Goal: Task Accomplishment & Management: Complete application form

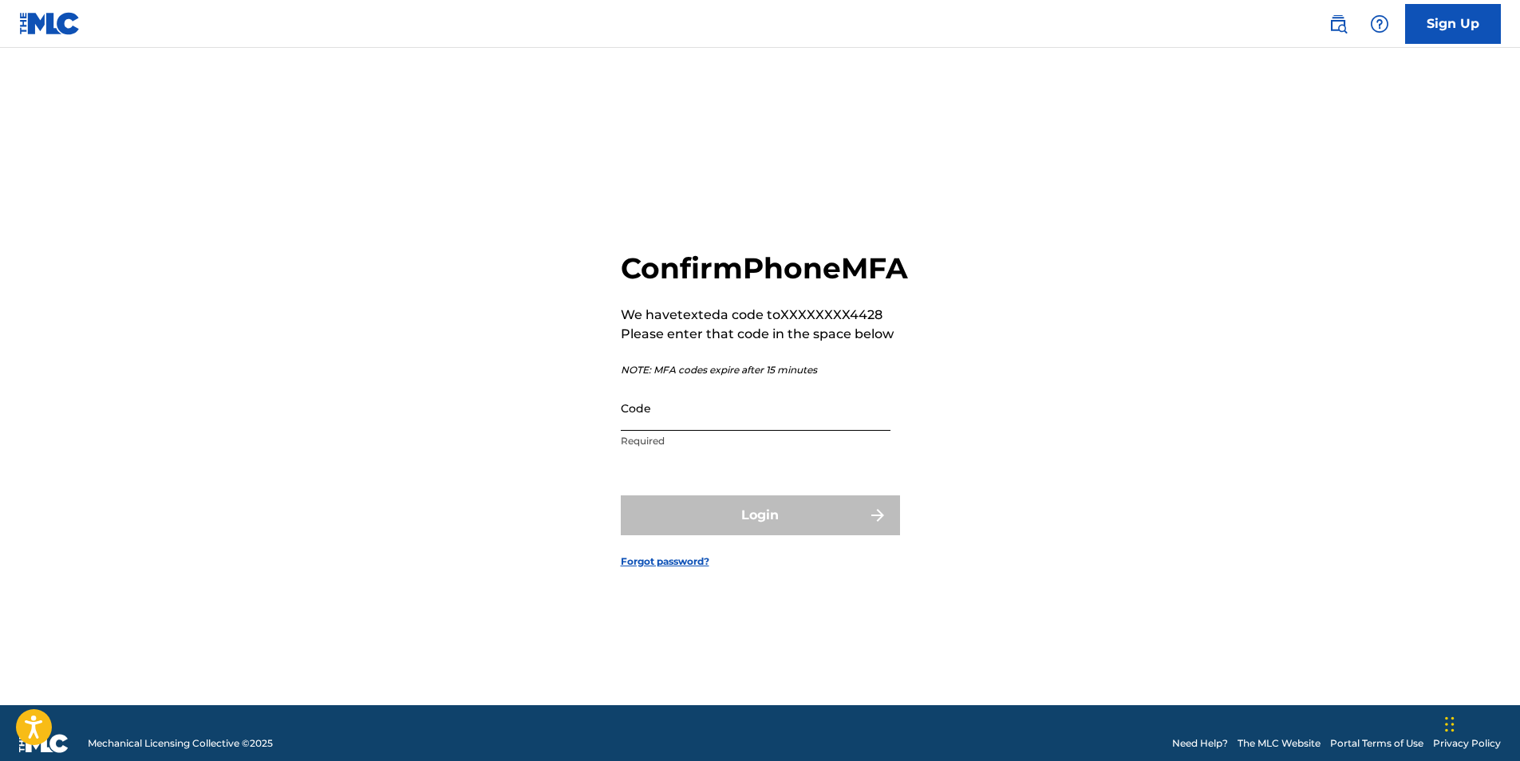
click at [693, 431] on input "Code" at bounding box center [756, 407] width 270 height 45
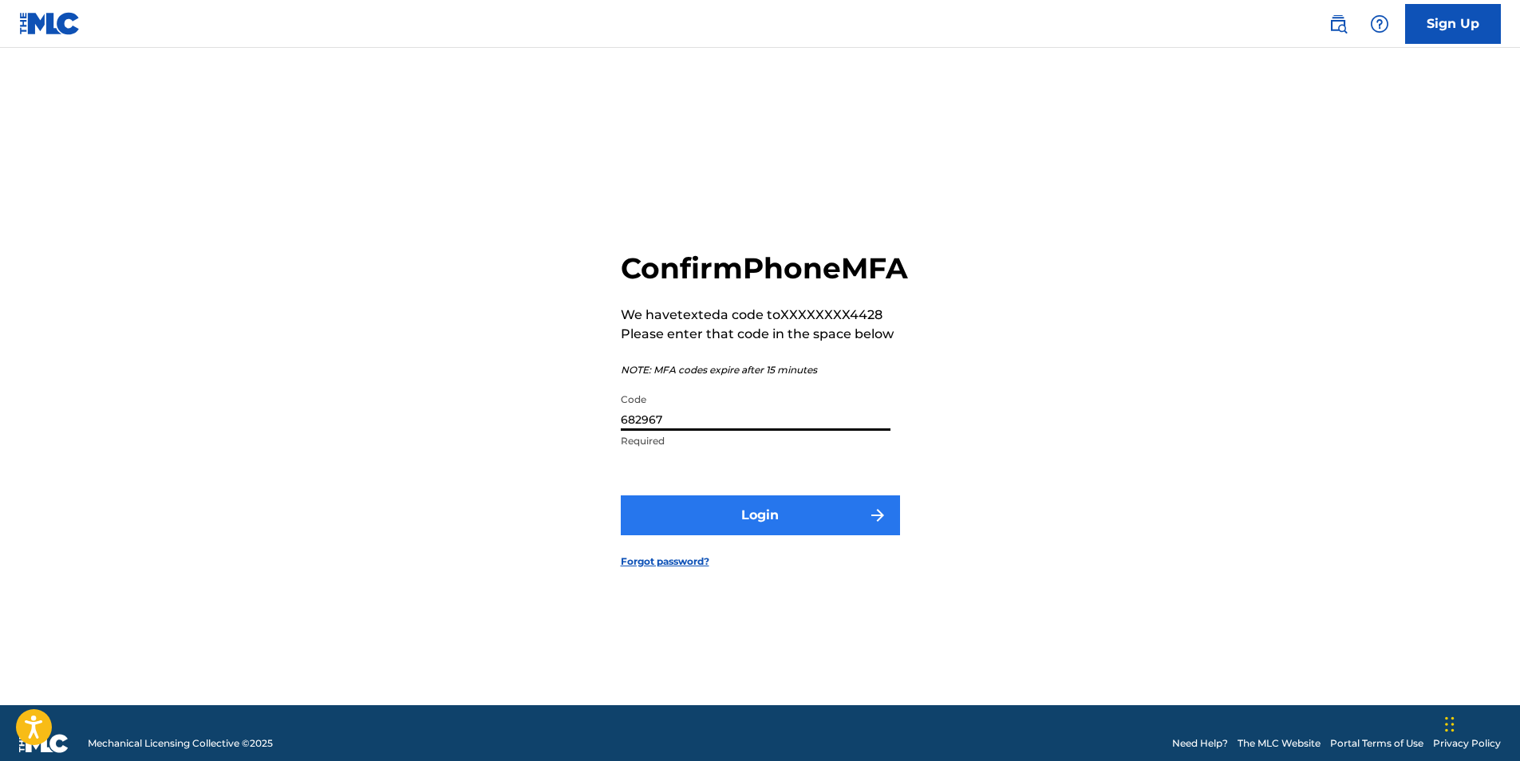
type input "682967"
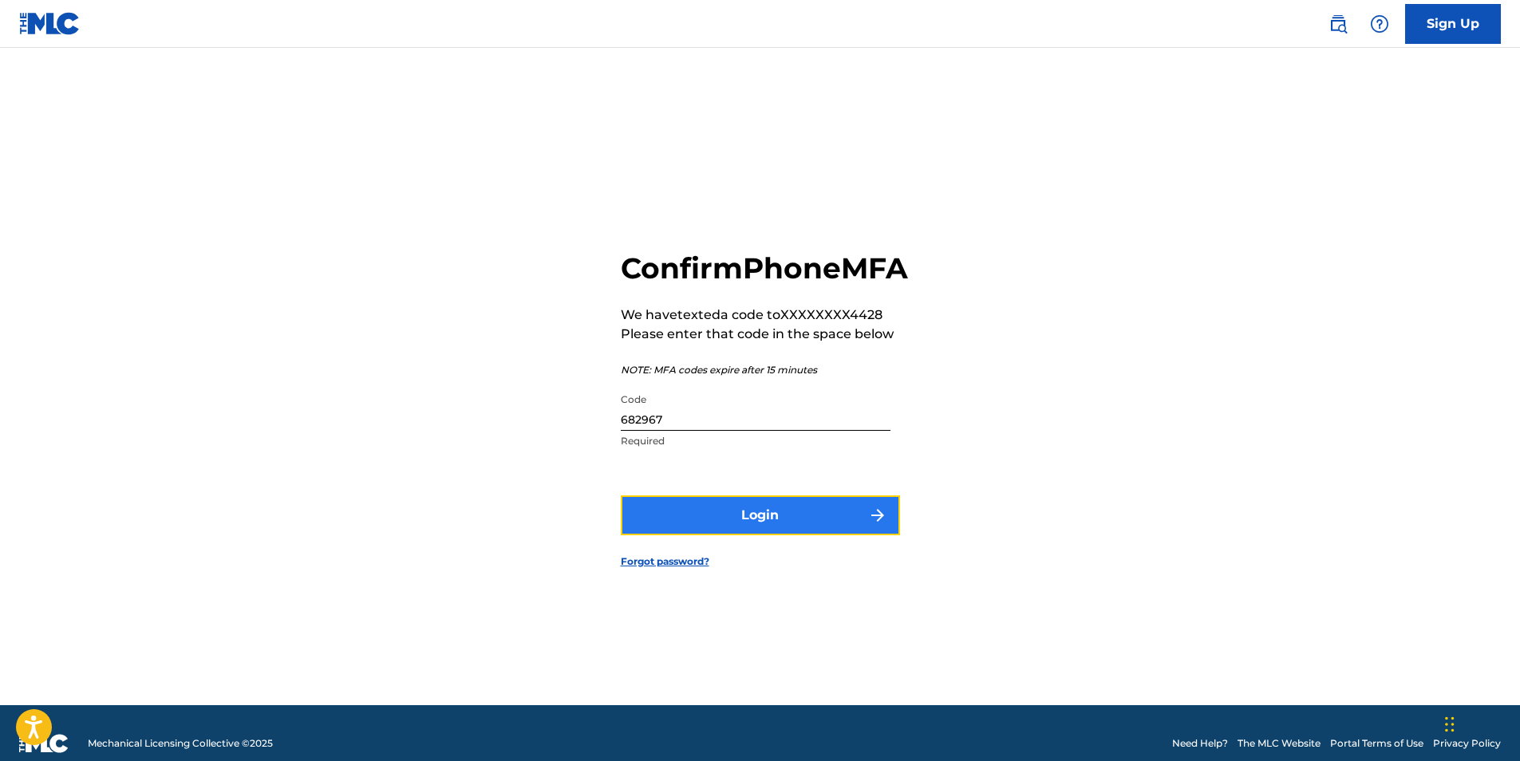
click at [793, 535] on button "Login" at bounding box center [760, 516] width 279 height 40
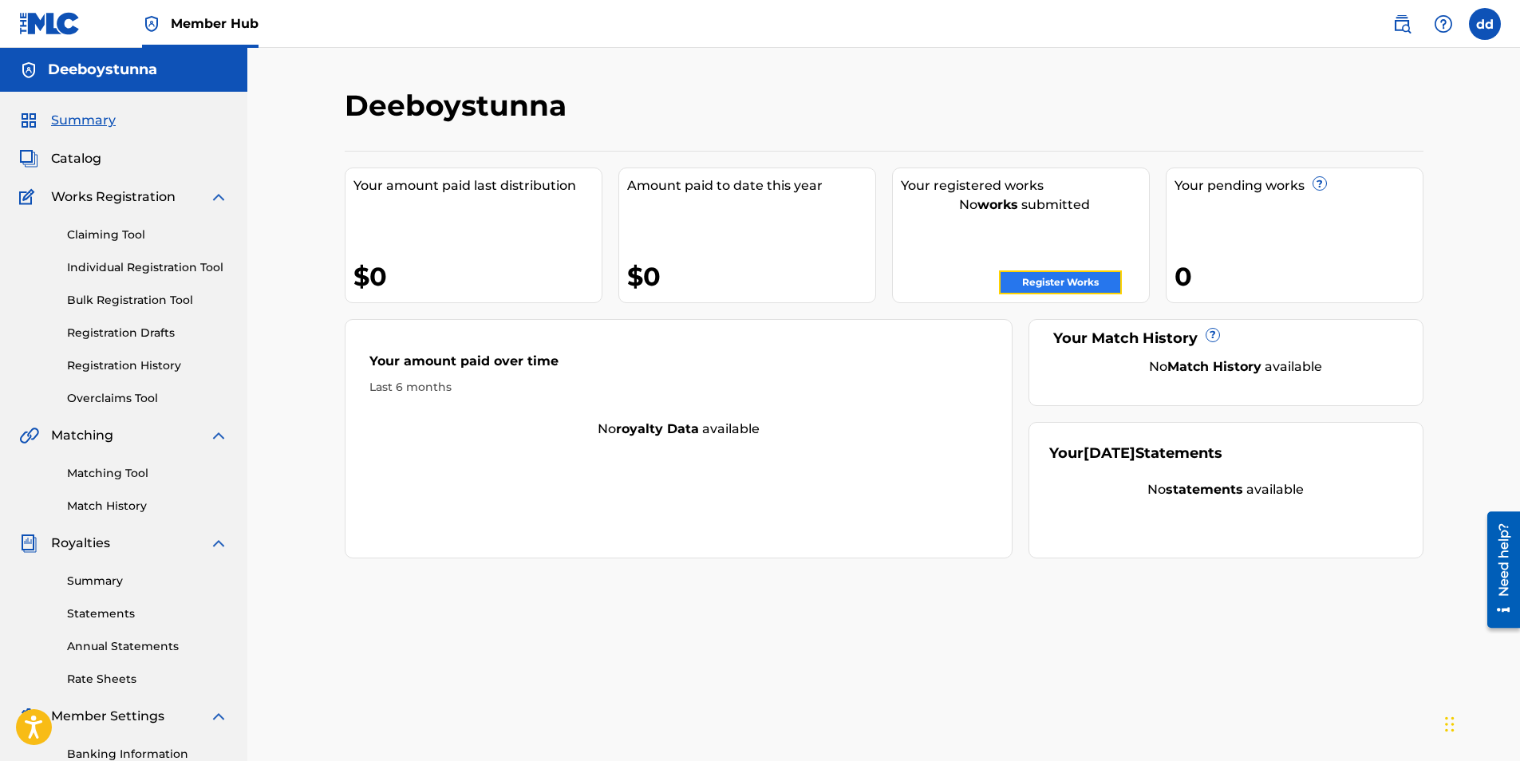
click at [1044, 276] on link "Register Works" at bounding box center [1060, 282] width 123 height 24
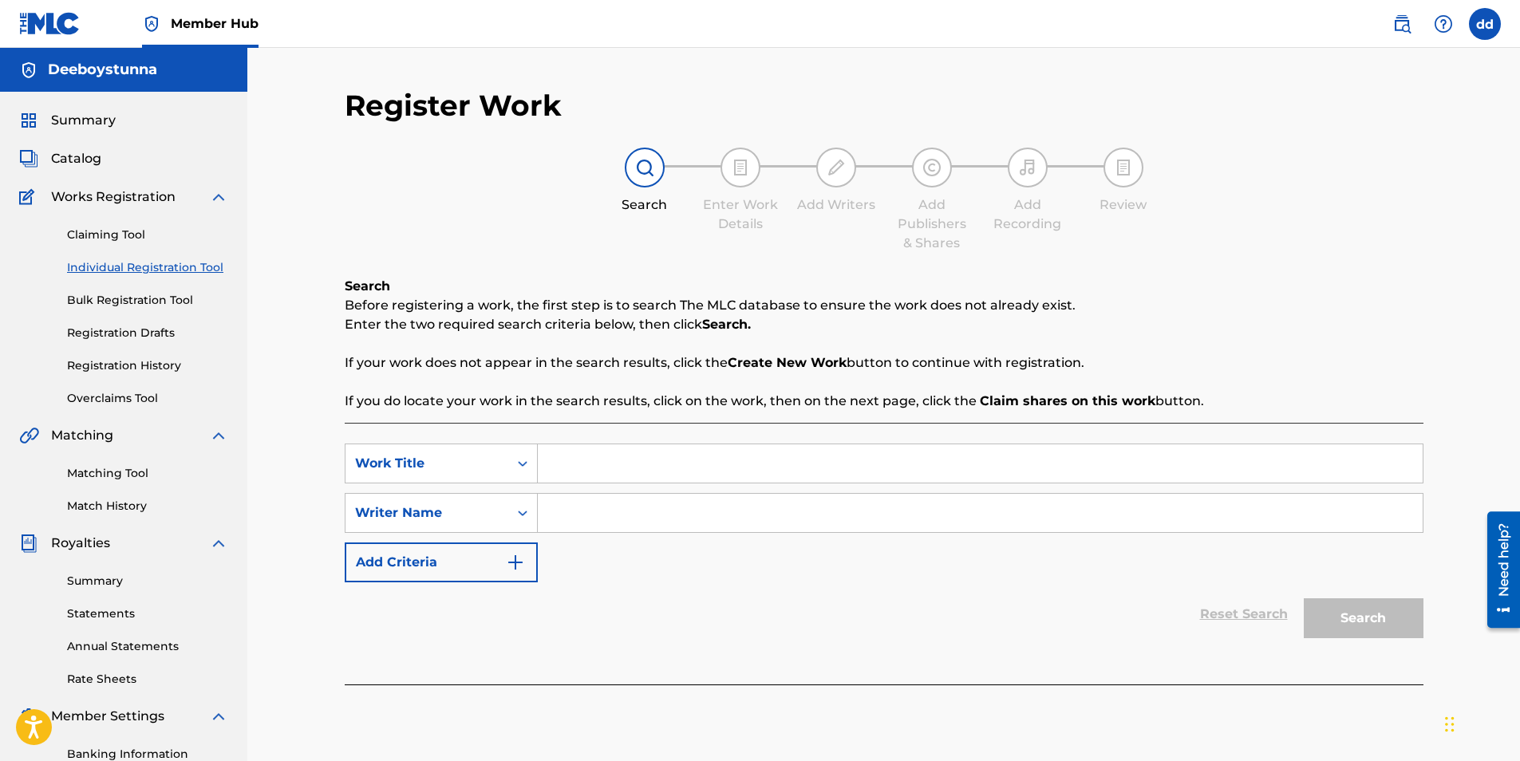
click at [629, 472] on input "Search Form" at bounding box center [980, 463] width 885 height 38
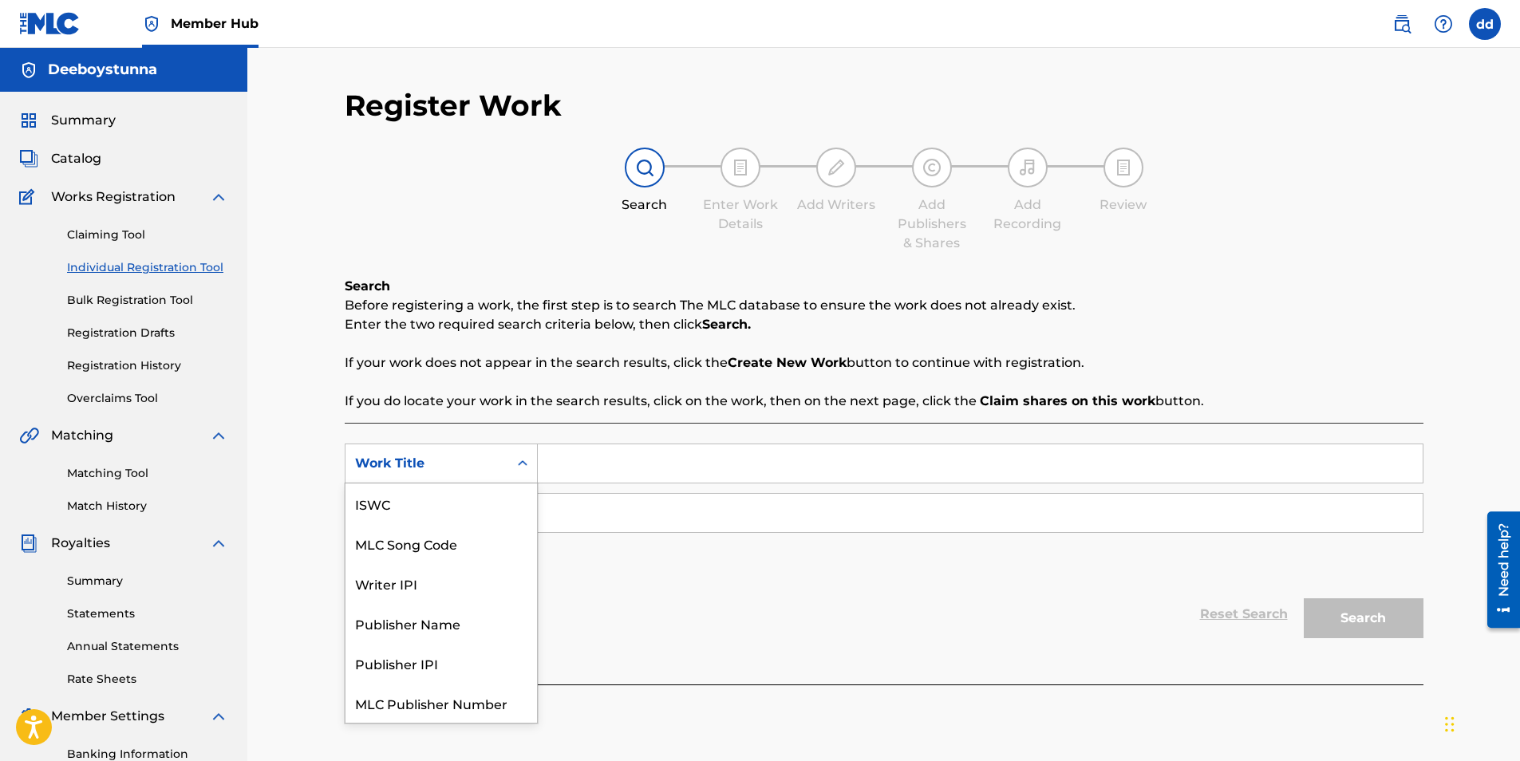
click at [521, 465] on icon "Search Form" at bounding box center [523, 464] width 16 height 16
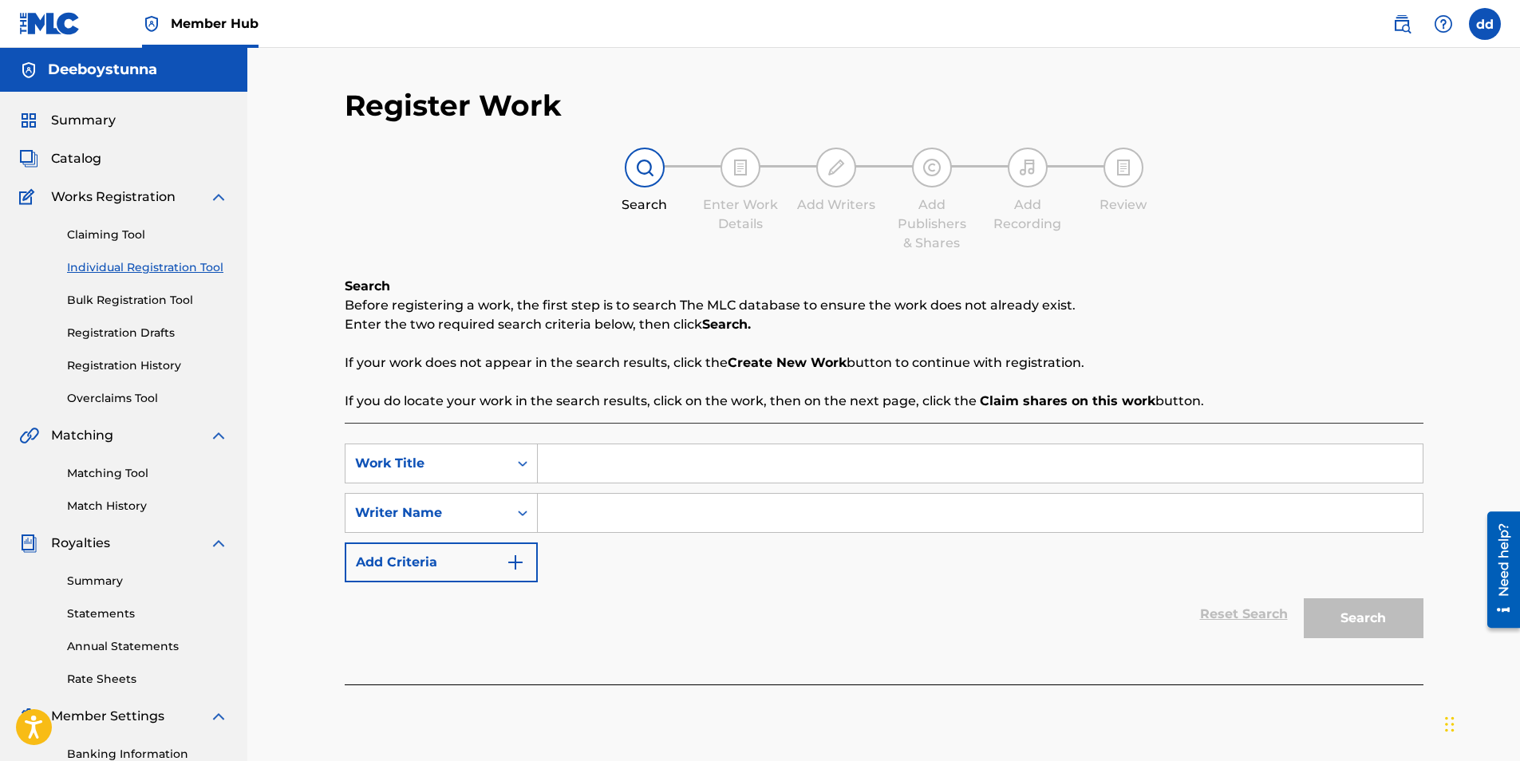
click at [521, 465] on icon "Search Form" at bounding box center [523, 464] width 16 height 16
click at [593, 516] on input "Search Form" at bounding box center [980, 513] width 885 height 38
type input "deeboystunna"
click at [591, 448] on input "Search Form" at bounding box center [980, 463] width 885 height 38
type input "crash the coupe"
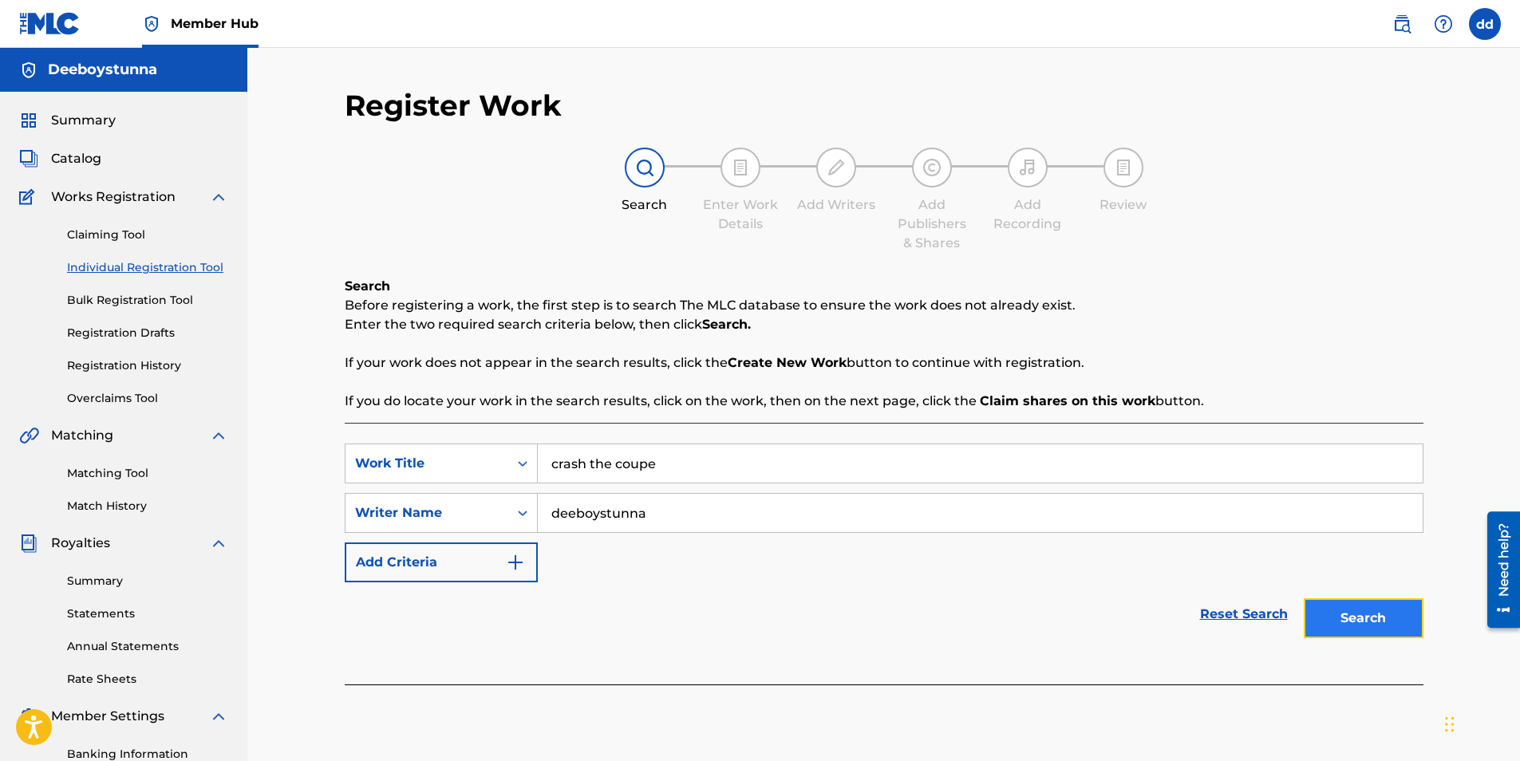
click at [1380, 635] on button "Search" at bounding box center [1364, 618] width 120 height 40
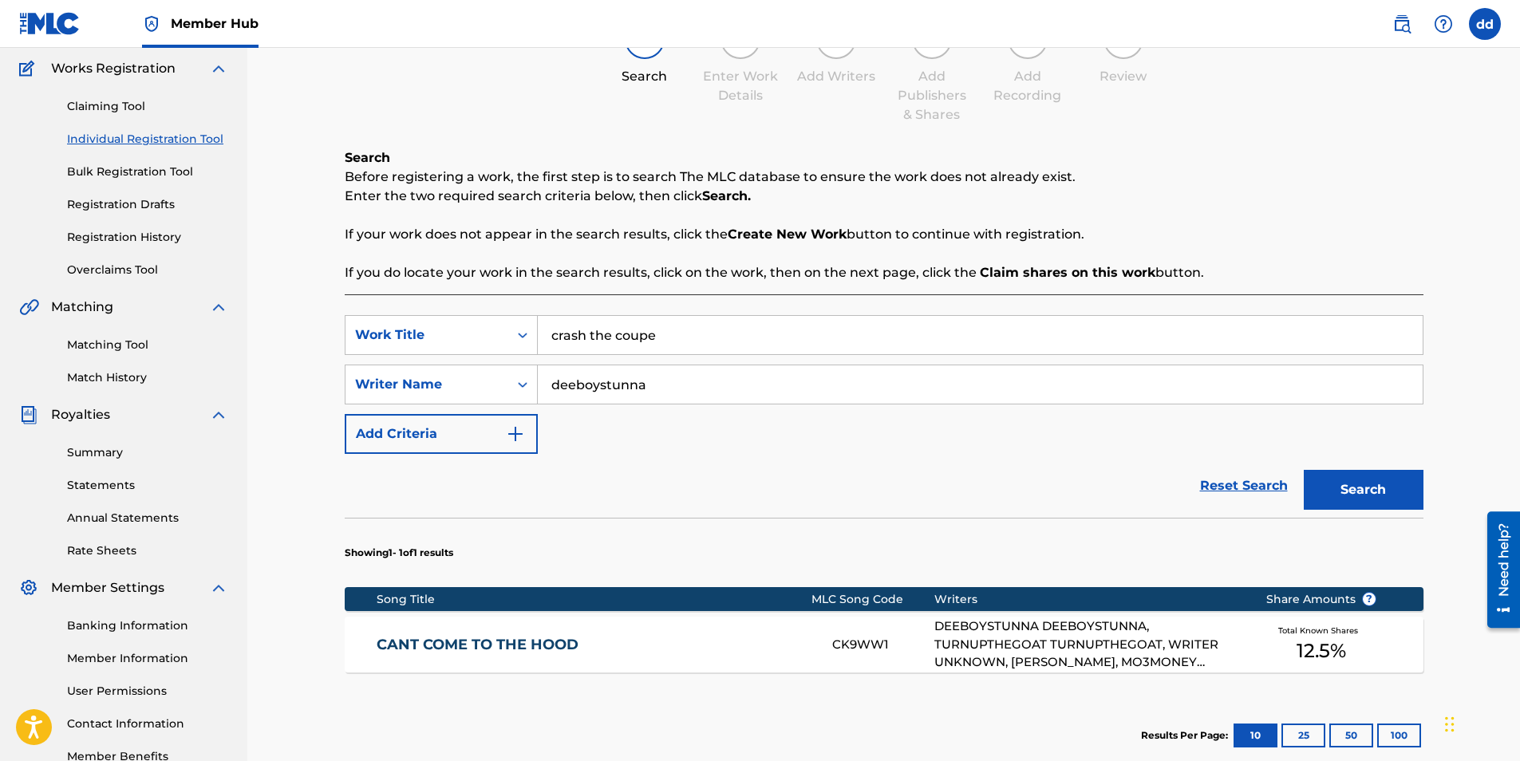
scroll to position [312, 0]
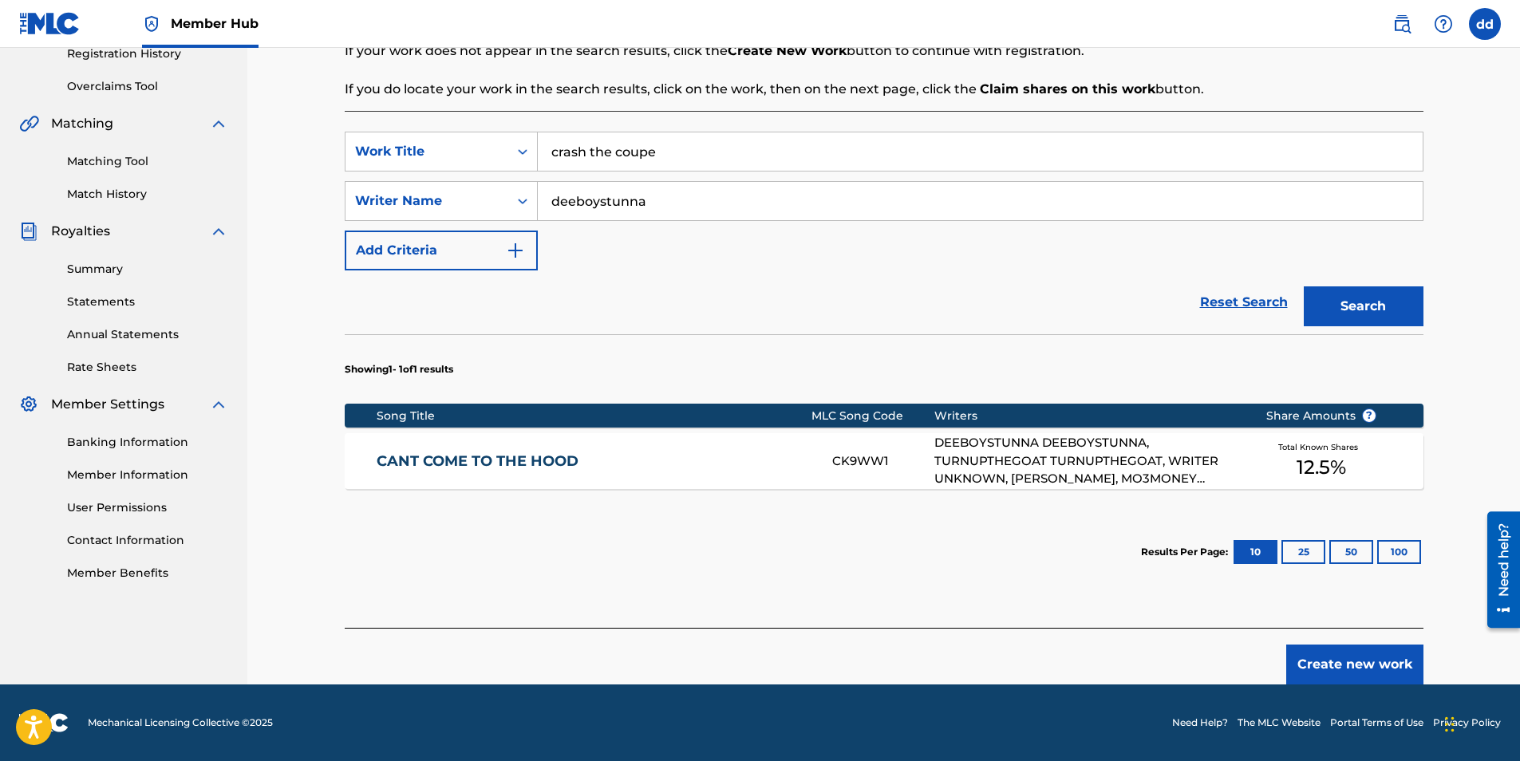
click at [1082, 454] on div "DEEBOYSTUNNA DEEBOYSTUNNA, TURNUPTHEGOAT TURNUPTHEGOAT, WRITER UNKNOWN, [PERSON…" at bounding box center [1087, 461] width 307 height 54
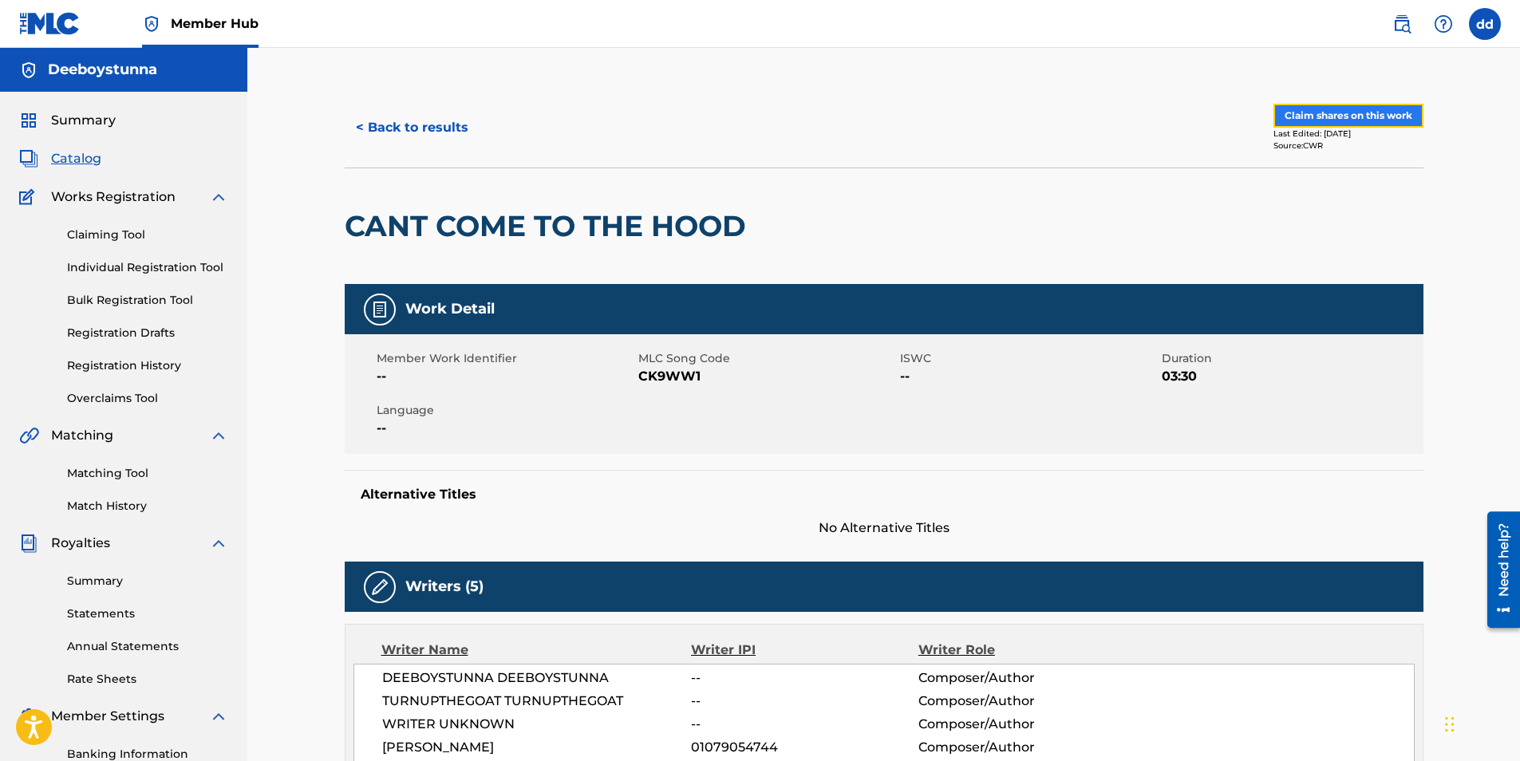
click at [1341, 119] on button "Claim shares on this work" at bounding box center [1348, 116] width 150 height 24
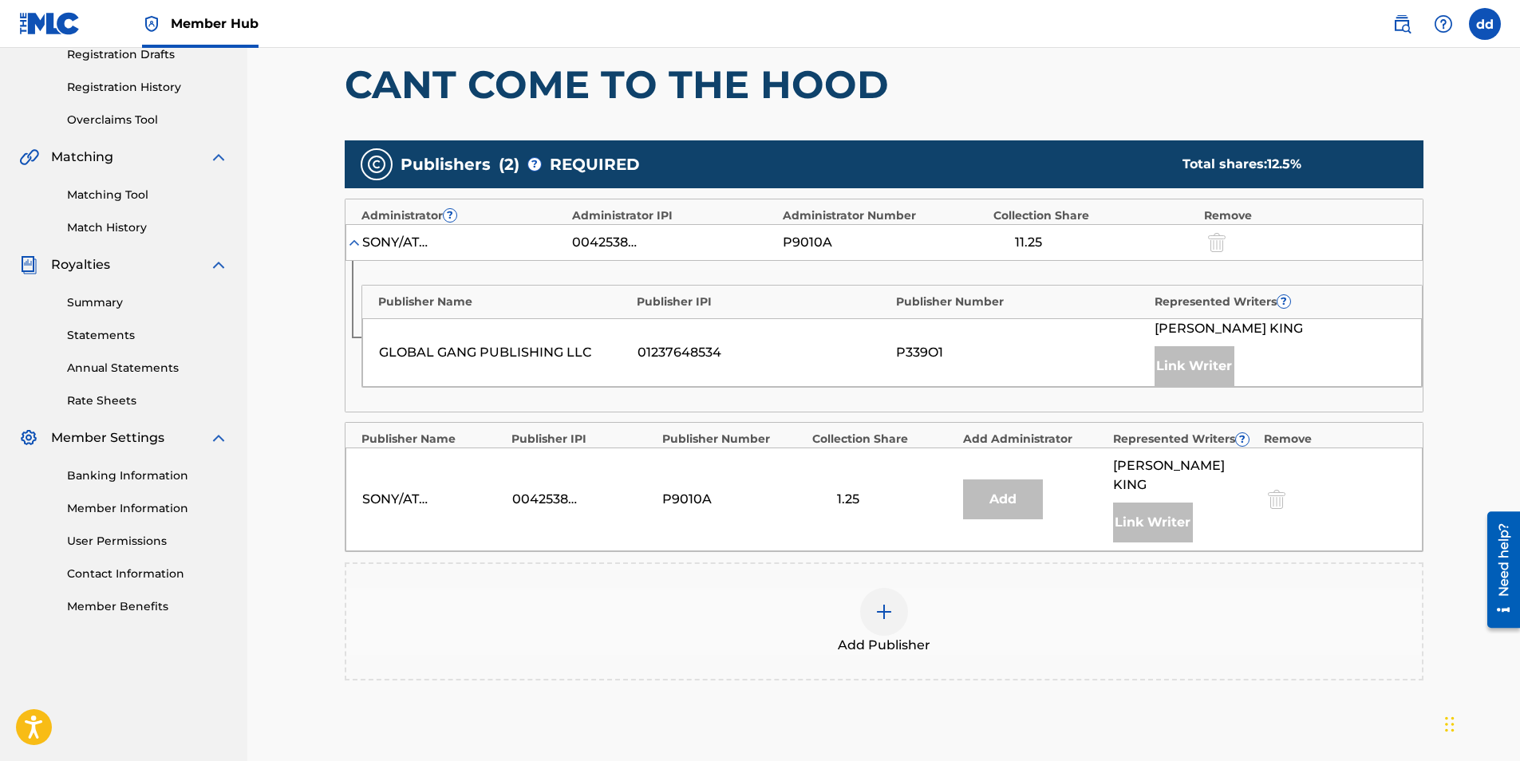
scroll to position [277, 0]
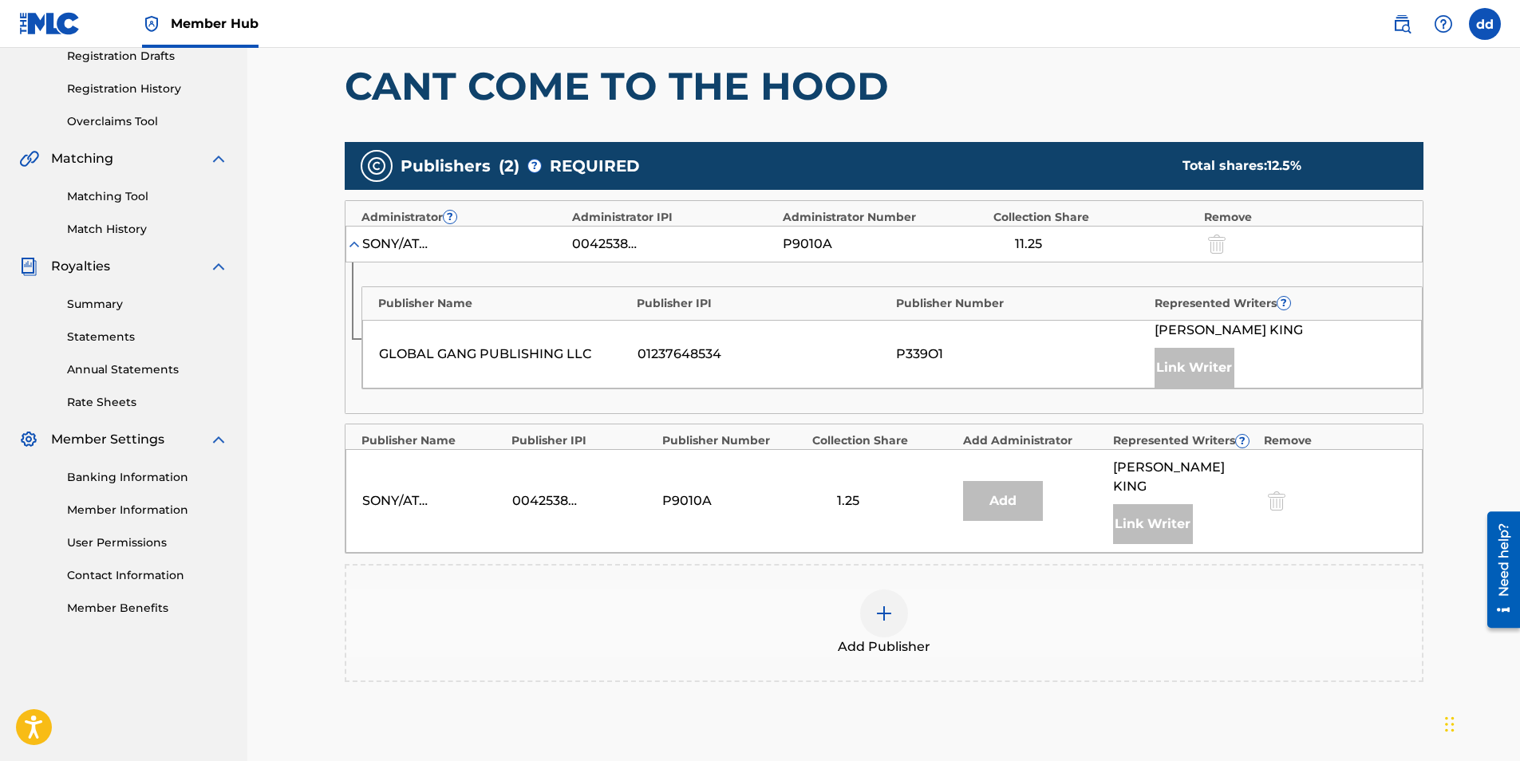
click at [883, 590] on div at bounding box center [884, 614] width 48 height 48
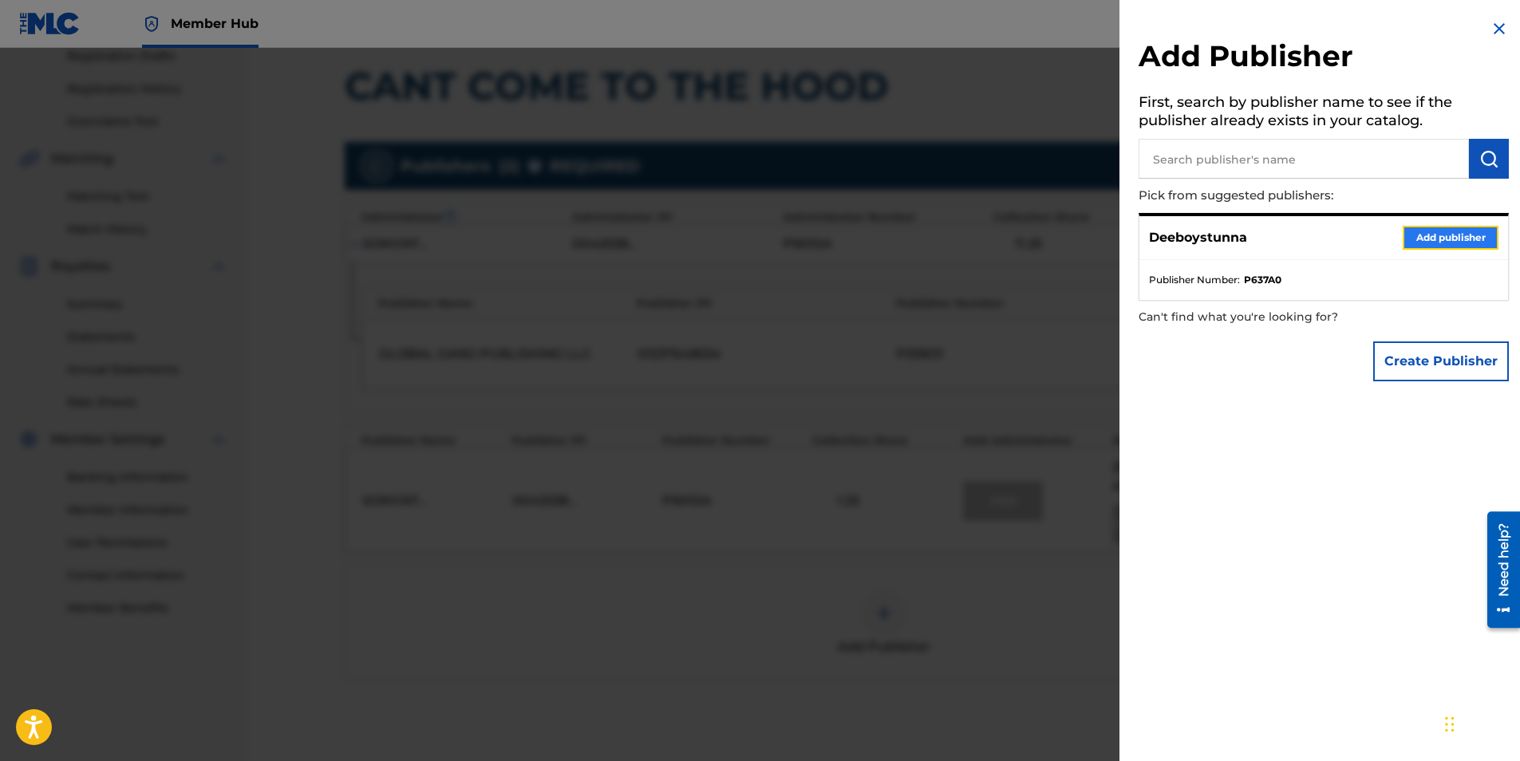
click at [1424, 239] on button "Add publisher" at bounding box center [1451, 238] width 96 height 24
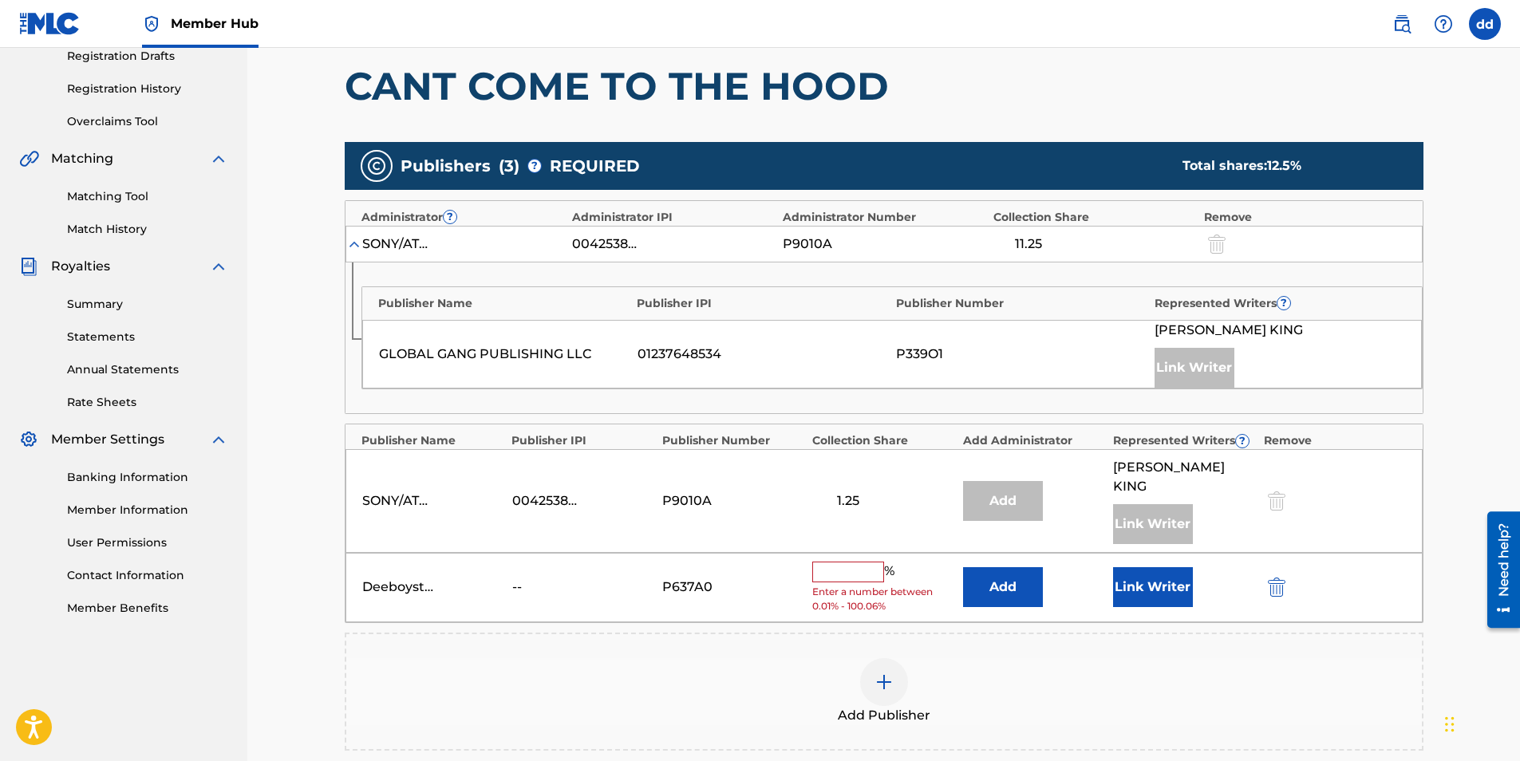
click at [826, 562] on input "text" at bounding box center [848, 572] width 72 height 21
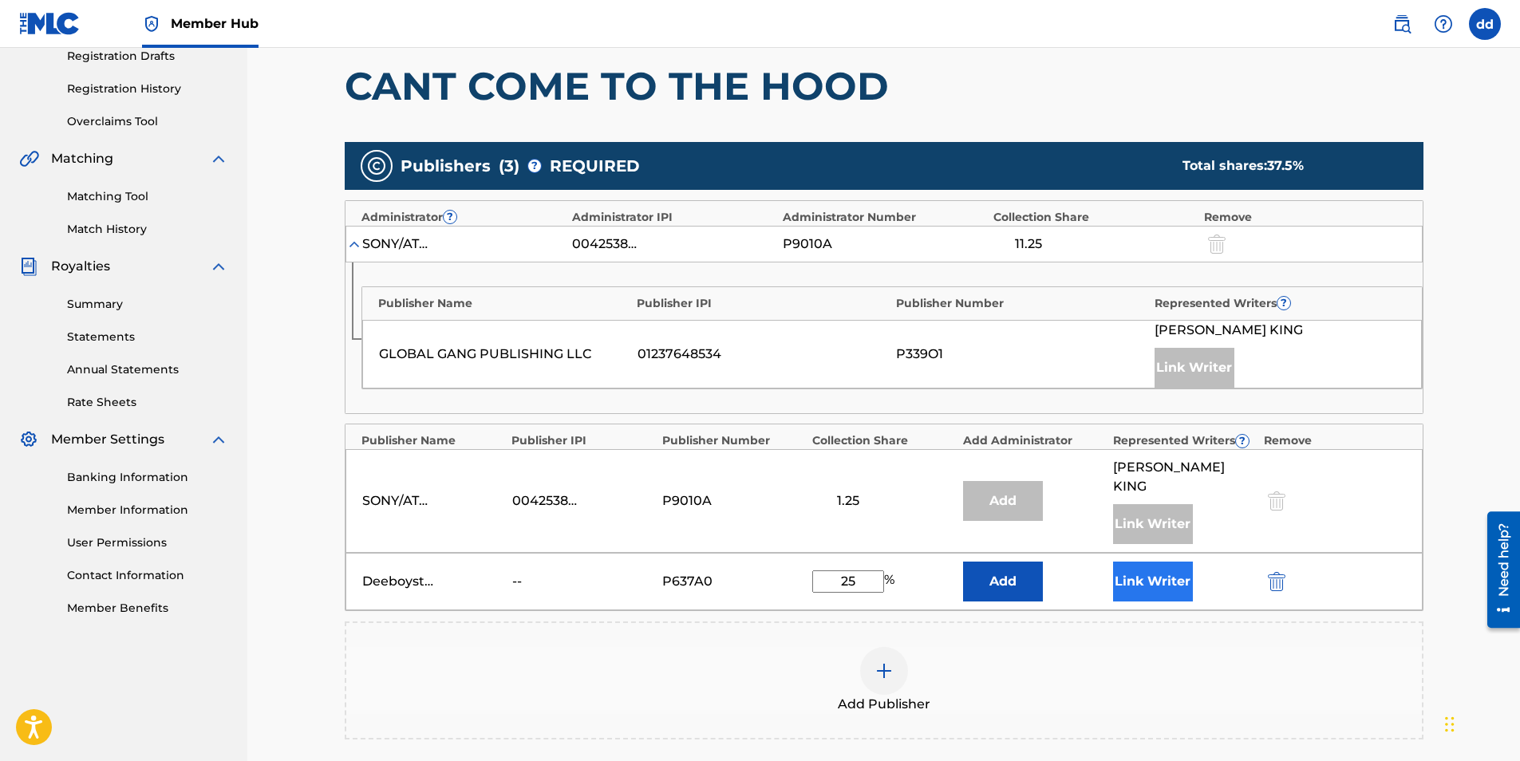
type input "25"
click at [1142, 562] on button "Link Writer" at bounding box center [1153, 582] width 80 height 40
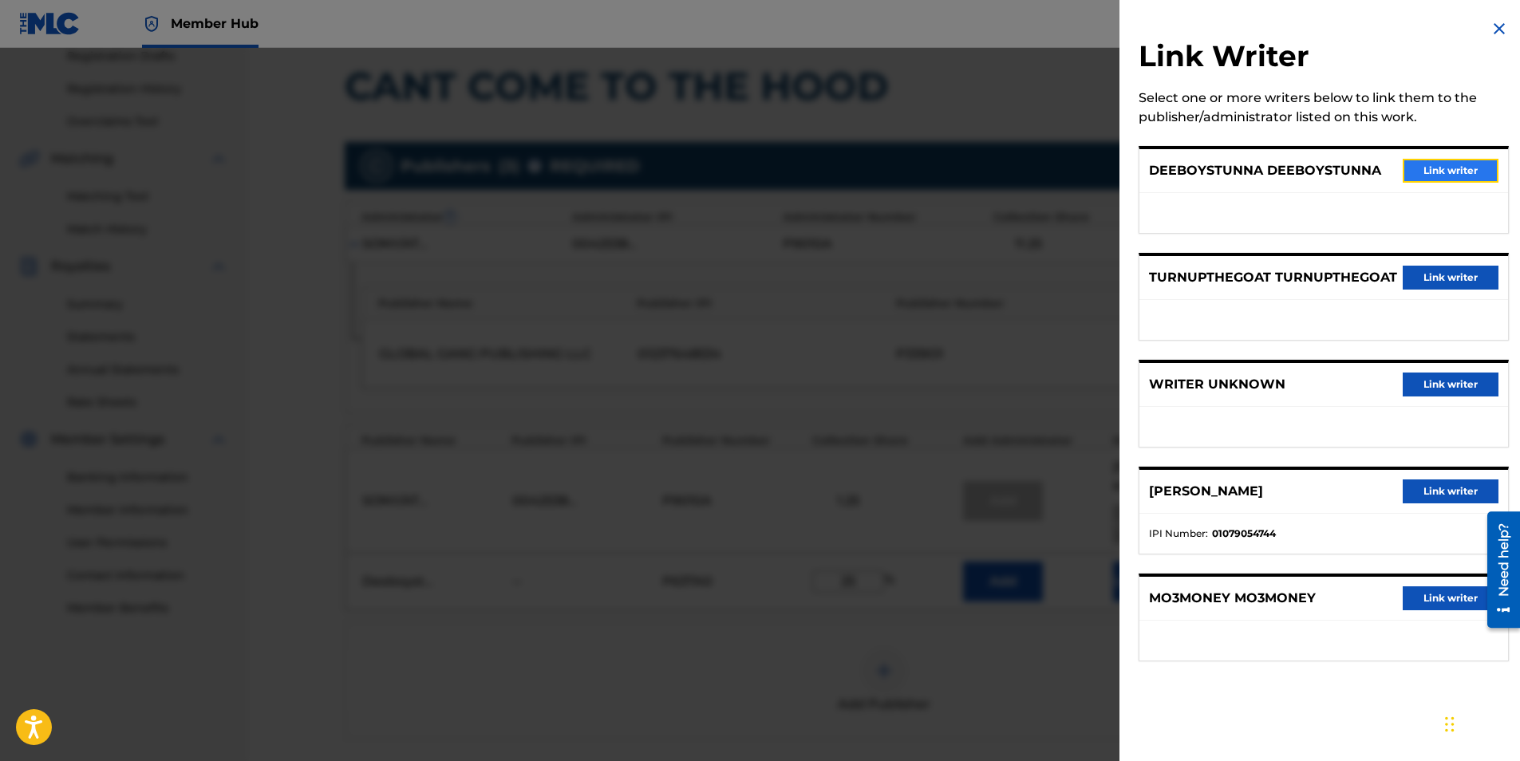
click at [1439, 168] on button "Link writer" at bounding box center [1451, 171] width 96 height 24
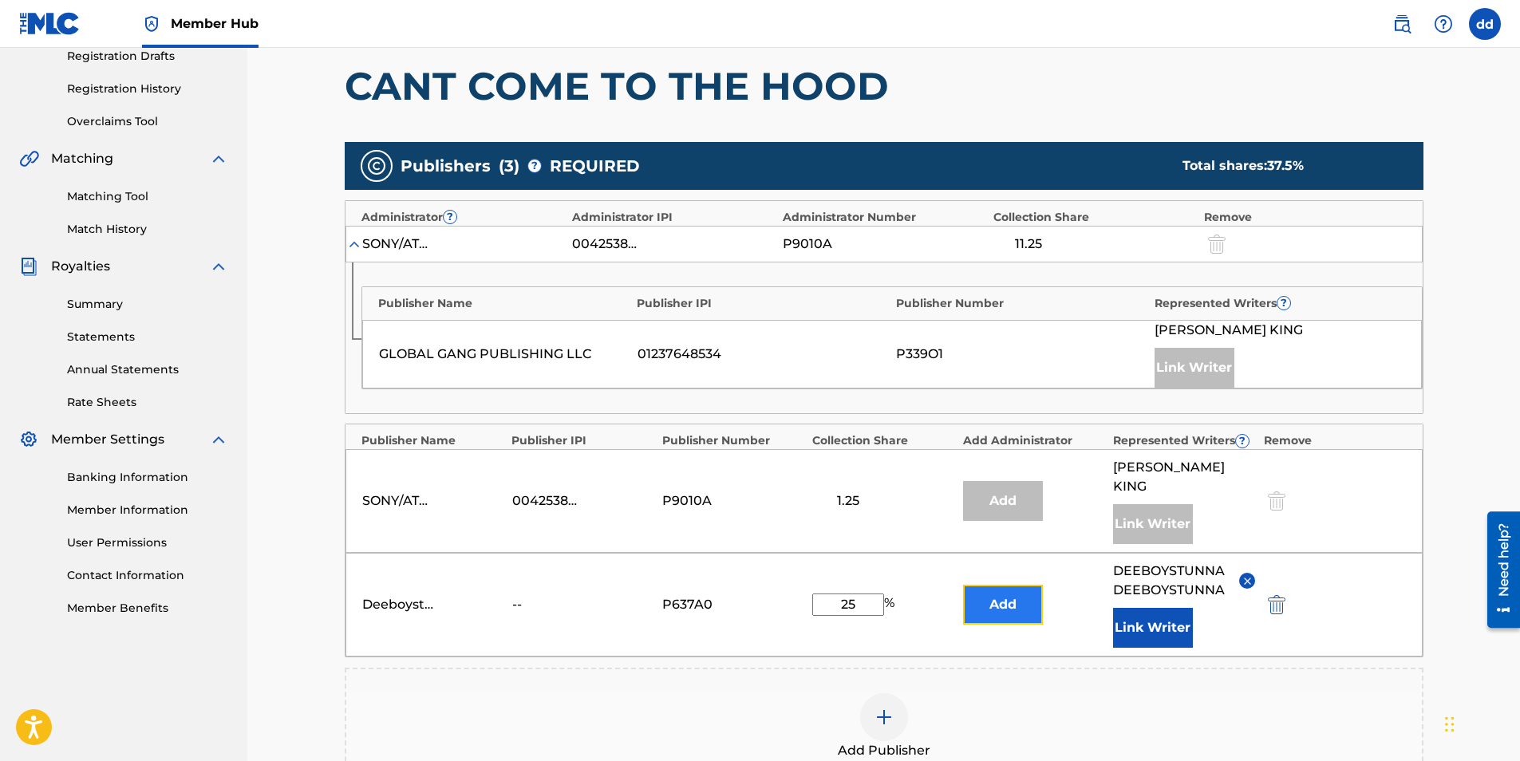
click at [1000, 594] on button "Add" at bounding box center [1003, 605] width 80 height 40
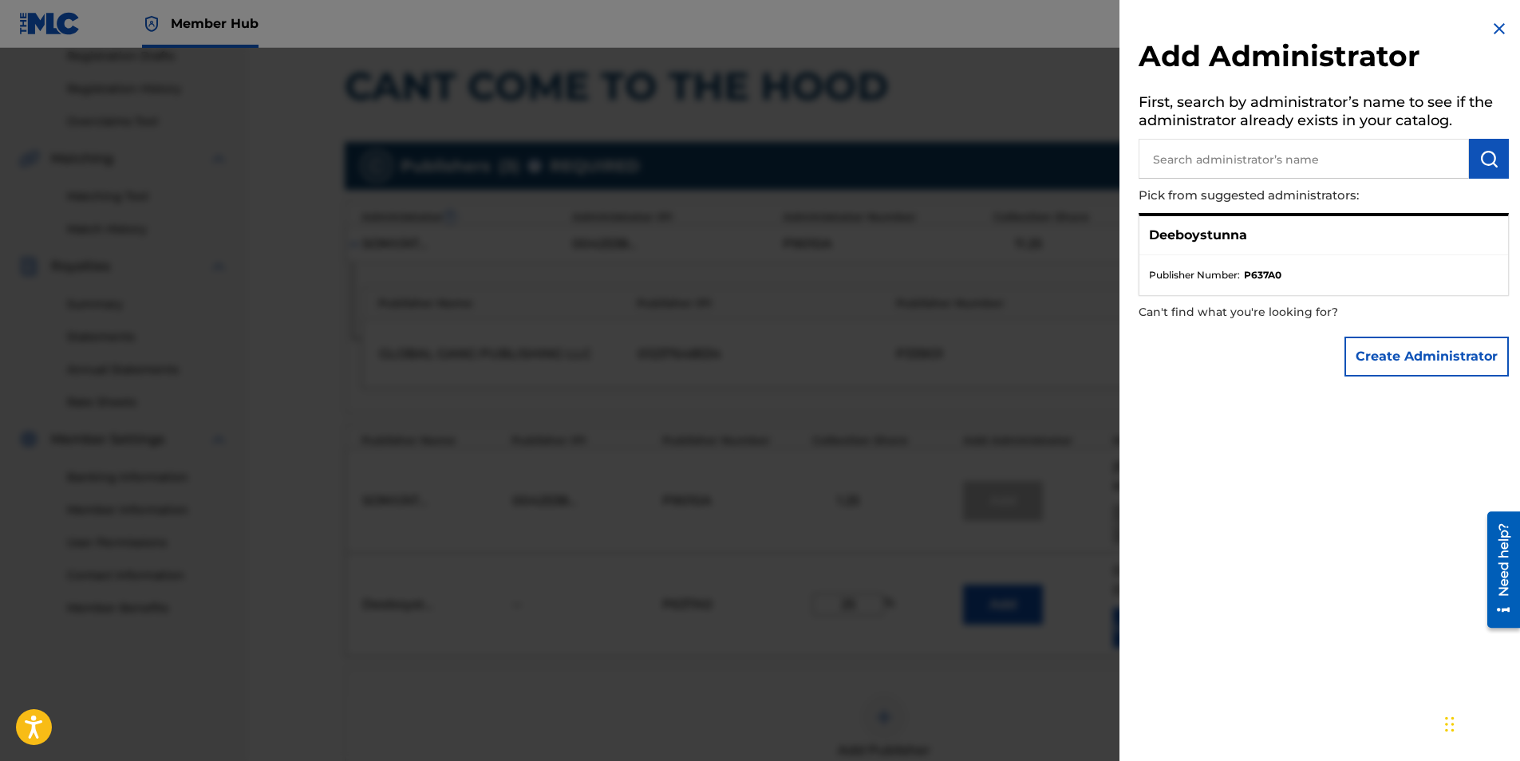
click at [1490, 26] on img at bounding box center [1499, 28] width 19 height 19
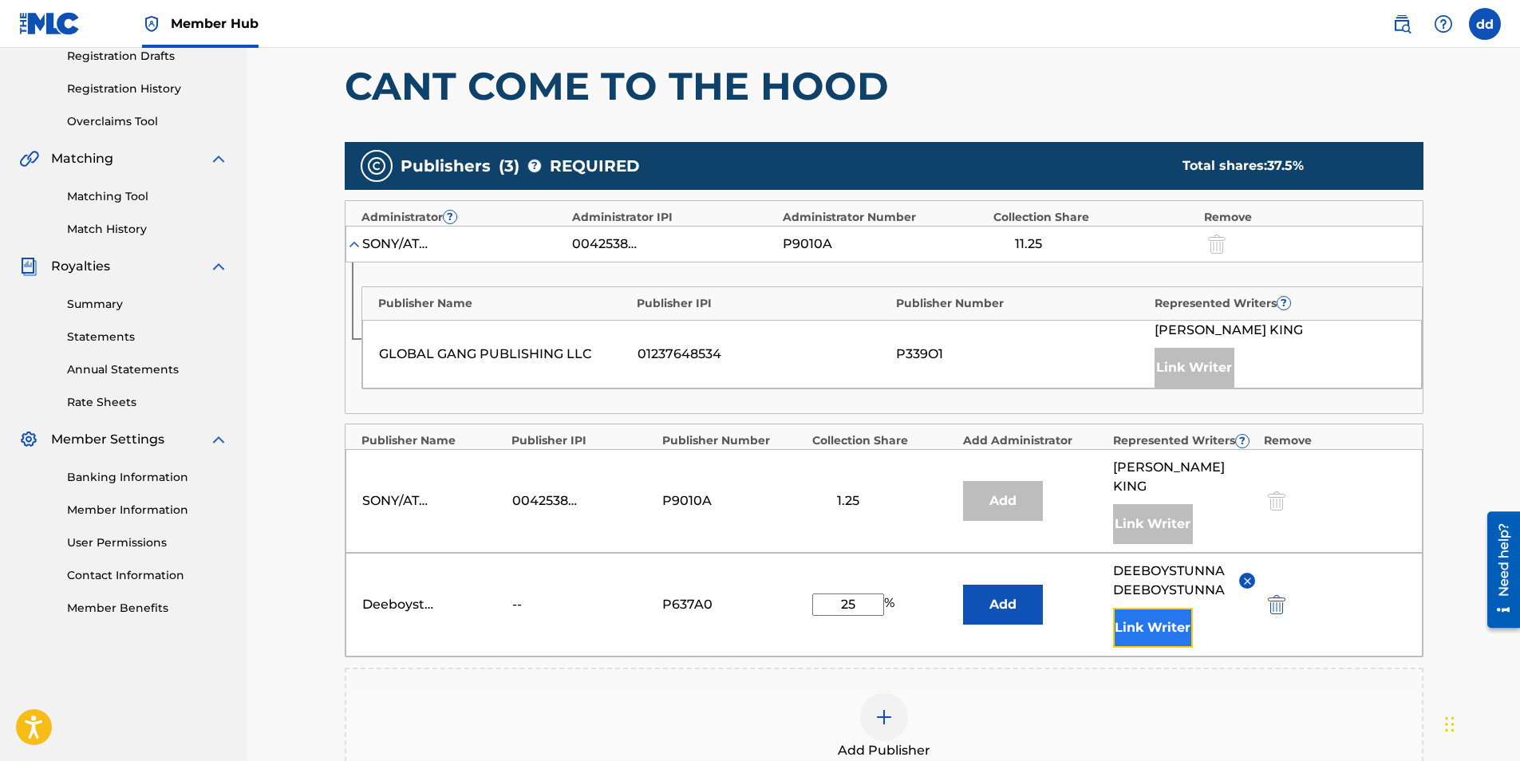
click at [1163, 608] on button "Link Writer" at bounding box center [1153, 628] width 80 height 40
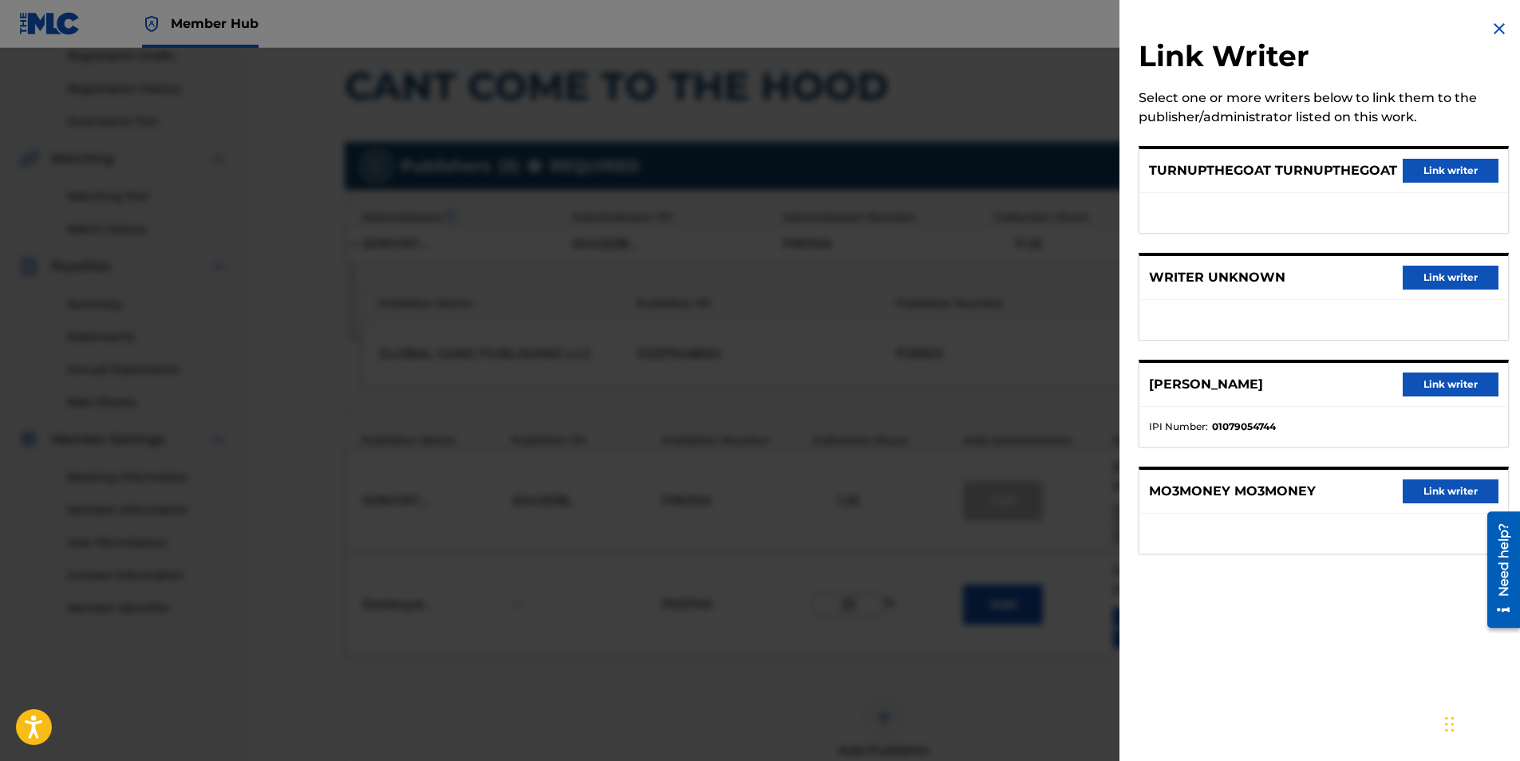
click at [1492, 25] on img at bounding box center [1499, 28] width 19 height 19
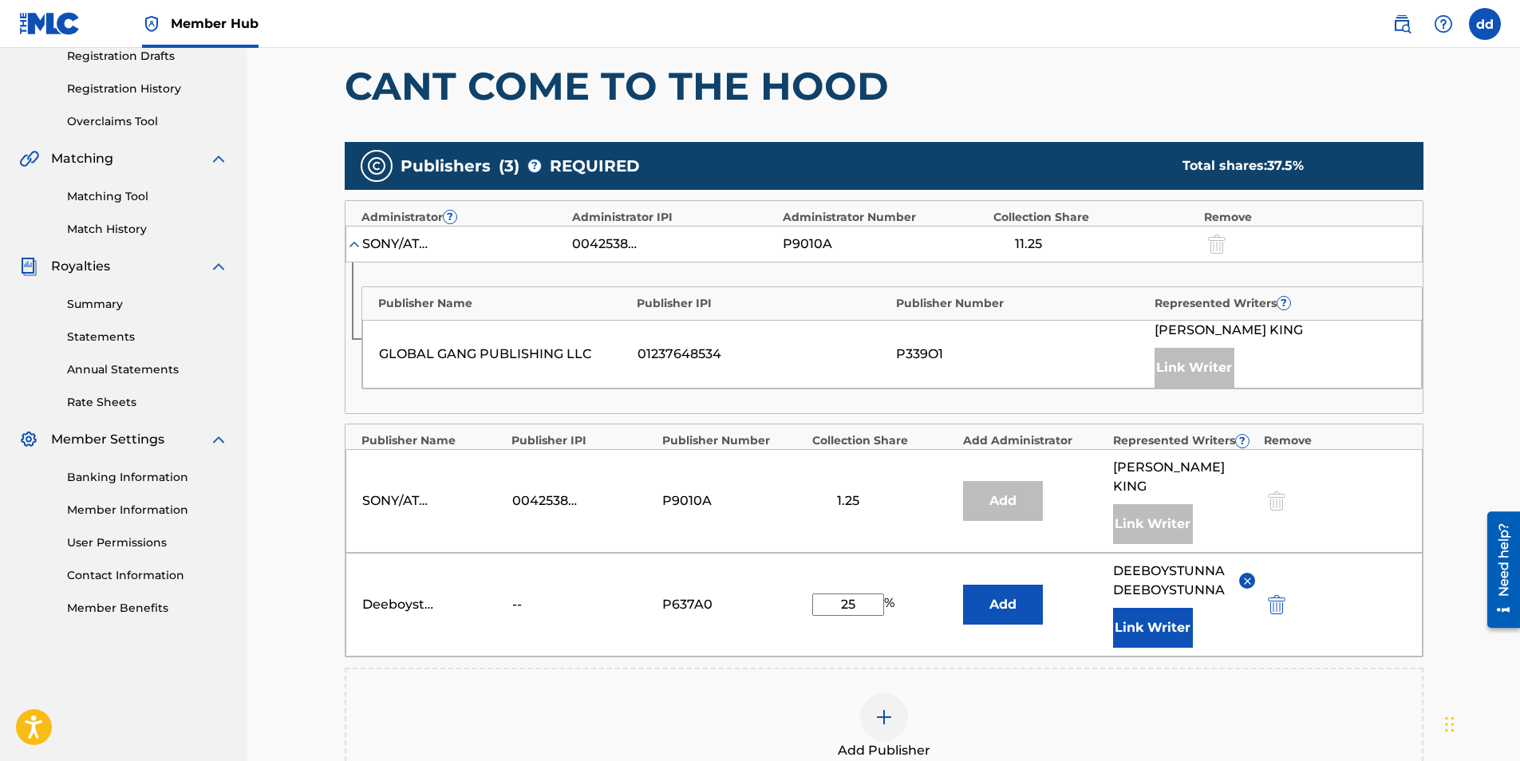
click at [1246, 575] on img at bounding box center [1248, 581] width 12 height 12
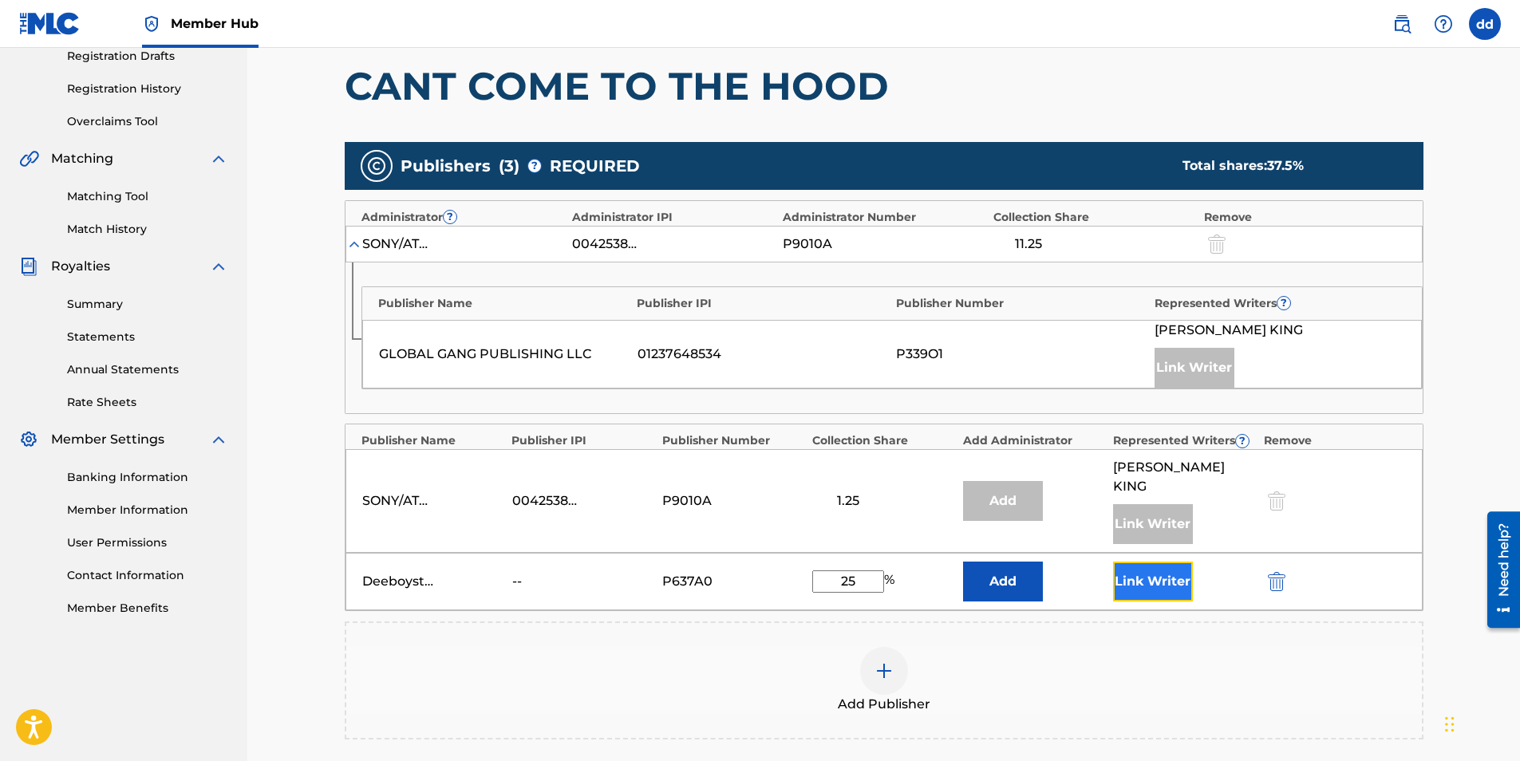
click at [1157, 563] on button "Link Writer" at bounding box center [1153, 582] width 80 height 40
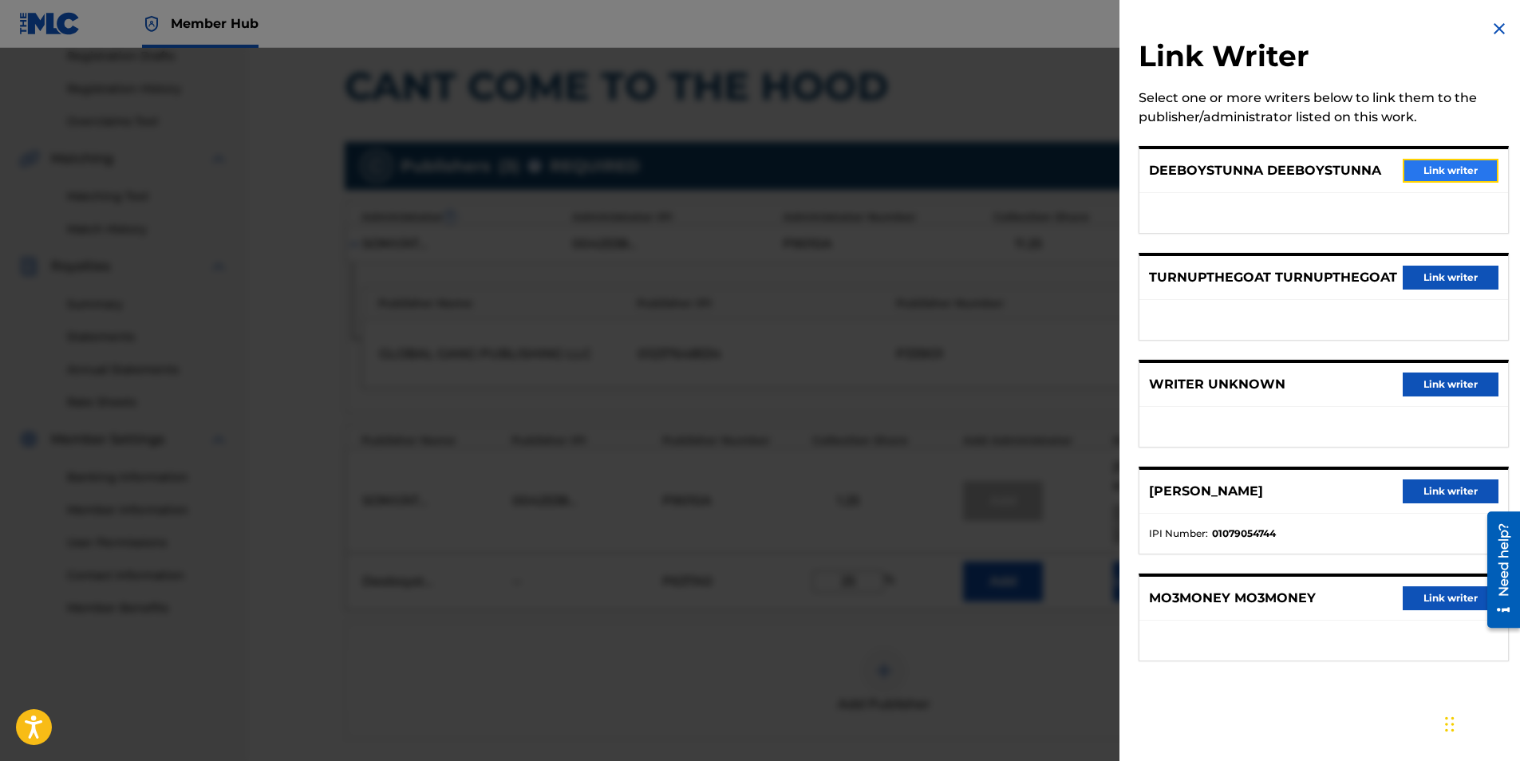
click at [1433, 167] on button "Link writer" at bounding box center [1451, 171] width 96 height 24
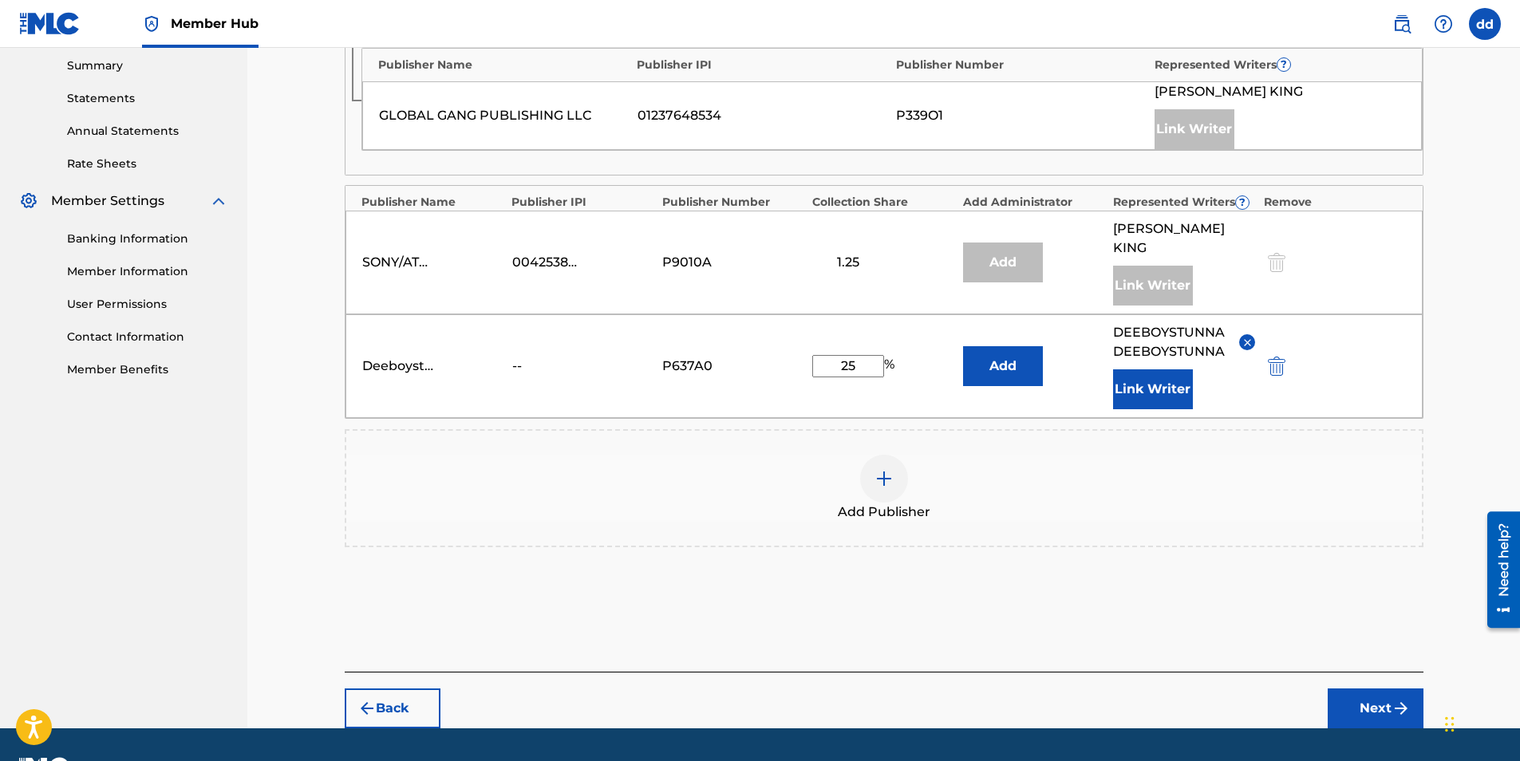
scroll to position [516, 0]
click at [1381, 688] on button "Next" at bounding box center [1376, 708] width 96 height 40
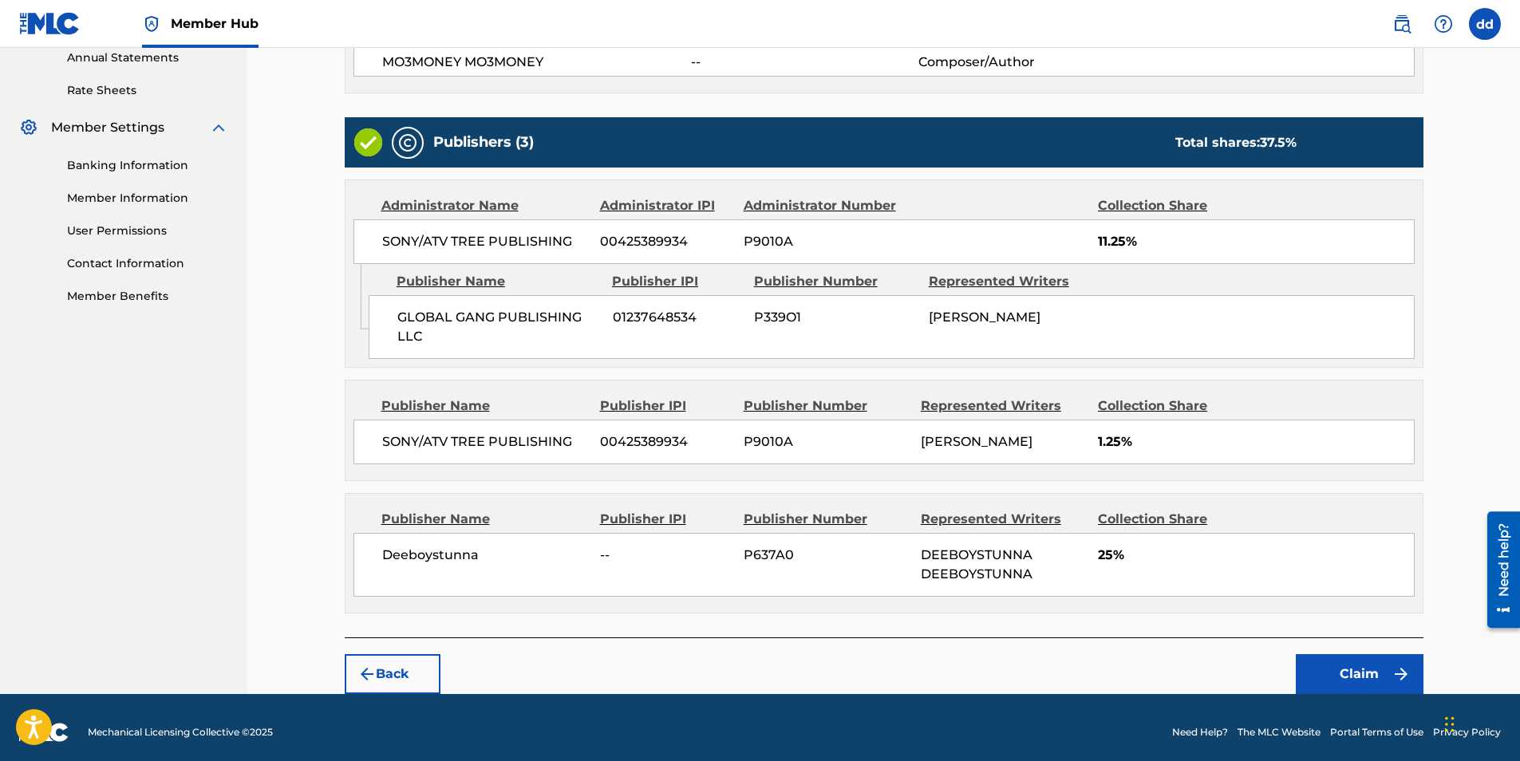
scroll to position [598, 0]
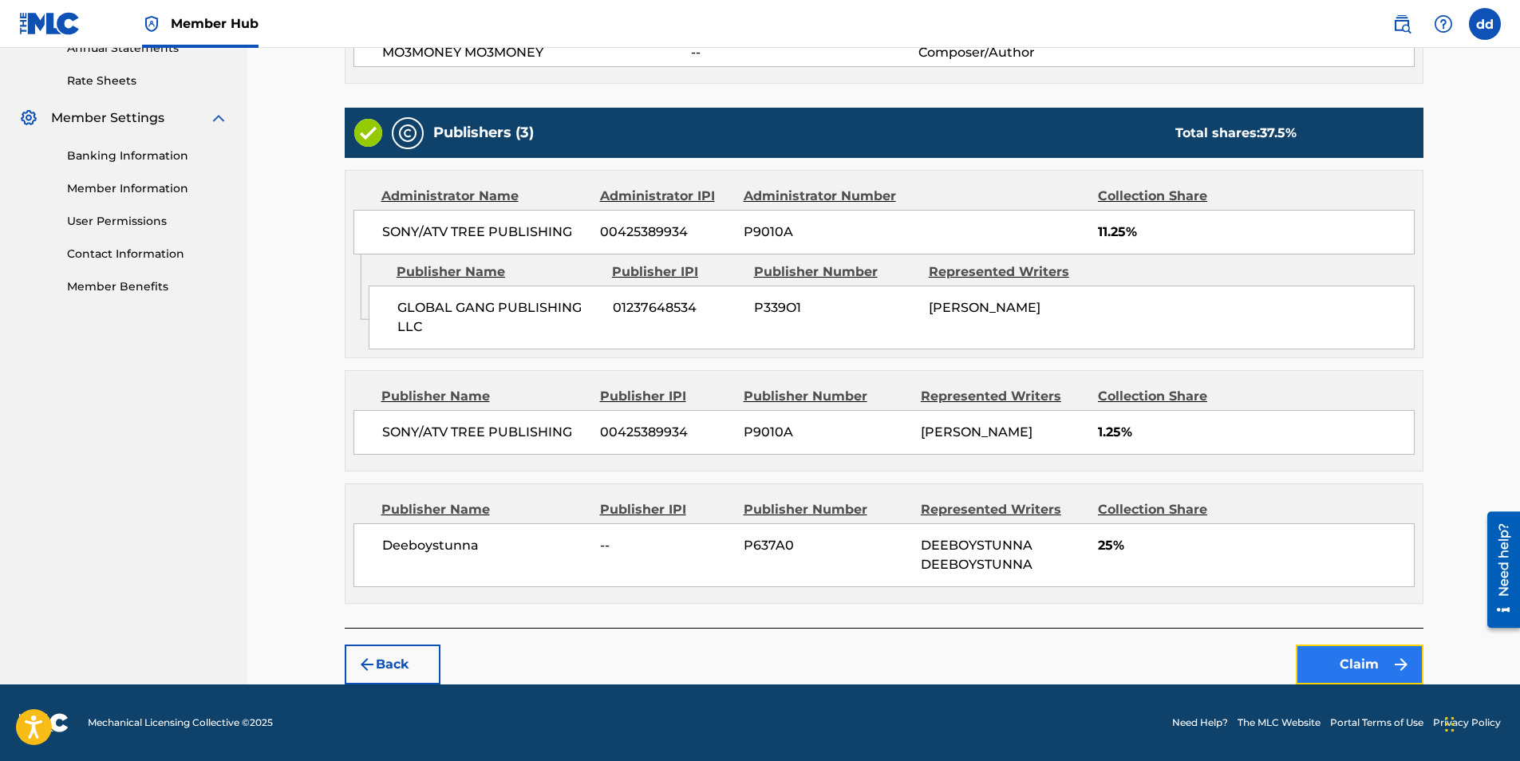
click at [1334, 659] on button "Claim" at bounding box center [1360, 665] width 128 height 40
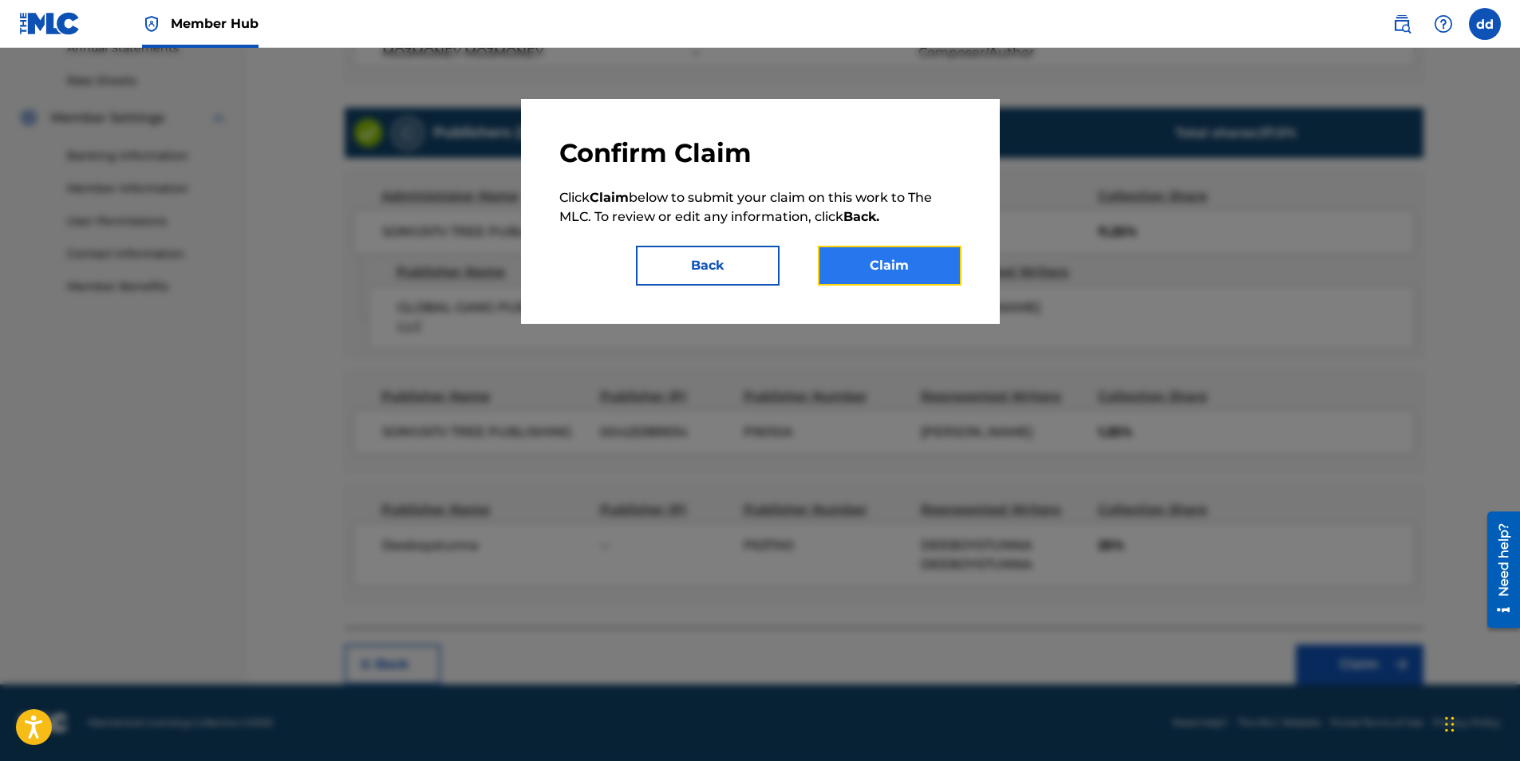
click at [864, 264] on button "Claim" at bounding box center [890, 266] width 144 height 40
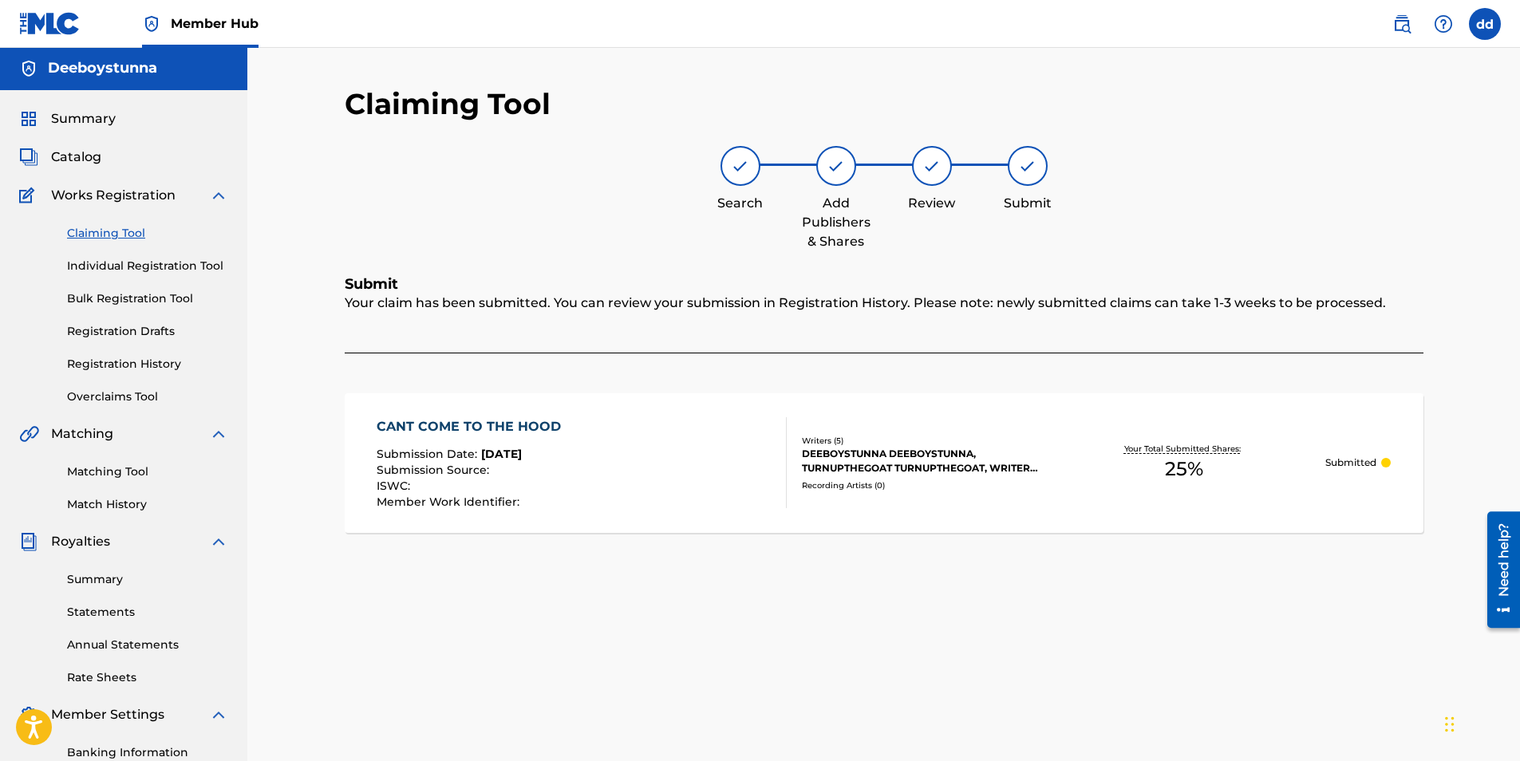
scroll to position [0, 0]
click at [151, 299] on link "Bulk Registration Tool" at bounding box center [147, 300] width 161 height 17
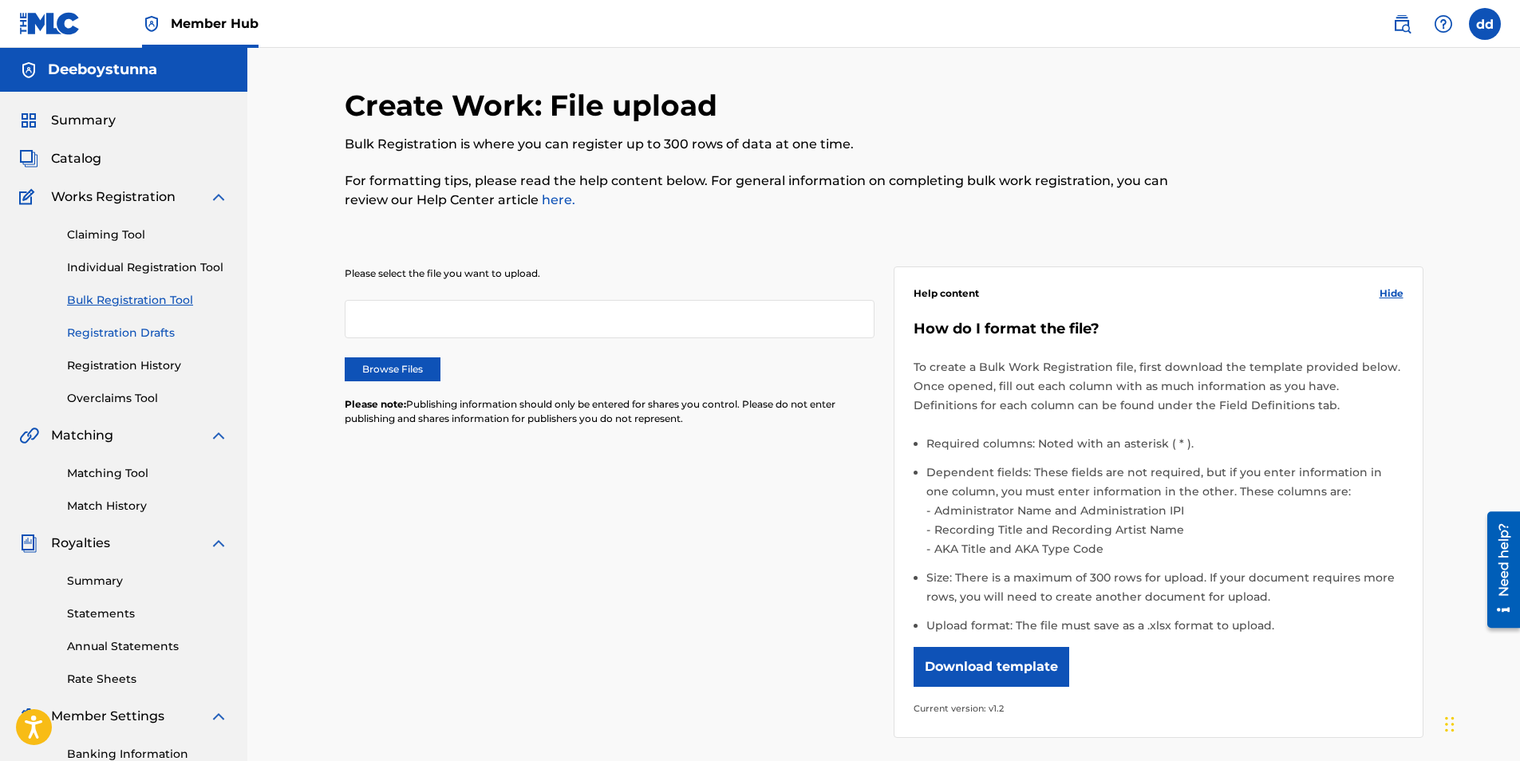
click at [142, 330] on link "Registration Drafts" at bounding box center [147, 333] width 161 height 17
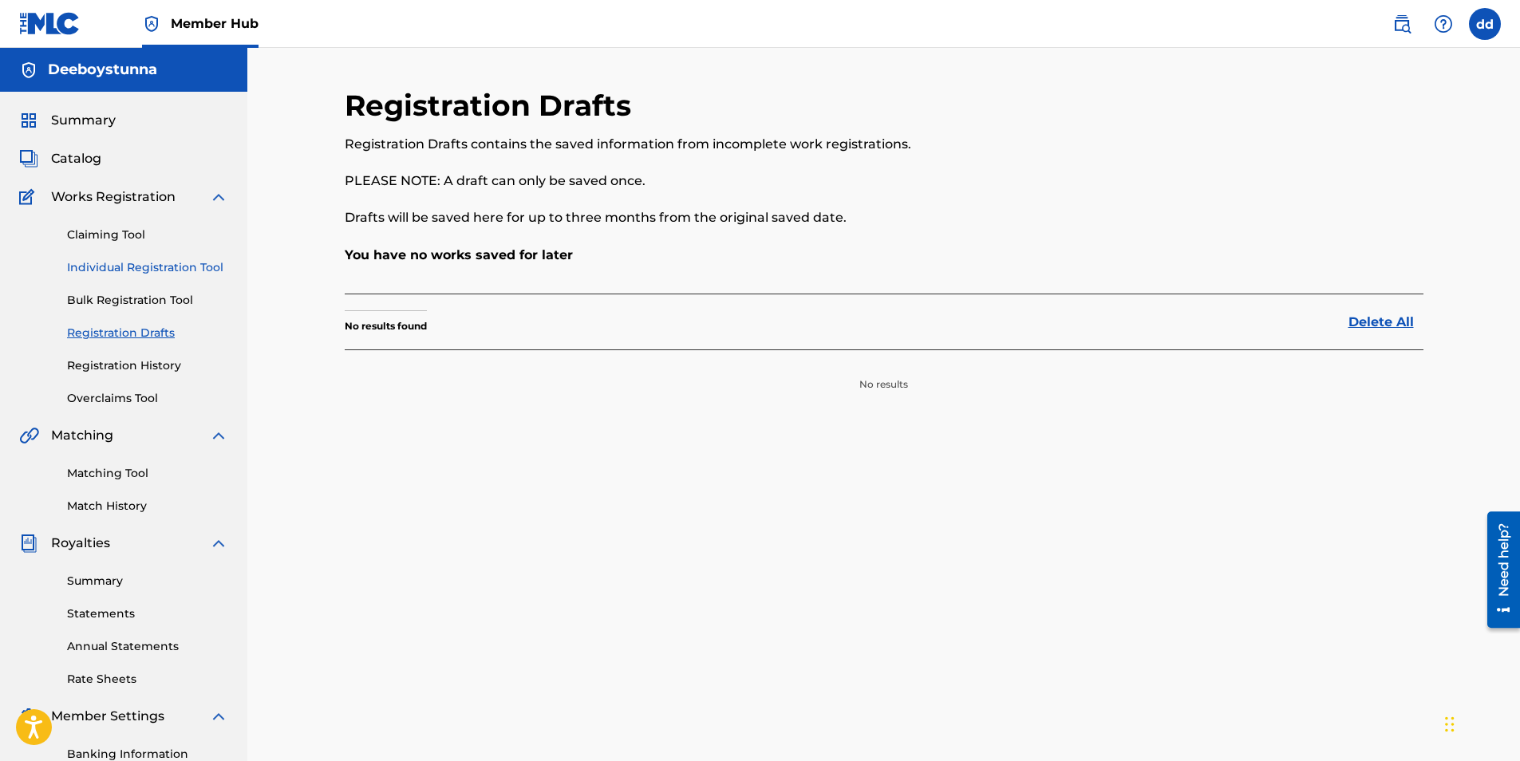
click at [137, 270] on link "Individual Registration Tool" at bounding box center [147, 267] width 161 height 17
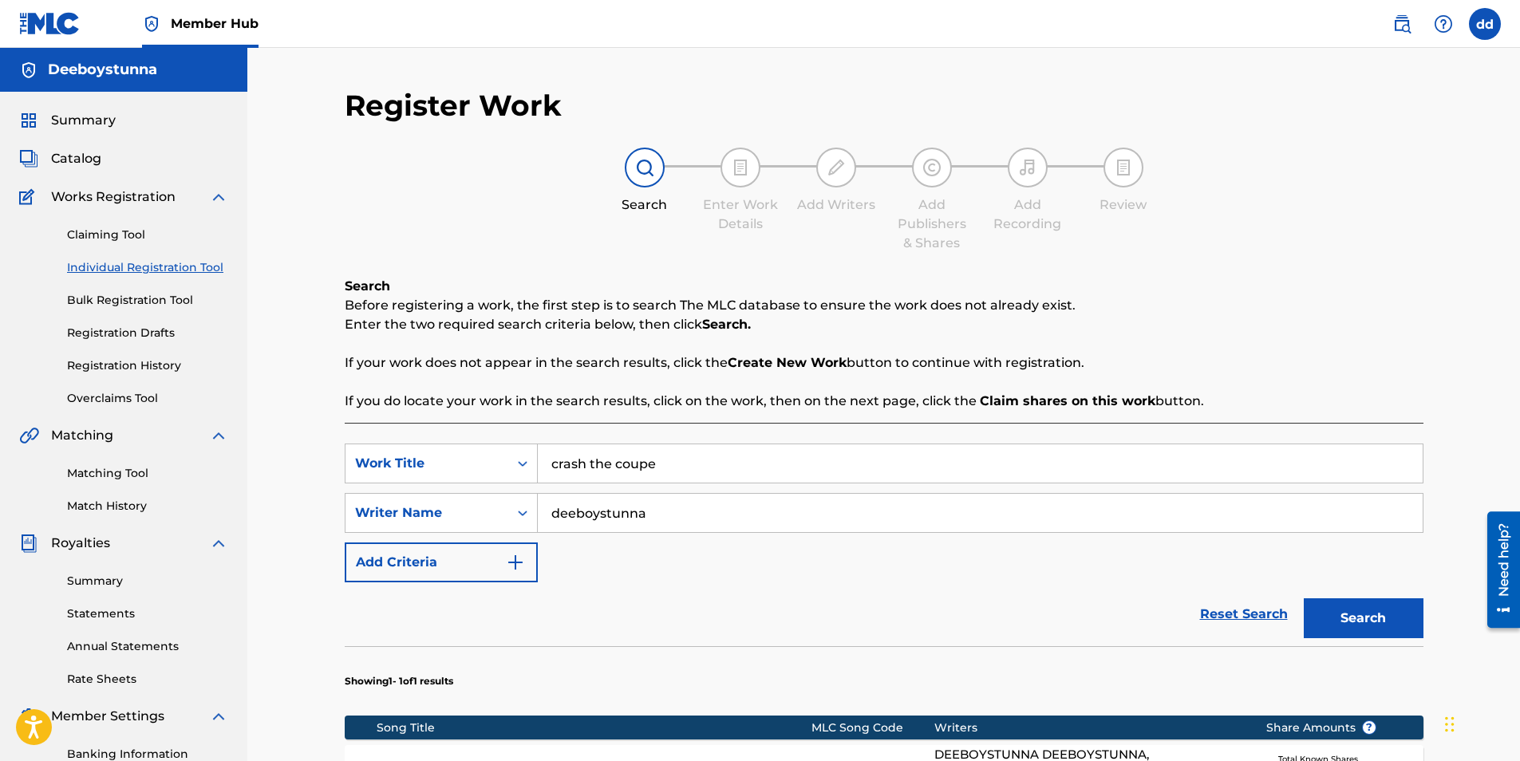
drag, startPoint x: 675, startPoint y: 470, endPoint x: 273, endPoint y: 428, distance: 404.4
click at [273, 428] on div "Register Work Search Enter Work Details Add Writers Add Publishers & Shares Add…" at bounding box center [883, 522] width 1273 height 949
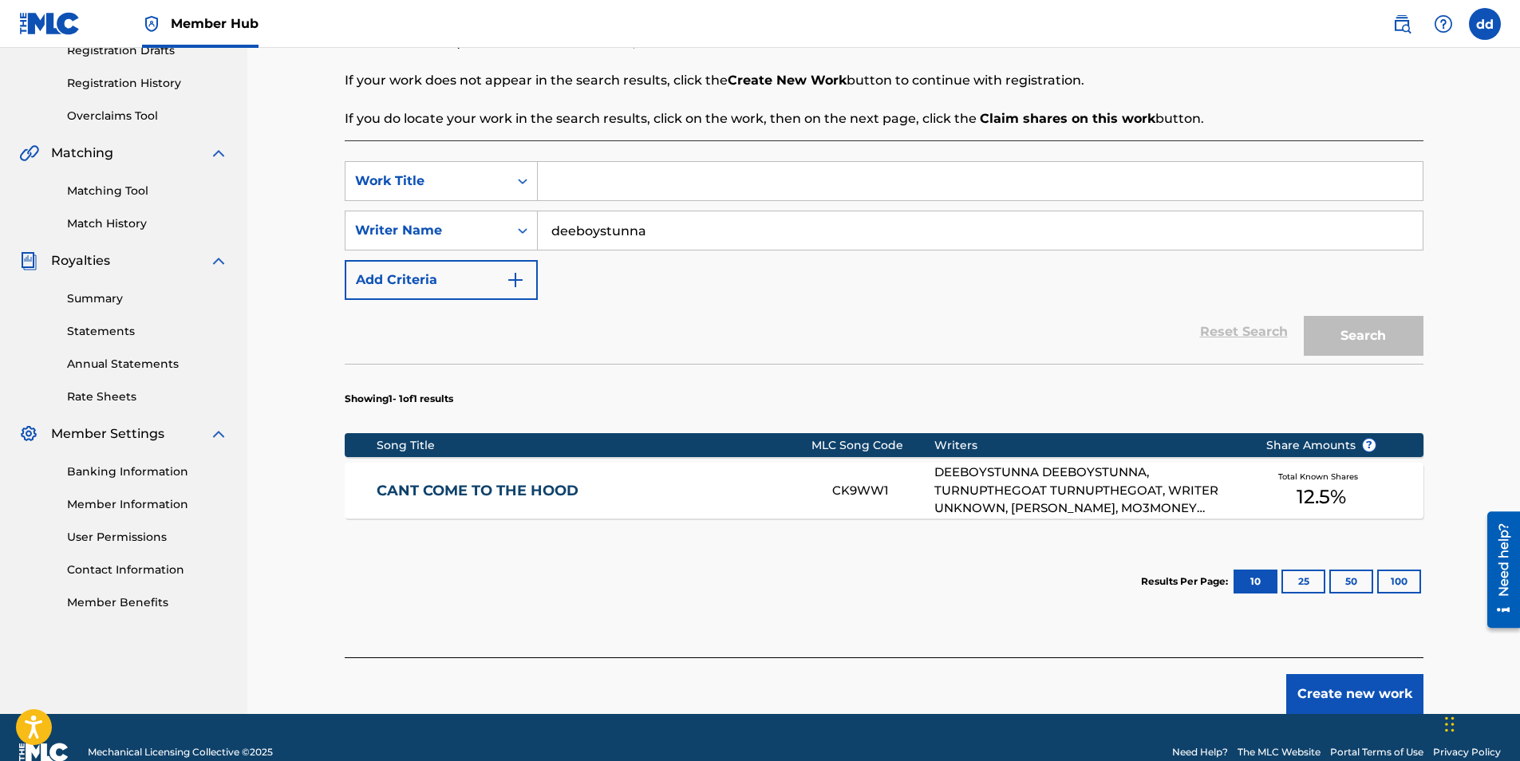
scroll to position [312, 0]
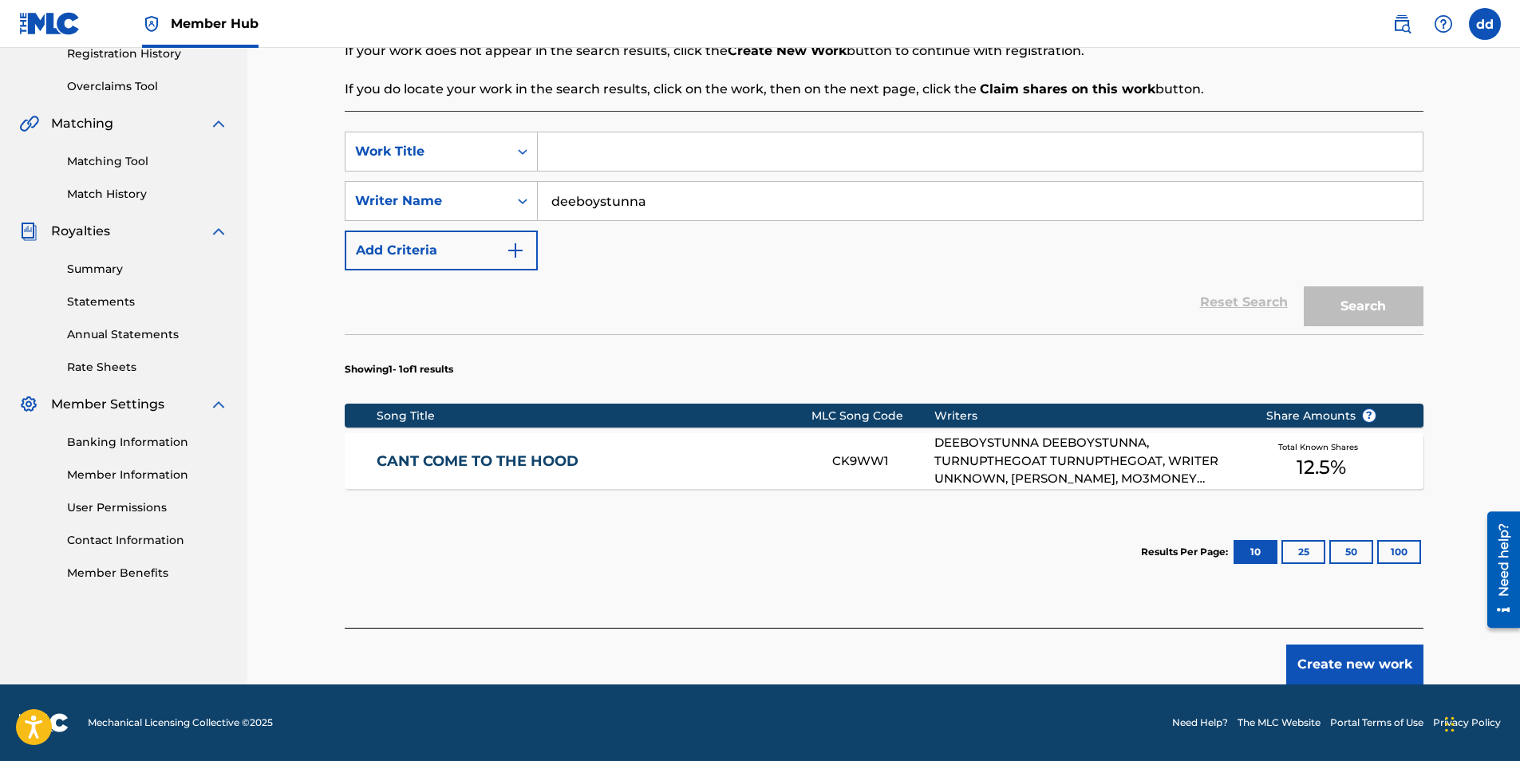
click at [1341, 310] on div "Search" at bounding box center [1360, 302] width 128 height 64
click at [951, 510] on div "Showing 1 - 1 of 1 results Song Title MLC Song Code Writers Share Amounts ? CAN…" at bounding box center [884, 461] width 1079 height 255
click at [1340, 672] on button "Create new work" at bounding box center [1354, 665] width 137 height 40
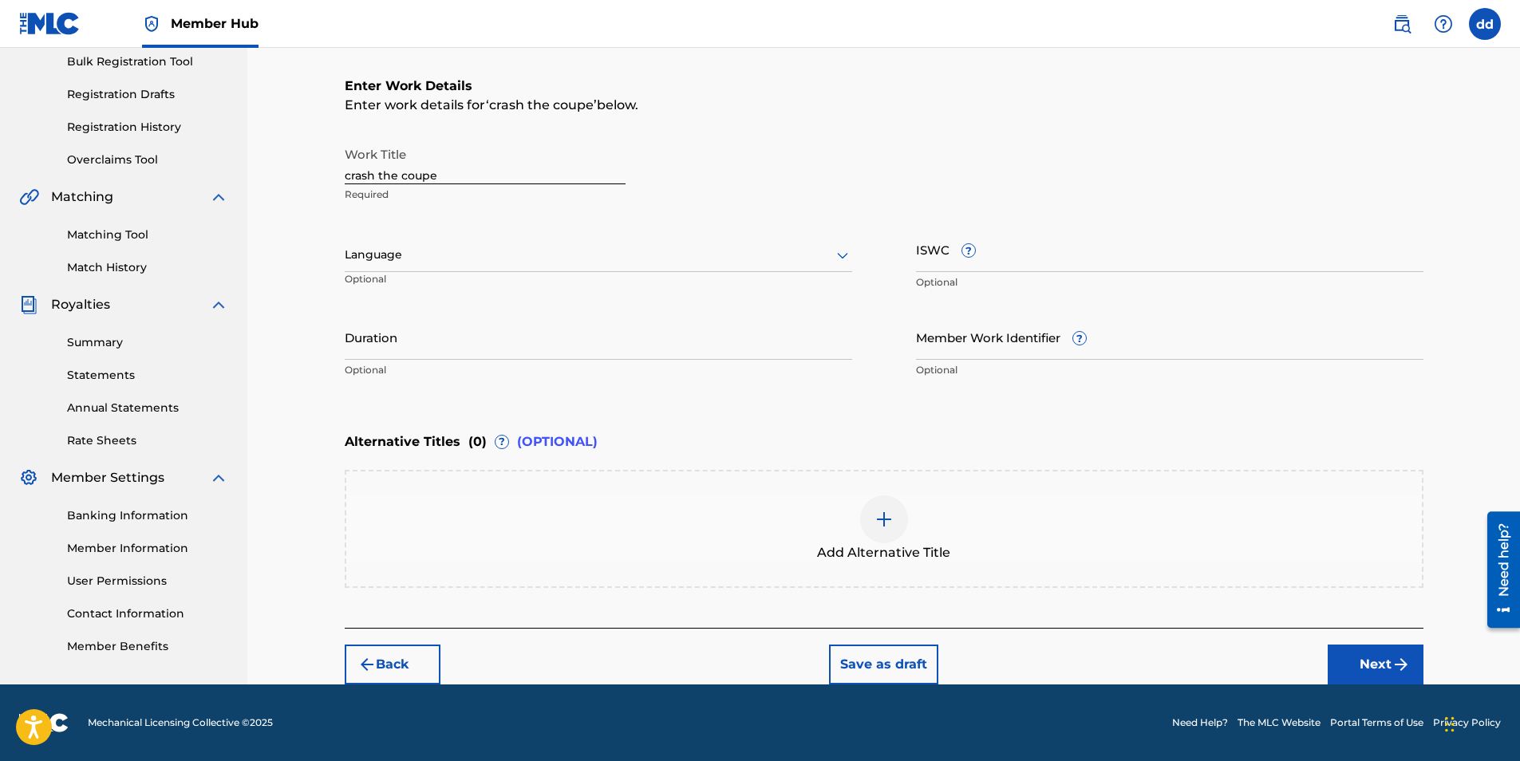
scroll to position [239, 0]
click at [776, 385] on div "Duration Optional" at bounding box center [598, 350] width 507 height 72
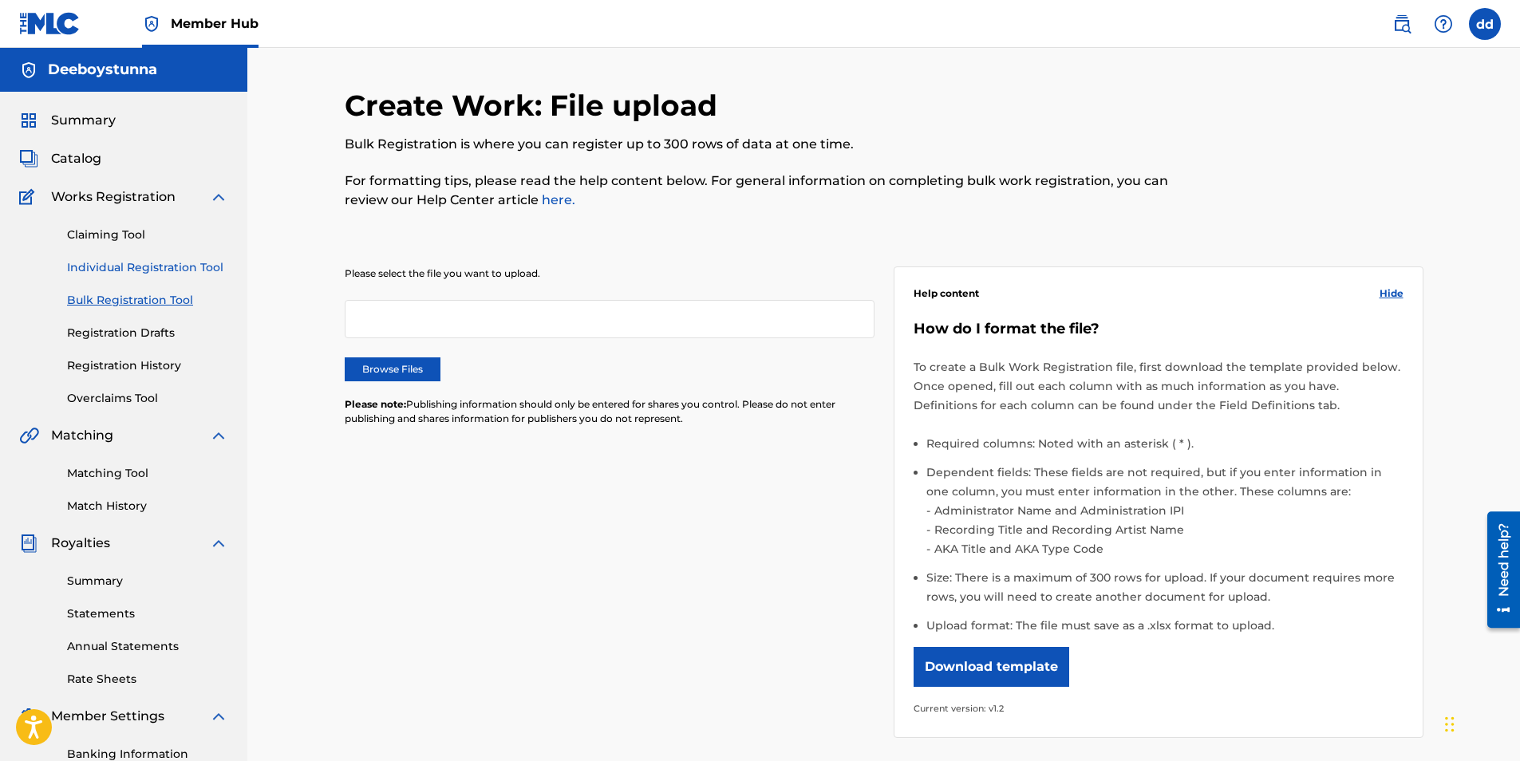
click at [200, 272] on link "Individual Registration Tool" at bounding box center [147, 267] width 161 height 17
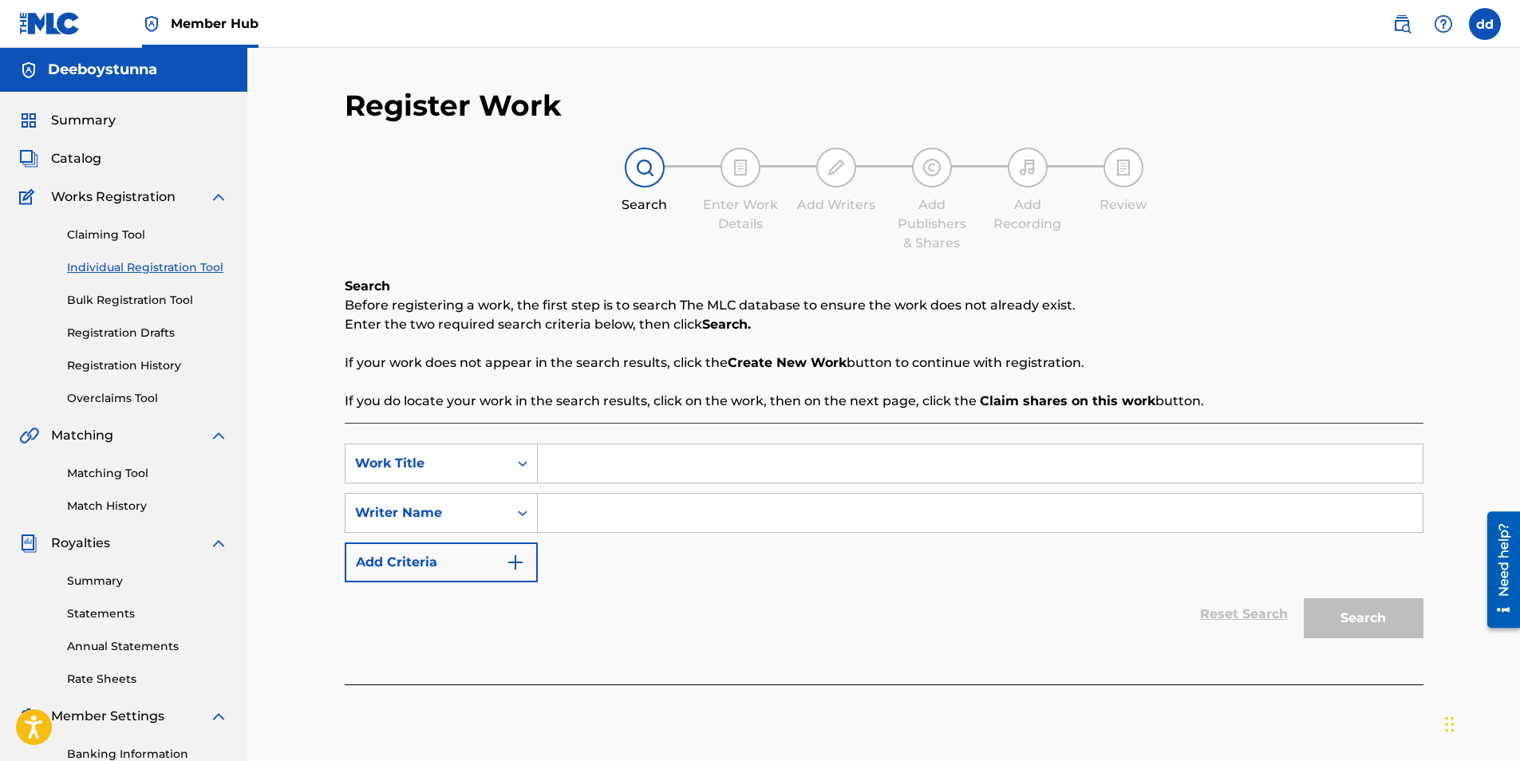
click at [575, 518] on input "Search Form" at bounding box center [980, 513] width 885 height 38
click at [562, 471] on input "Search Form" at bounding box center [980, 463] width 885 height 38
type input "deeboystunna"
click at [601, 524] on input "Search Form" at bounding box center [980, 513] width 885 height 38
type input "deeboystunna"
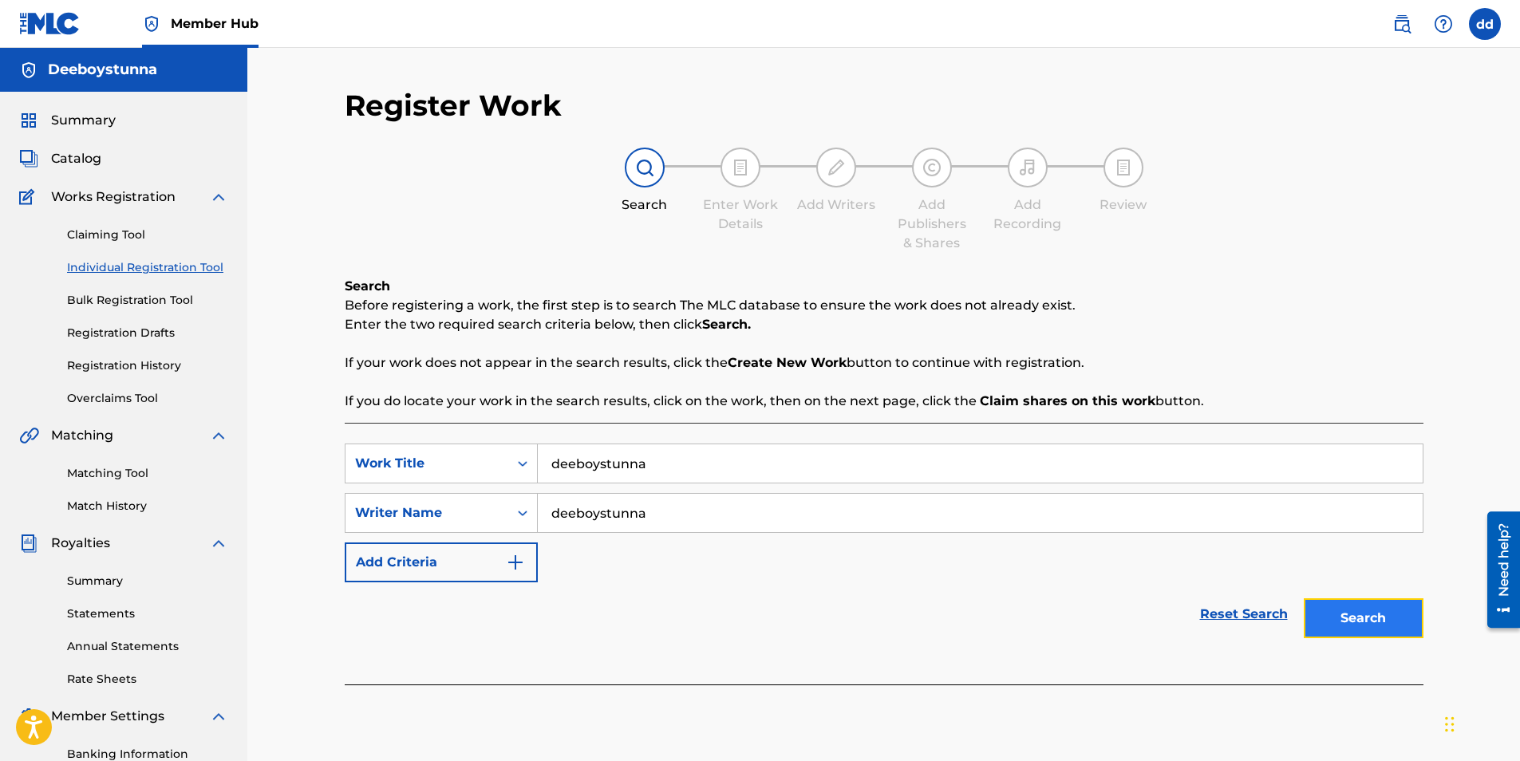
click at [1318, 624] on button "Search" at bounding box center [1364, 618] width 120 height 40
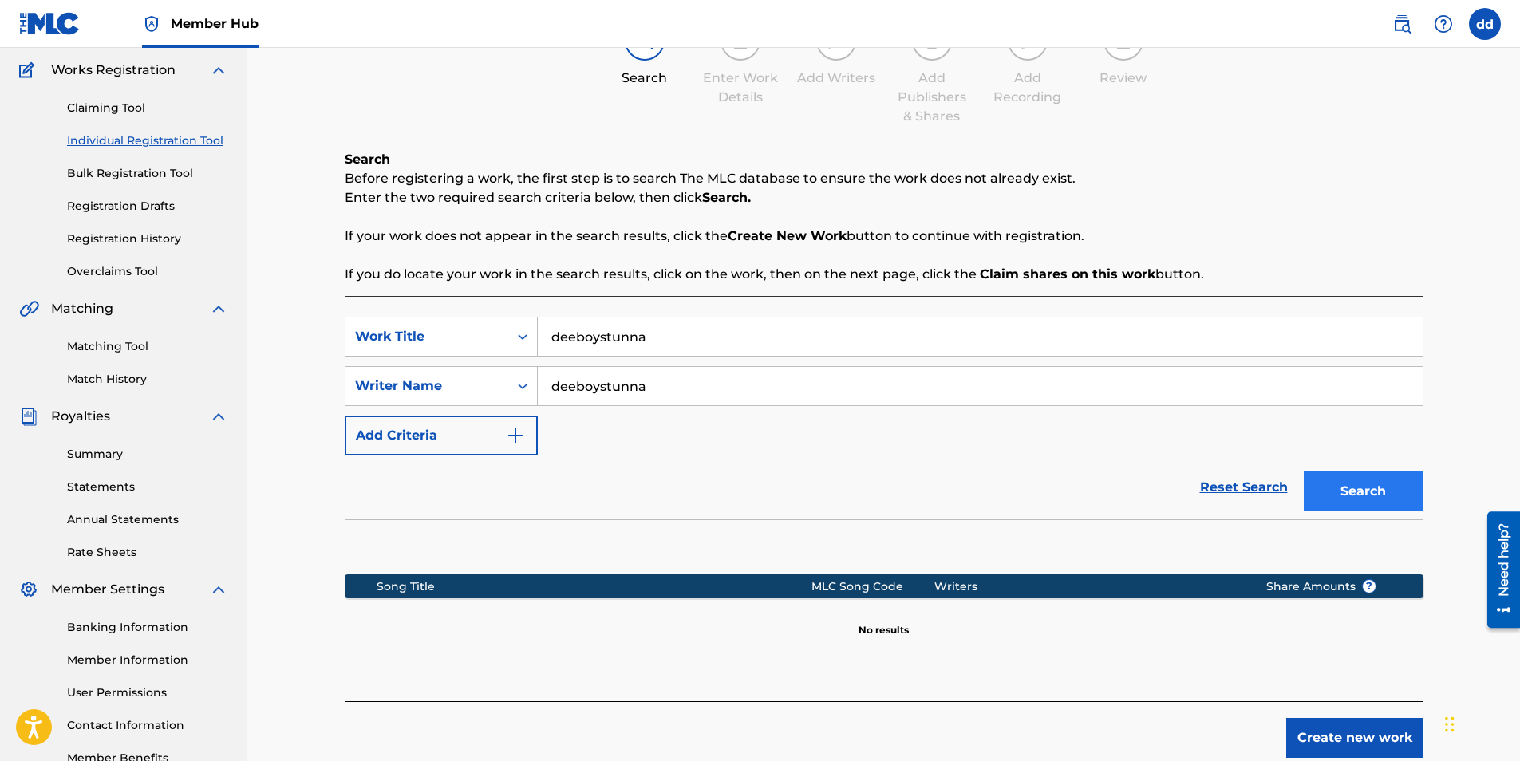
scroll to position [228, 0]
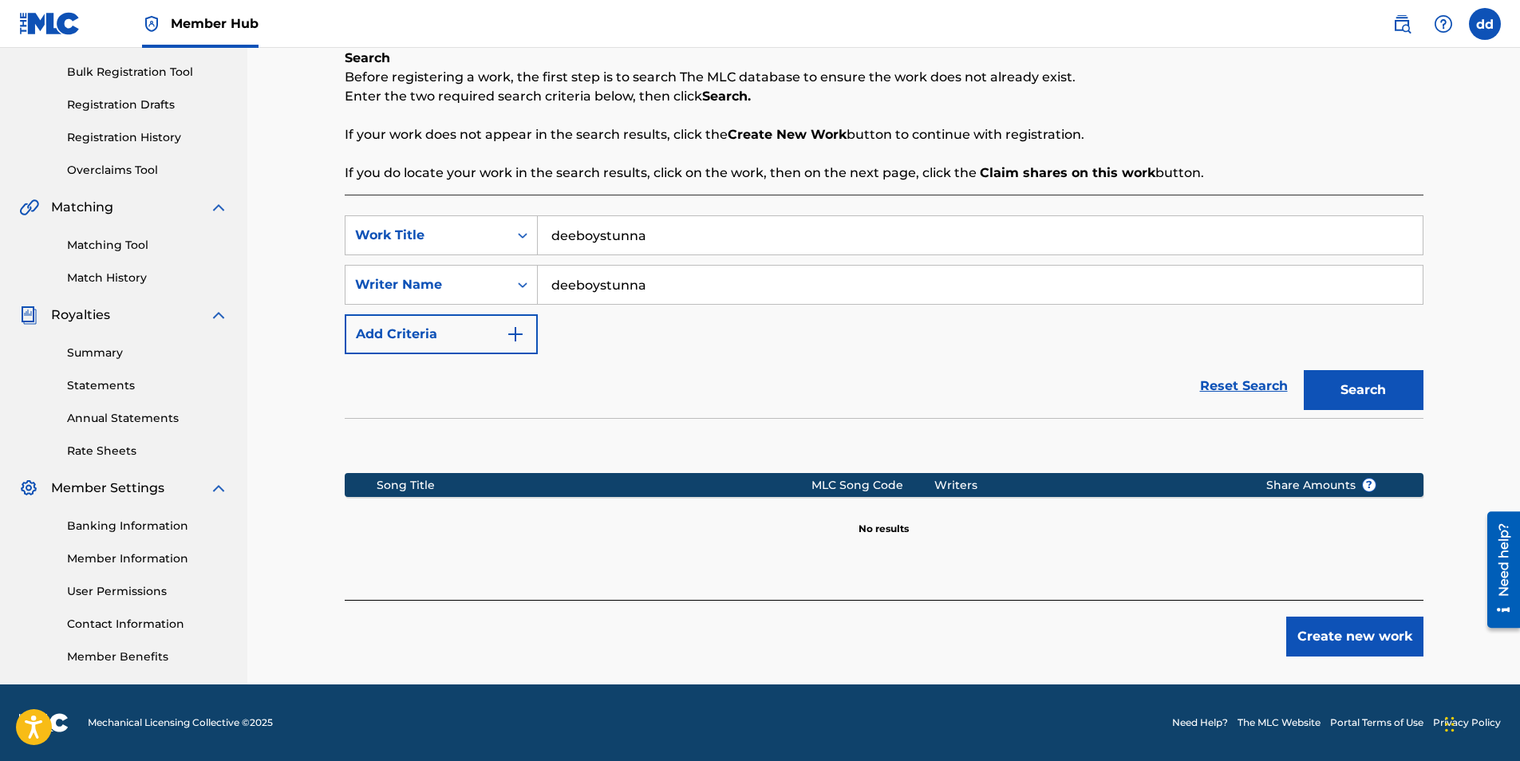
drag, startPoint x: 689, startPoint y: 235, endPoint x: 452, endPoint y: 198, distance: 239.1
click at [452, 198] on div "SearchWithCriteriab745fd92-4cb4-4670-b52a-cb02a3fa17dd Work Title deeboystunna …" at bounding box center [884, 397] width 1079 height 405
type input "just work"
click at [1304, 370] on button "Search" at bounding box center [1364, 390] width 120 height 40
drag, startPoint x: 681, startPoint y: 227, endPoint x: 174, endPoint y: 231, distance: 506.7
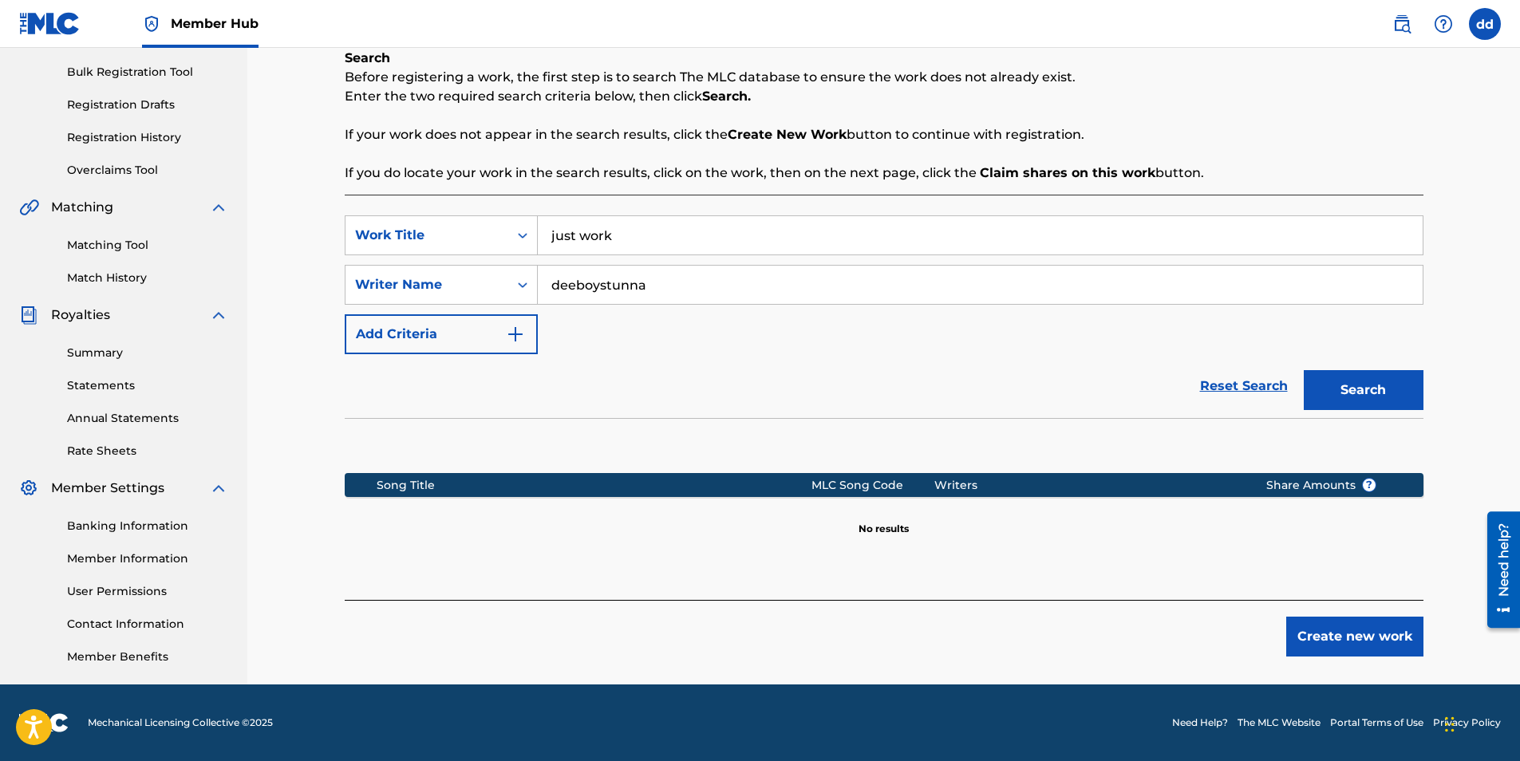
click at [174, 231] on main "Deeboystunna Summary Catalog Works Registration Claiming Tool Individual Regist…" at bounding box center [760, 252] width 1520 height 865
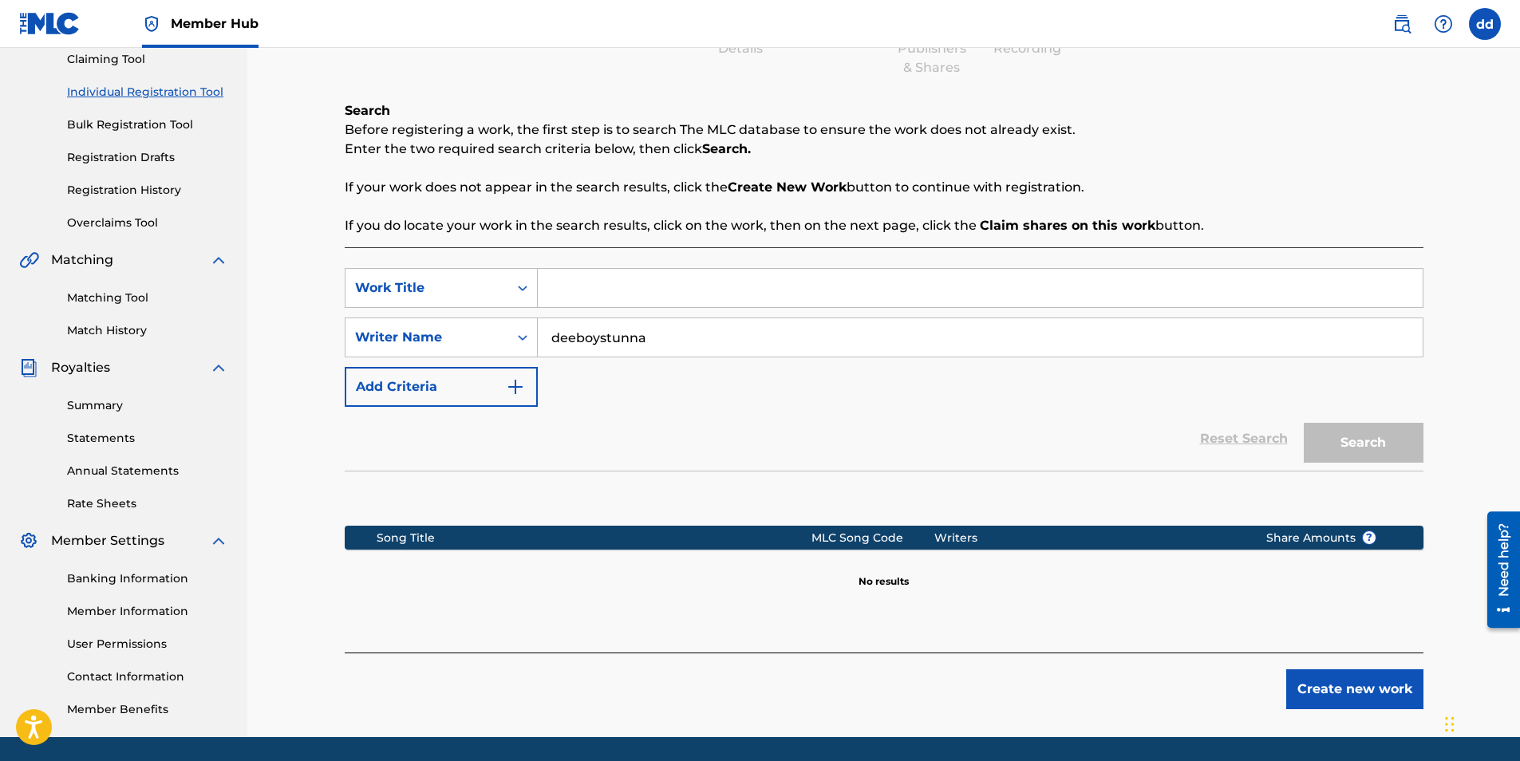
scroll to position [148, 0]
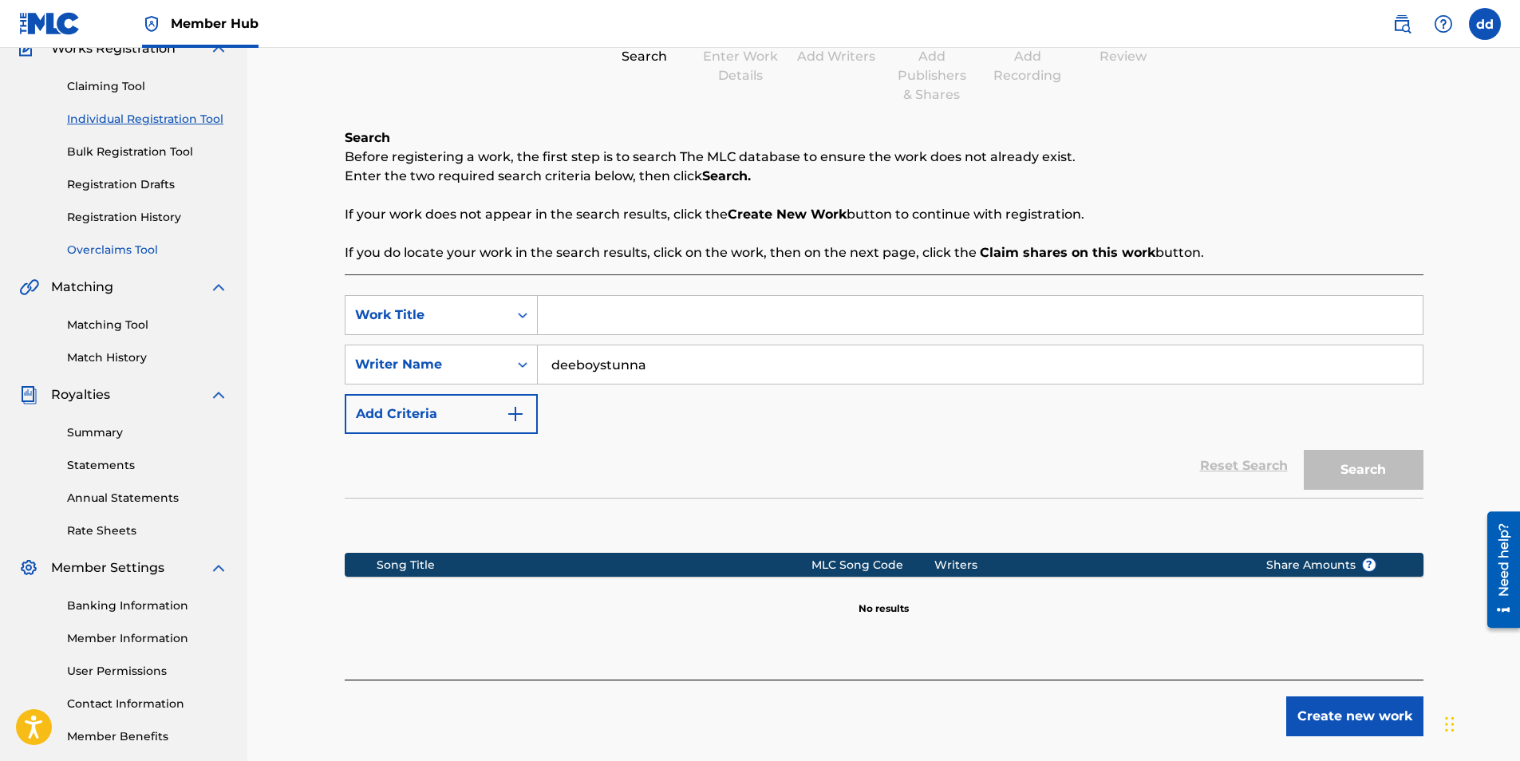
click at [124, 247] on link "Overclaims Tool" at bounding box center [147, 250] width 161 height 17
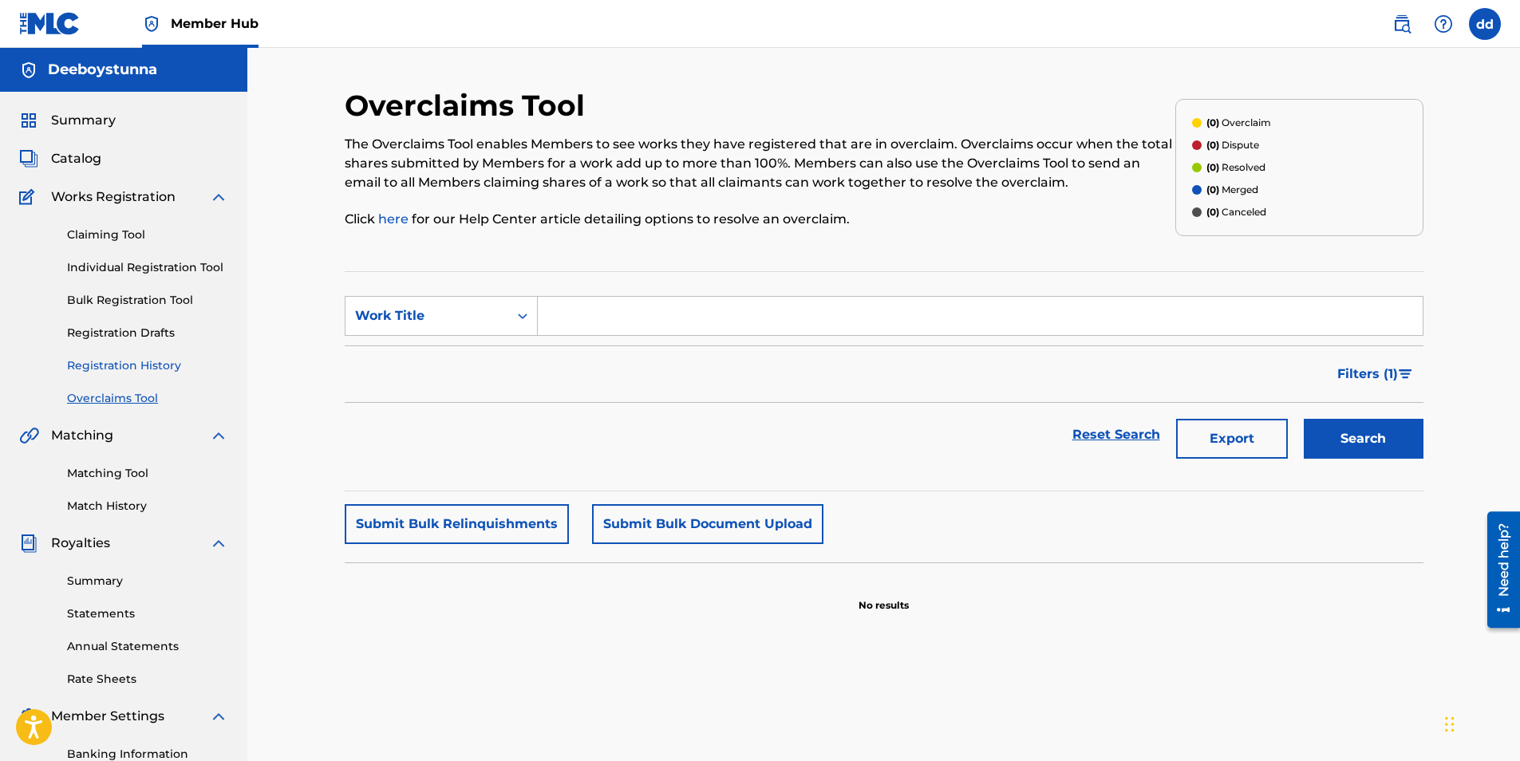
click at [135, 369] on link "Registration History" at bounding box center [147, 365] width 161 height 17
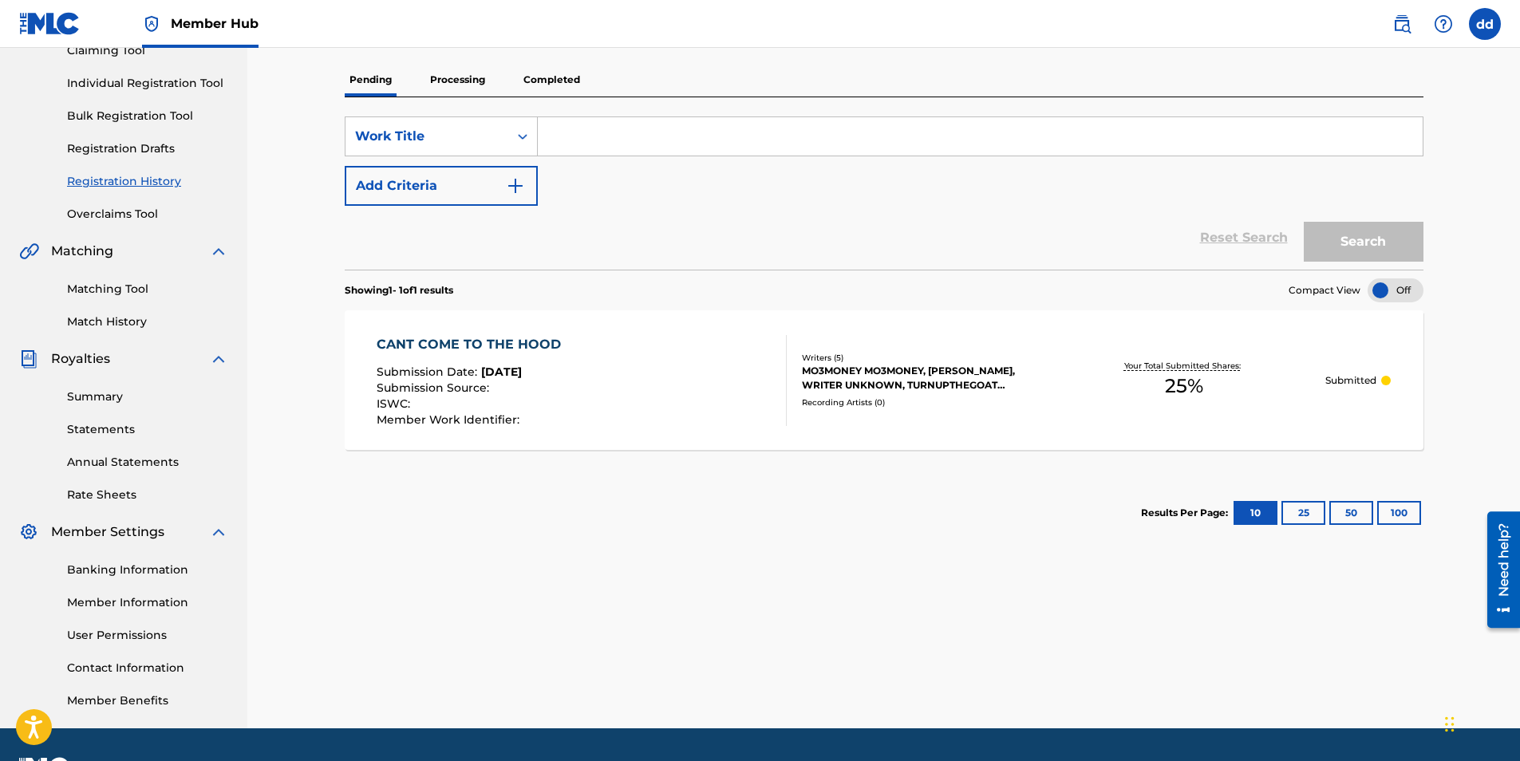
scroll to position [228, 0]
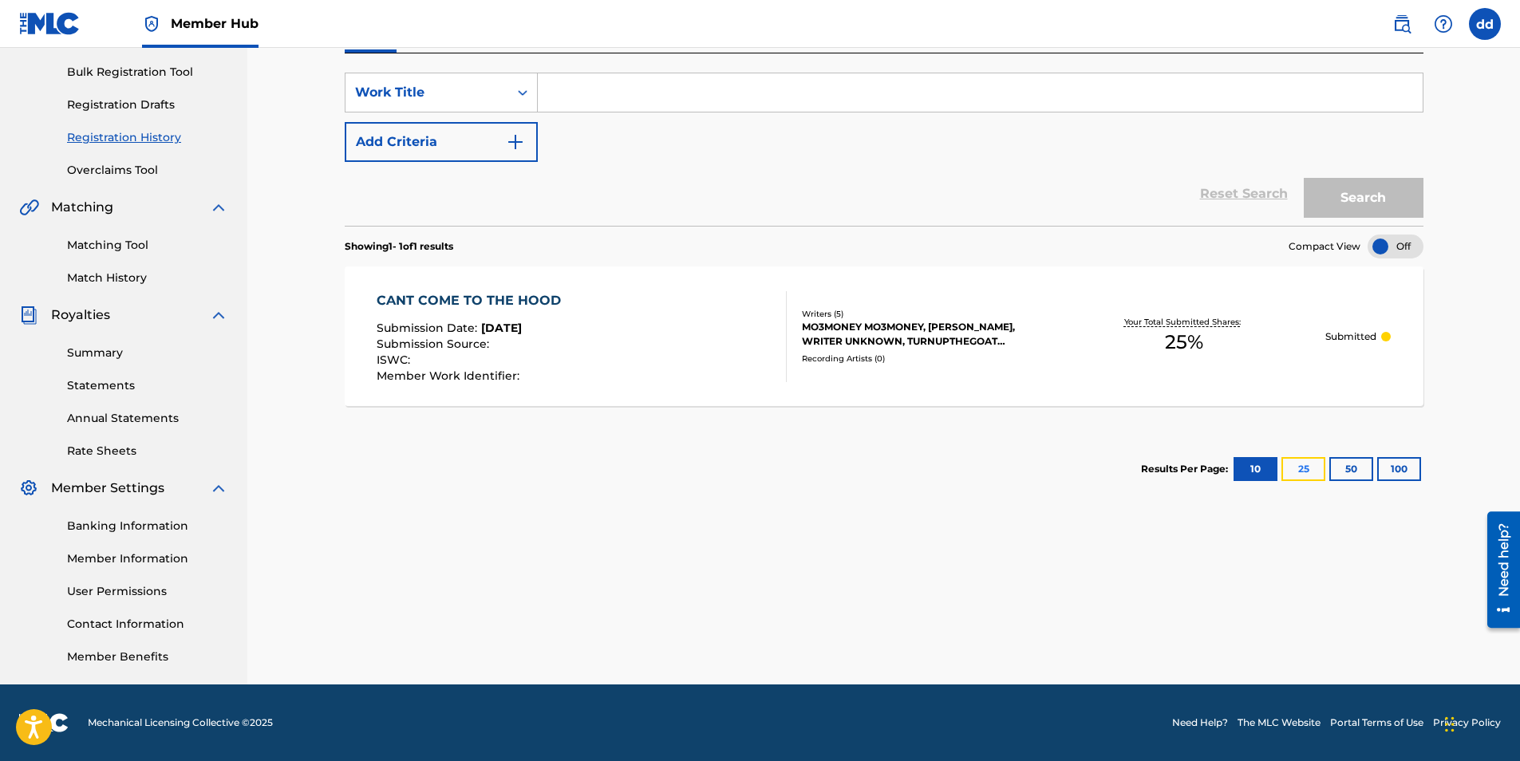
click at [1305, 470] on button "25" at bounding box center [1303, 469] width 44 height 24
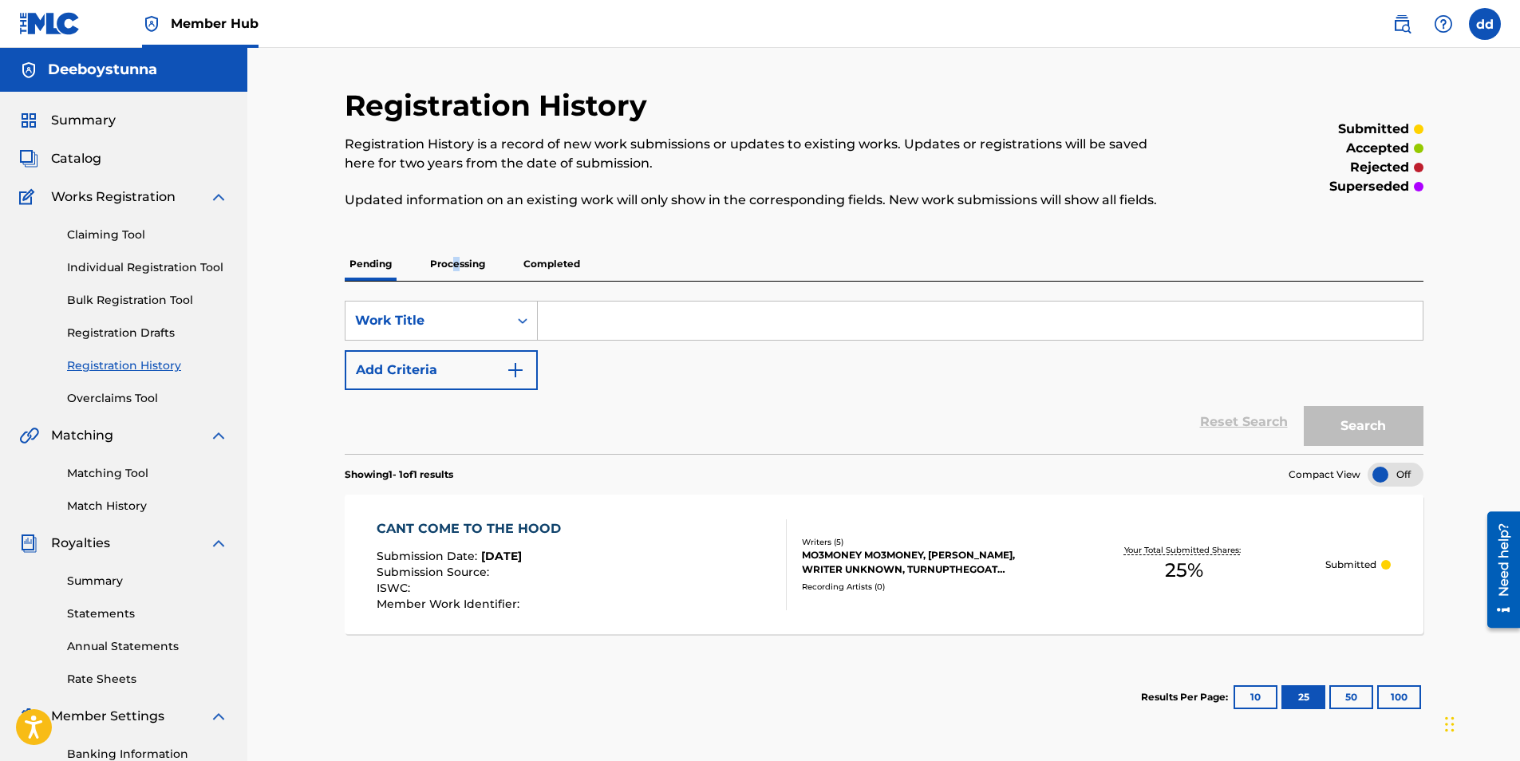
click at [456, 255] on p "Processing" at bounding box center [457, 264] width 65 height 34
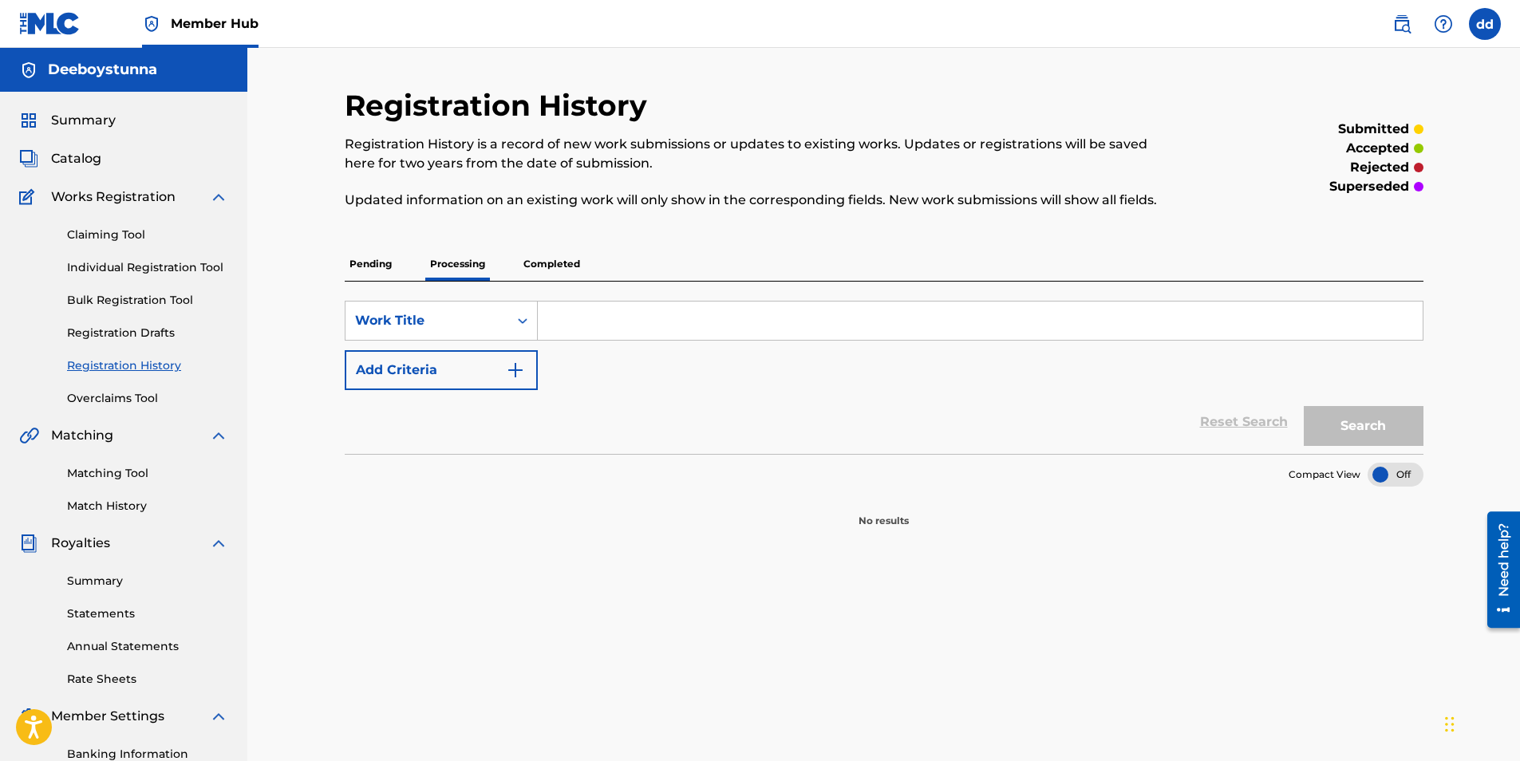
drag, startPoint x: 456, startPoint y: 255, endPoint x: 562, endPoint y: 270, distance: 107.3
click at [562, 270] on p "Completed" at bounding box center [552, 264] width 66 height 34
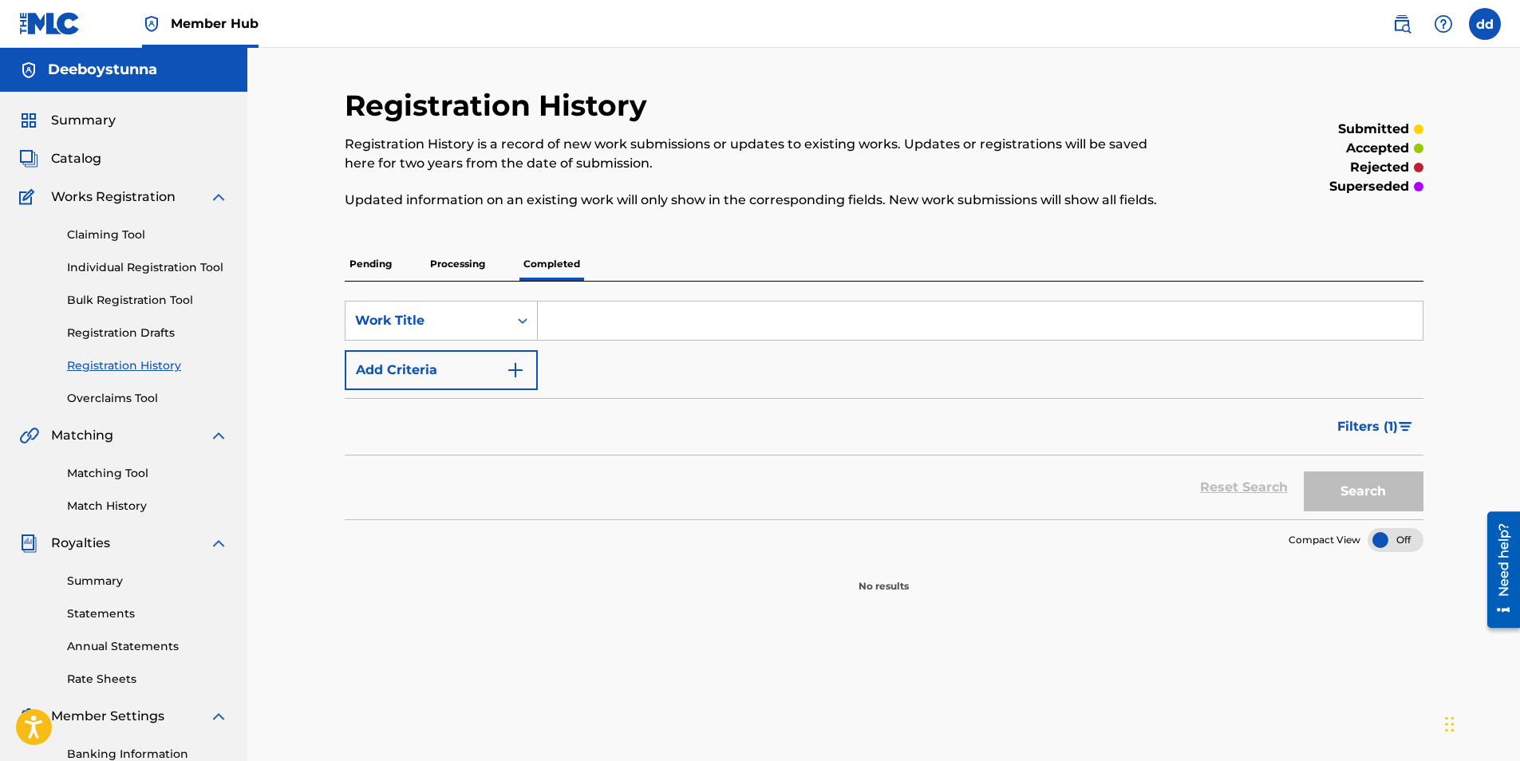
click at [363, 266] on p "Pending" at bounding box center [371, 264] width 52 height 34
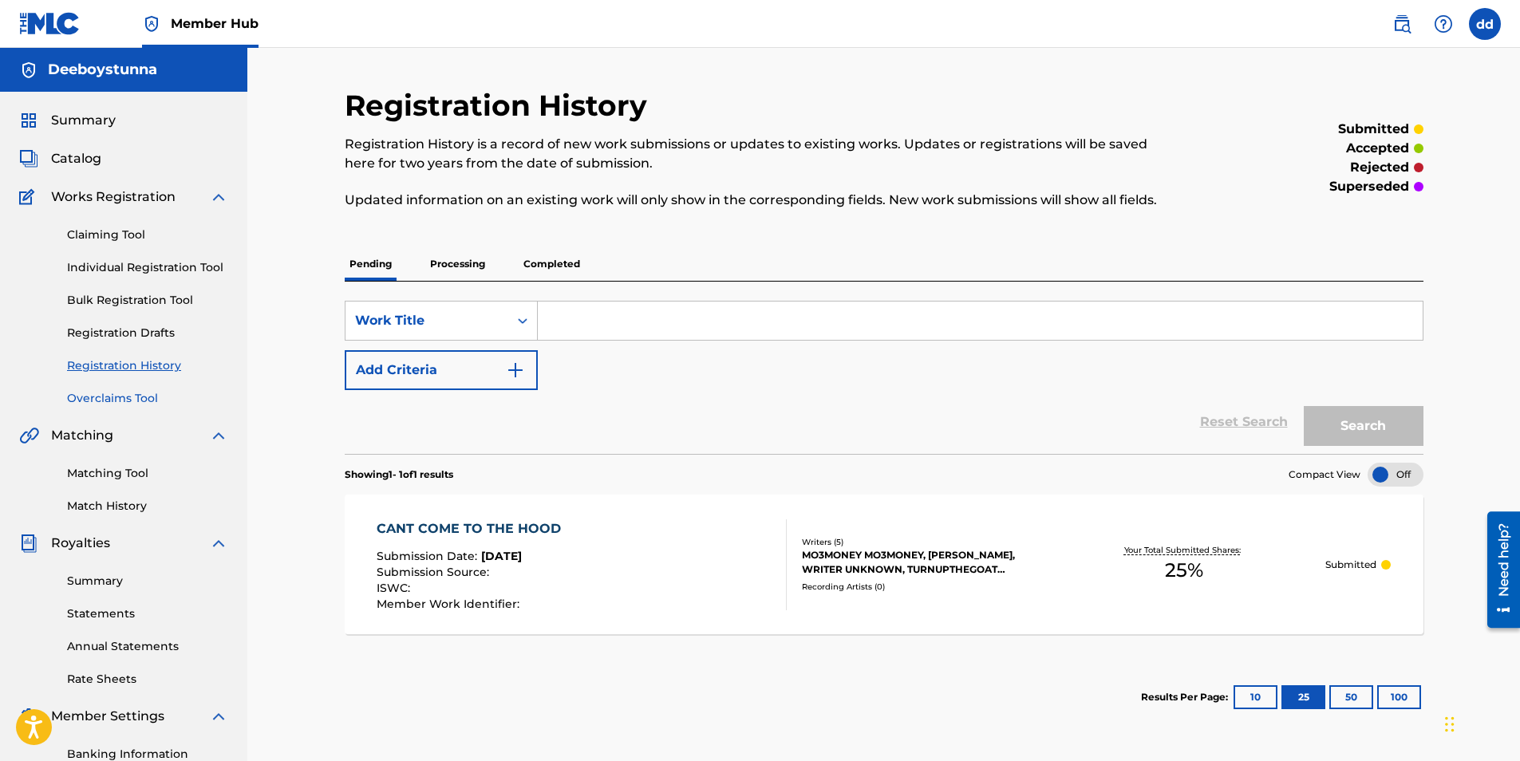
click at [142, 396] on link "Overclaims Tool" at bounding box center [147, 398] width 161 height 17
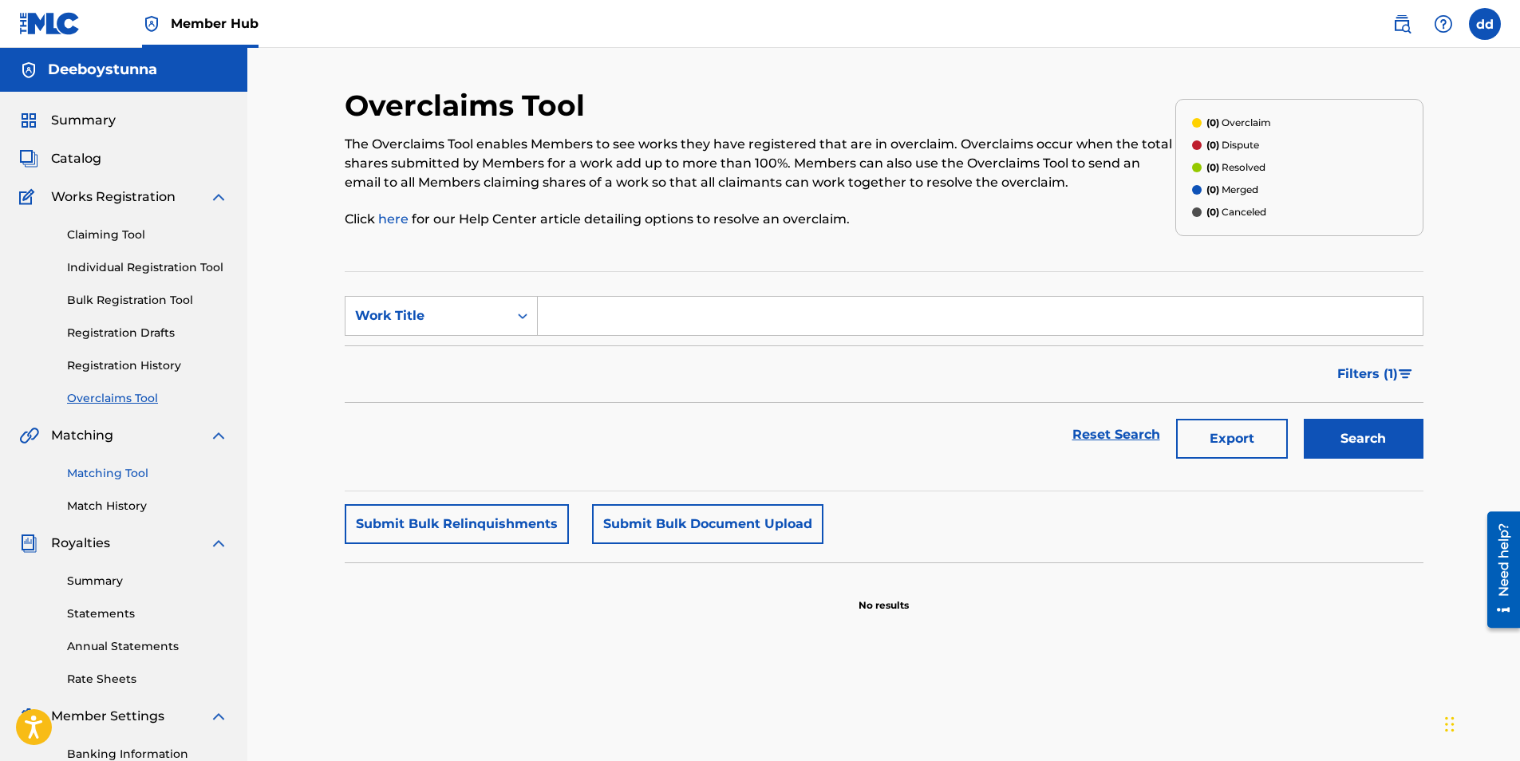
click at [128, 479] on link "Matching Tool" at bounding box center [147, 473] width 161 height 17
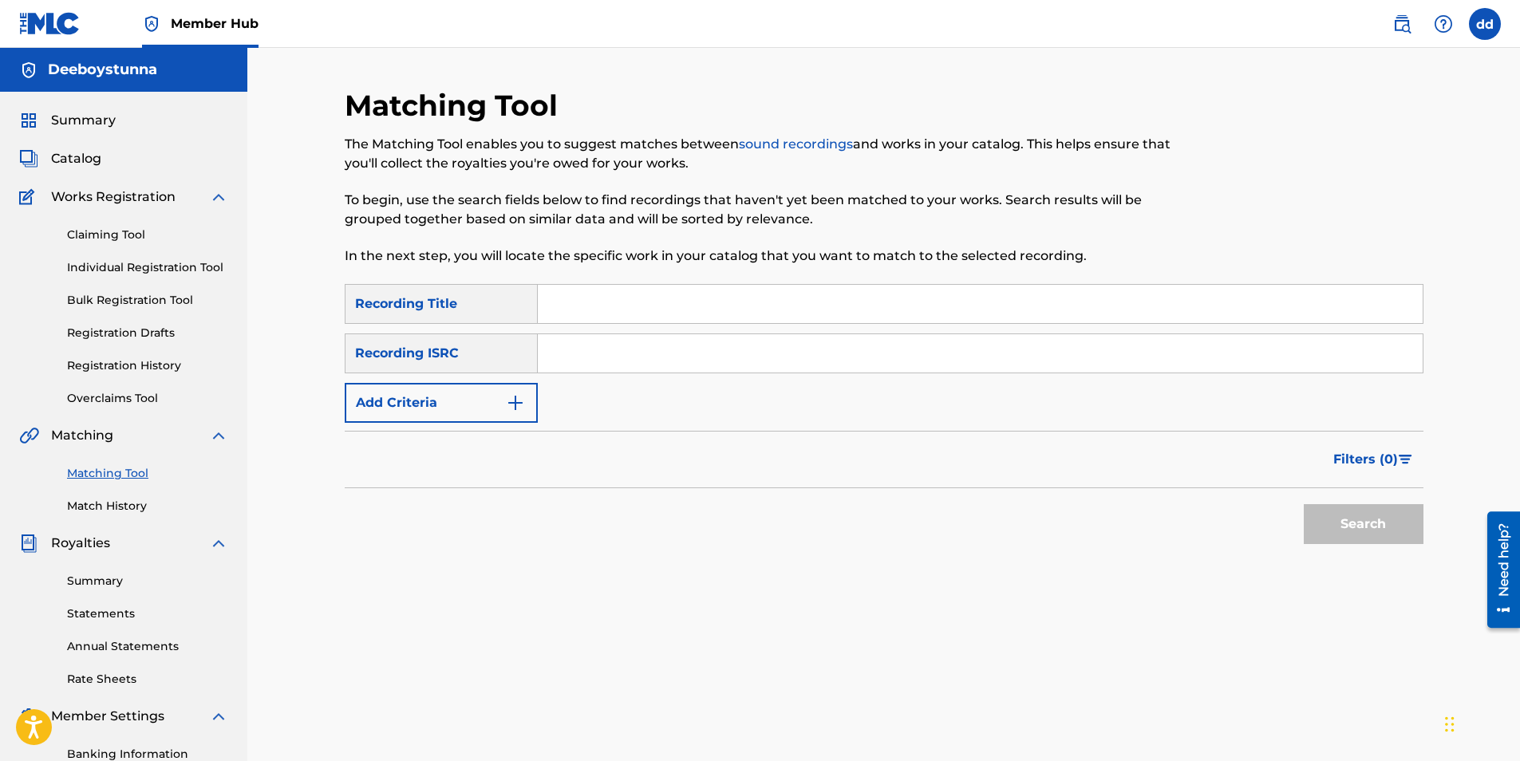
click at [576, 301] on input "Search Form" at bounding box center [980, 304] width 885 height 38
type input "deeboystunna priceless"
click at [620, 345] on input "Search Form" at bounding box center [980, 353] width 885 height 38
type input "QZK6G2304016"
click at [1392, 528] on button "Search" at bounding box center [1364, 524] width 120 height 40
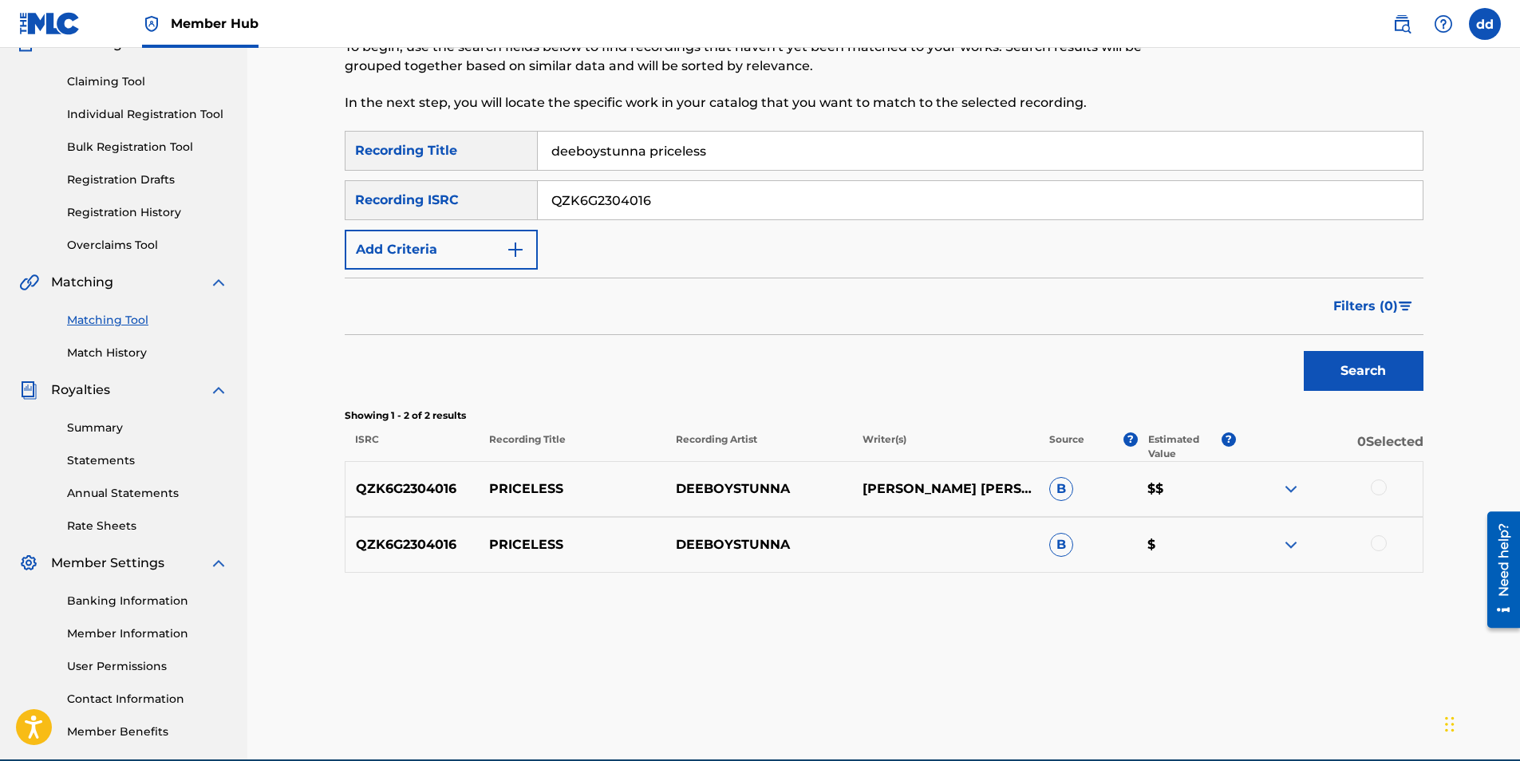
scroll to position [160, 0]
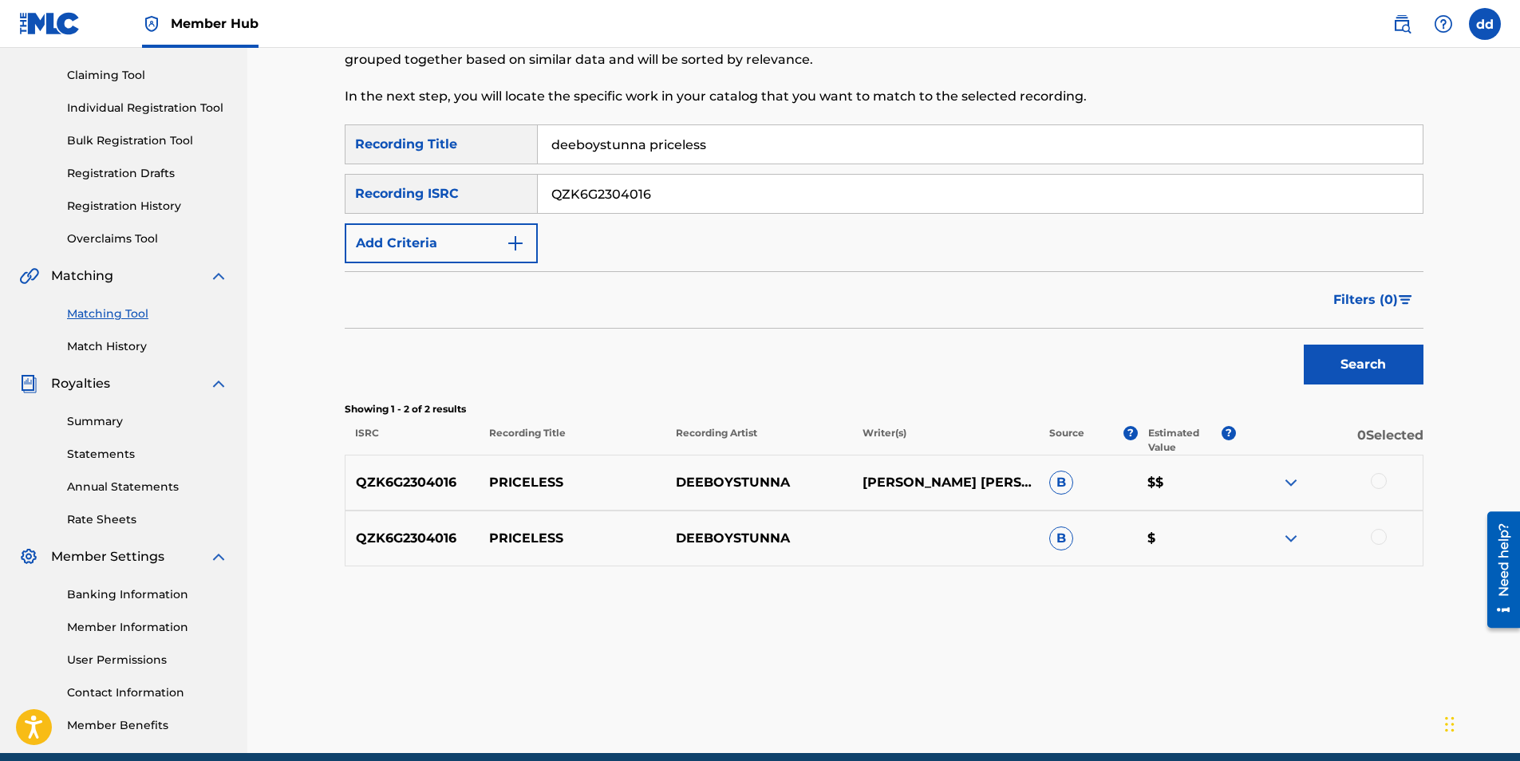
drag, startPoint x: 1376, startPoint y: 475, endPoint x: 1372, endPoint y: 484, distance: 9.6
click at [1375, 475] on div at bounding box center [1379, 481] width 16 height 16
click at [1379, 536] on div at bounding box center [1379, 537] width 16 height 16
click at [1154, 622] on button "Match 2 Groups" at bounding box center [1121, 631] width 176 height 40
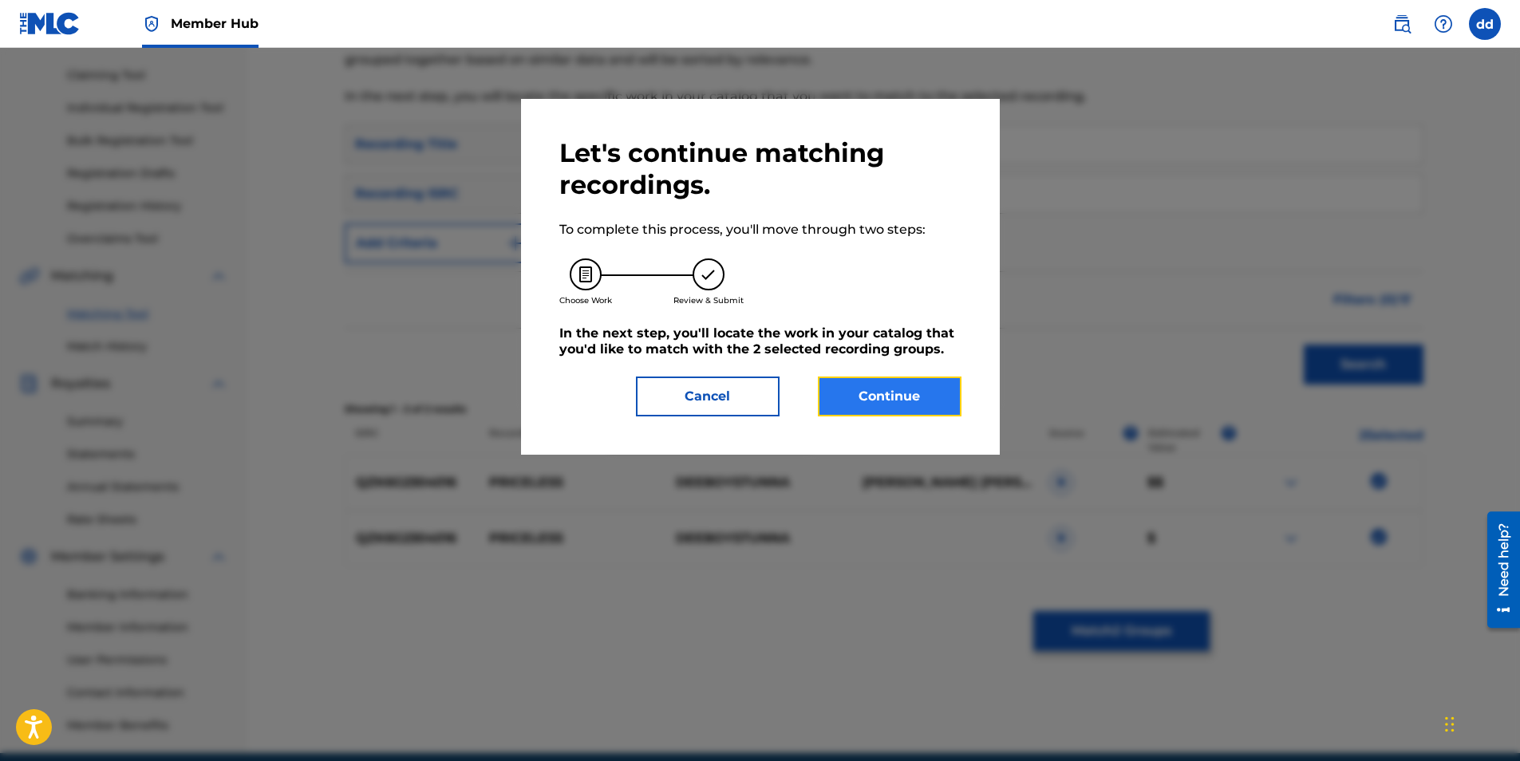
click at [842, 397] on button "Continue" at bounding box center [890, 397] width 144 height 40
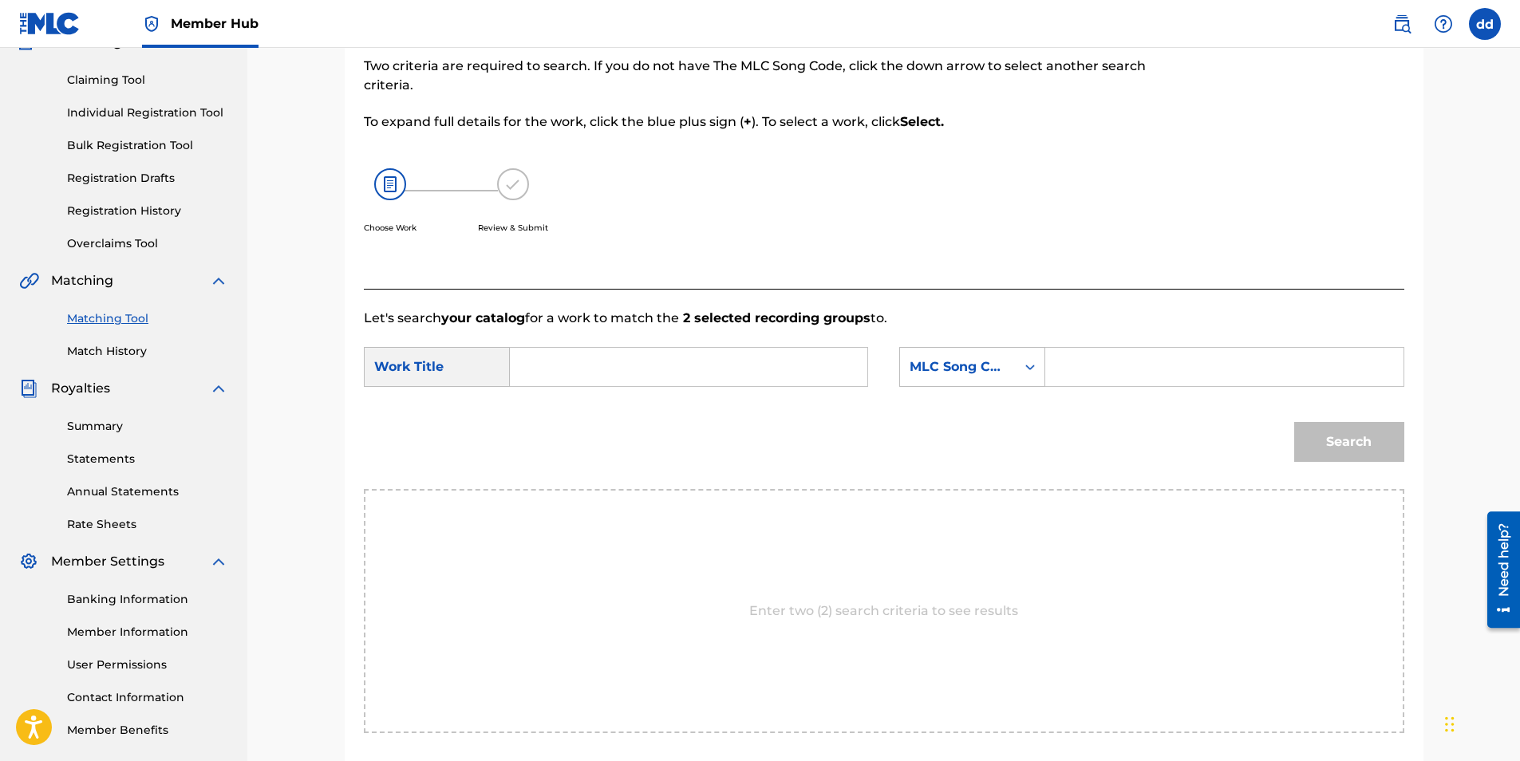
scroll to position [142, 0]
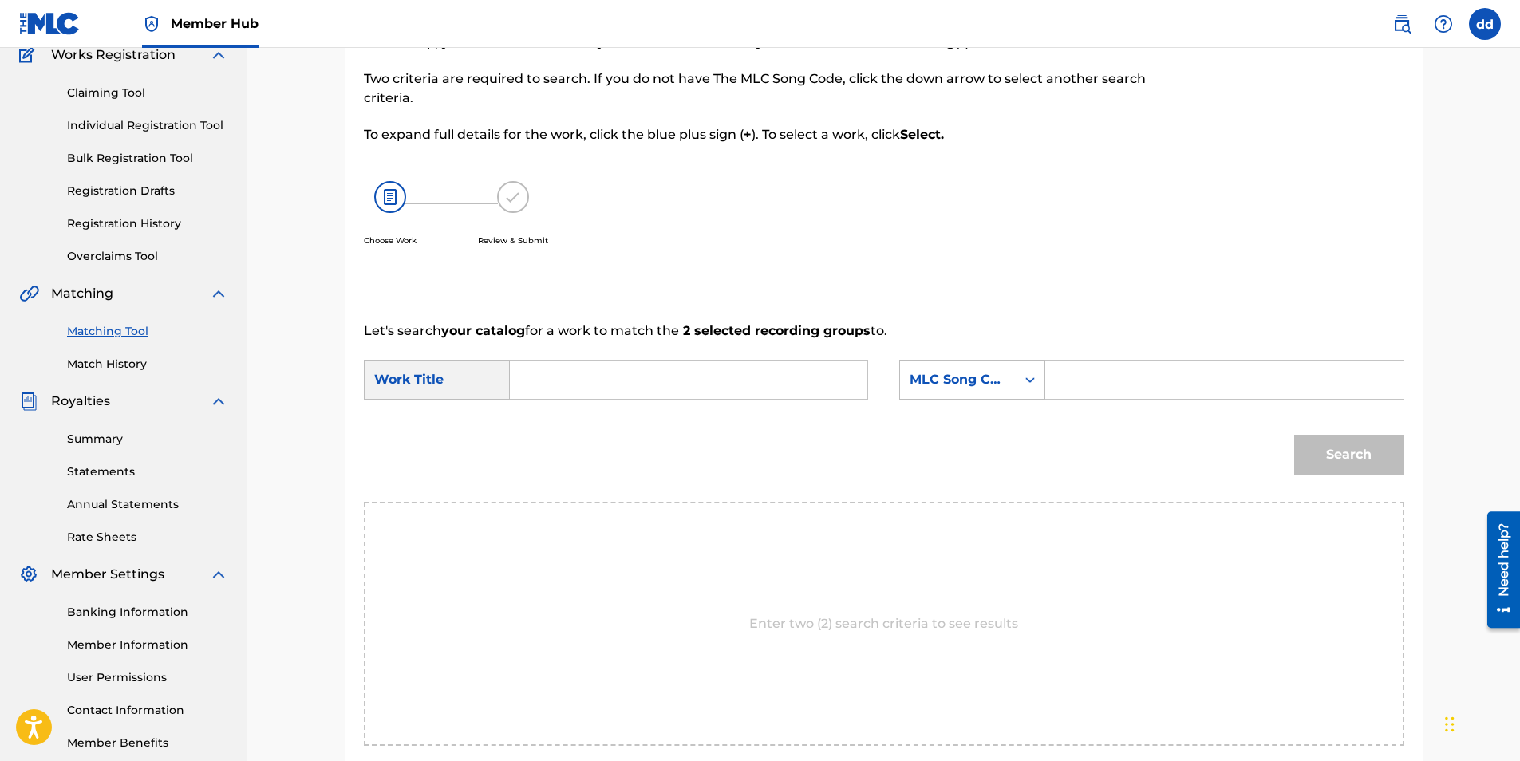
click at [634, 381] on input "Search Form" at bounding box center [688, 380] width 330 height 38
type input "priceless"
click at [1030, 392] on div "Search Form" at bounding box center [1030, 379] width 29 height 29
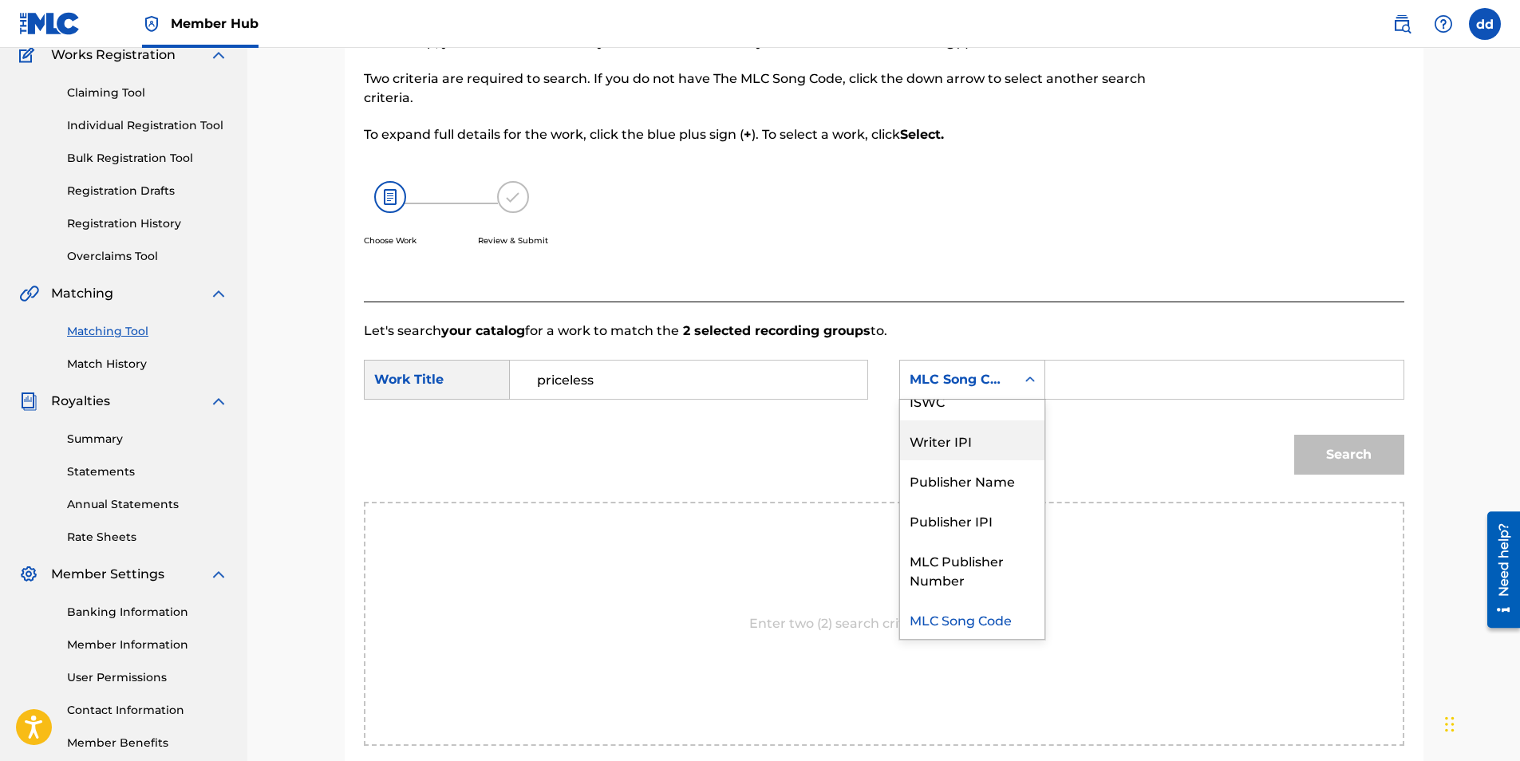
scroll to position [0, 0]
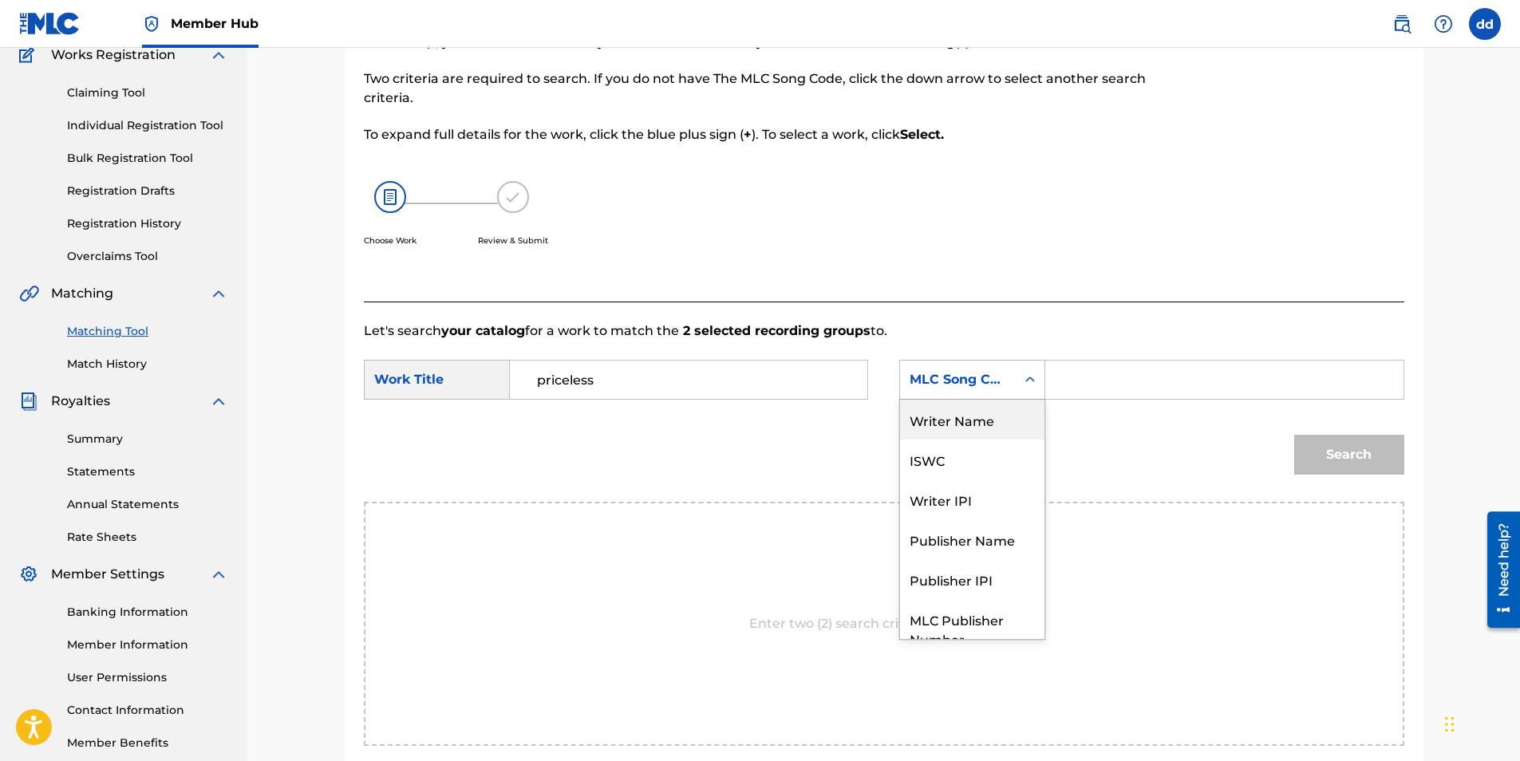
click at [982, 421] on div "Writer Name" at bounding box center [972, 420] width 144 height 40
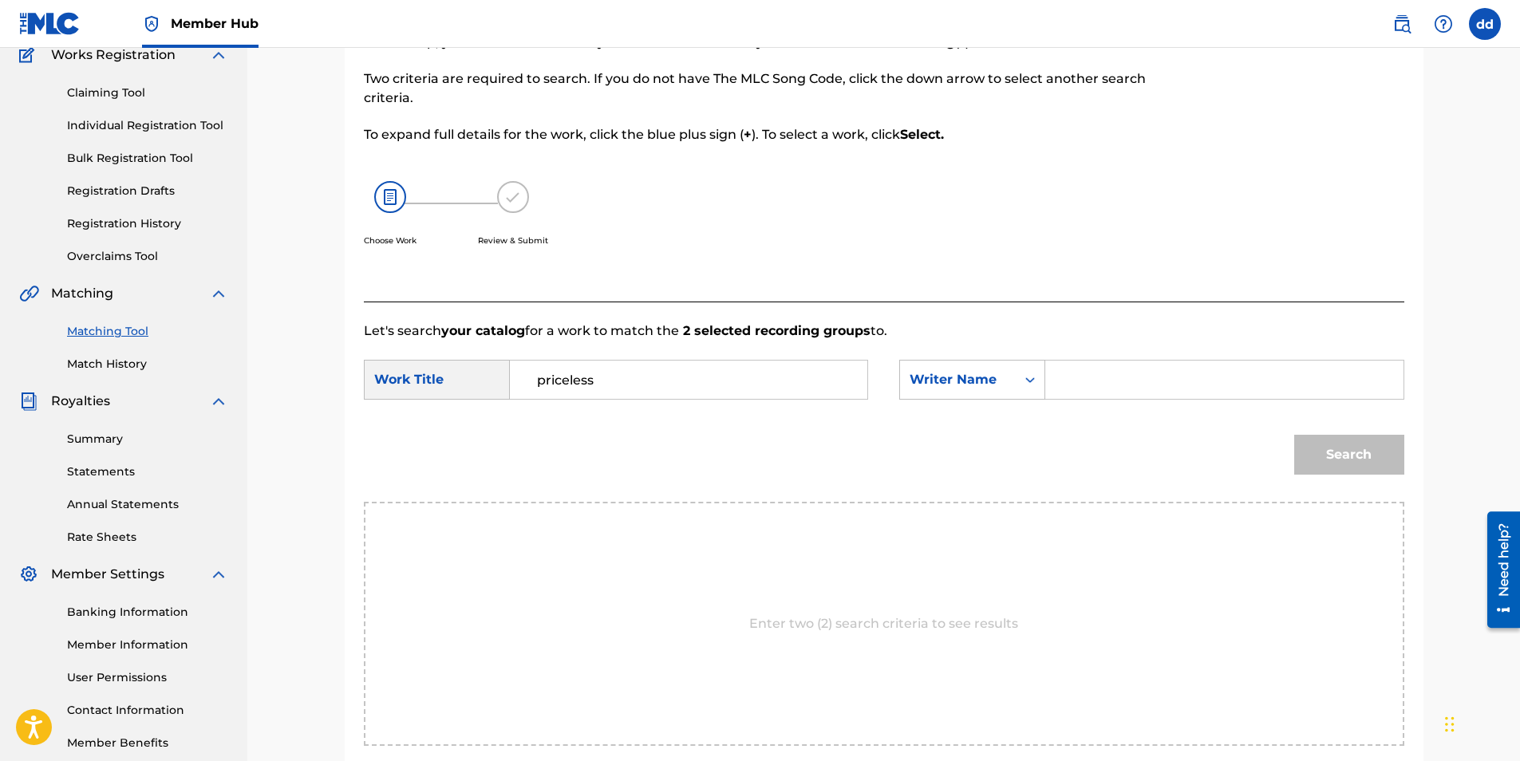
click at [1147, 383] on input "Search Form" at bounding box center [1224, 380] width 330 height 38
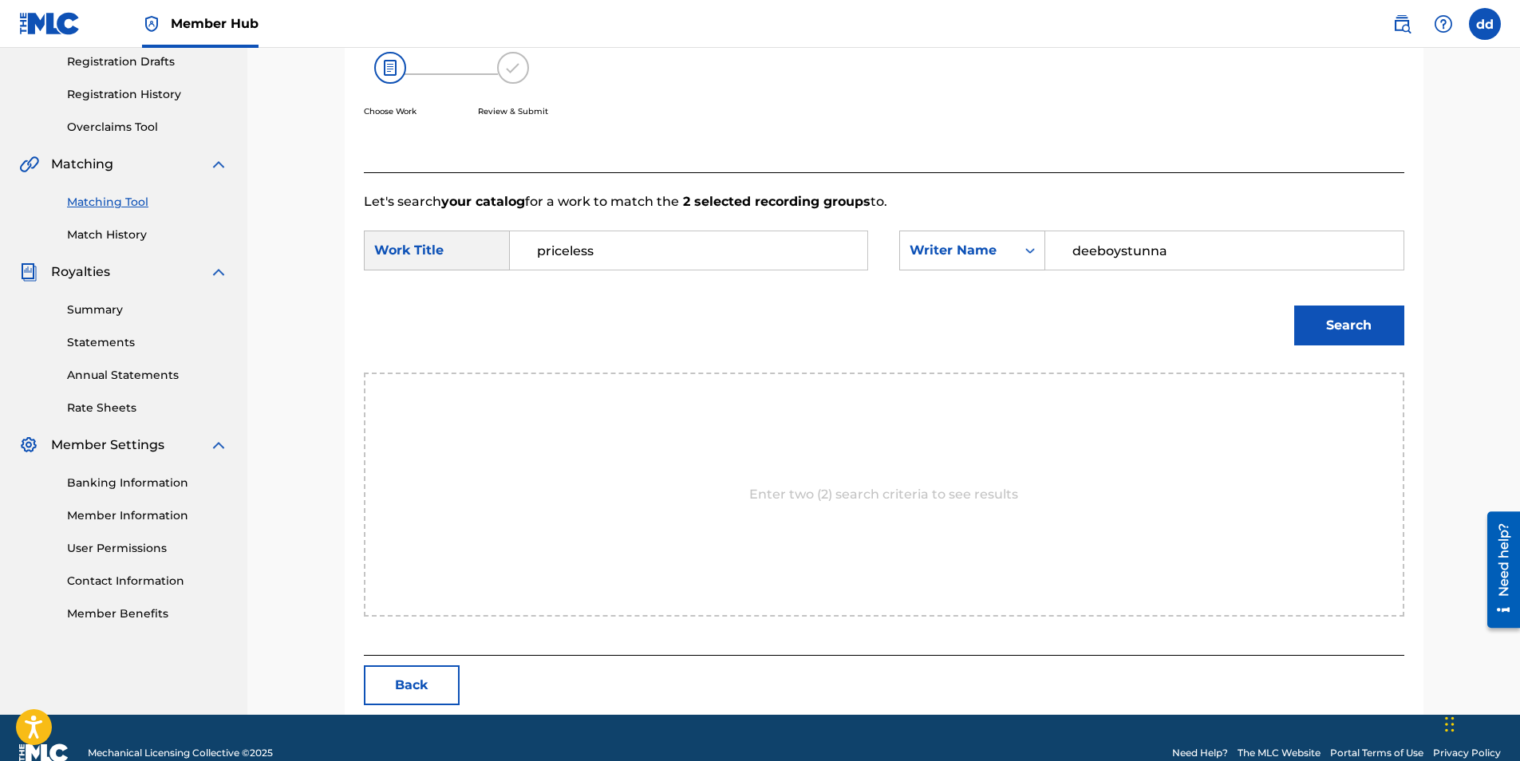
scroll to position [302, 0]
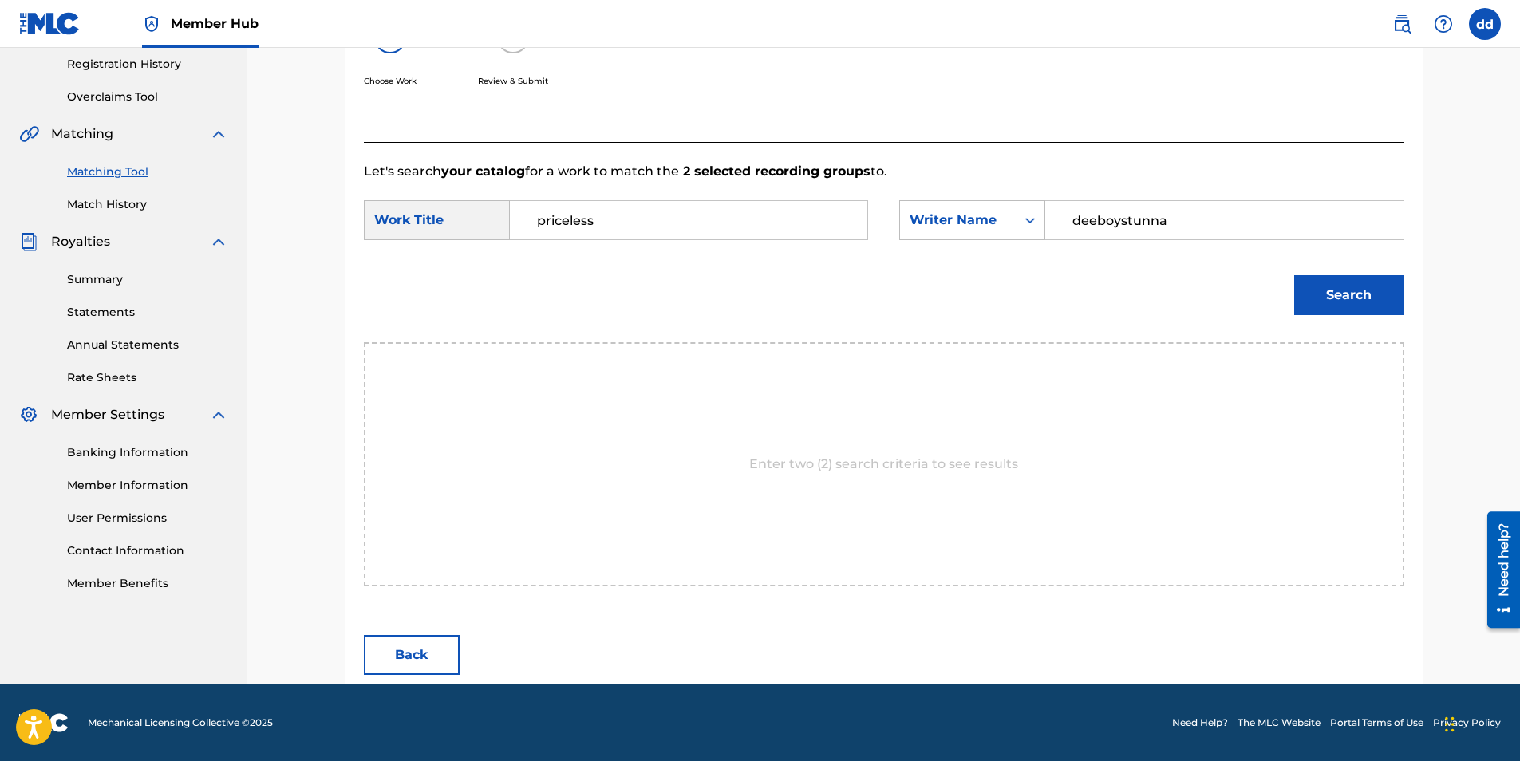
click at [879, 472] on p "Enter two (2) search criteria to see results" at bounding box center [883, 464] width 269 height 19
click at [882, 462] on p "Enter two (2) search criteria to see results" at bounding box center [883, 464] width 269 height 19
click at [1311, 302] on button "Search" at bounding box center [1349, 295] width 110 height 40
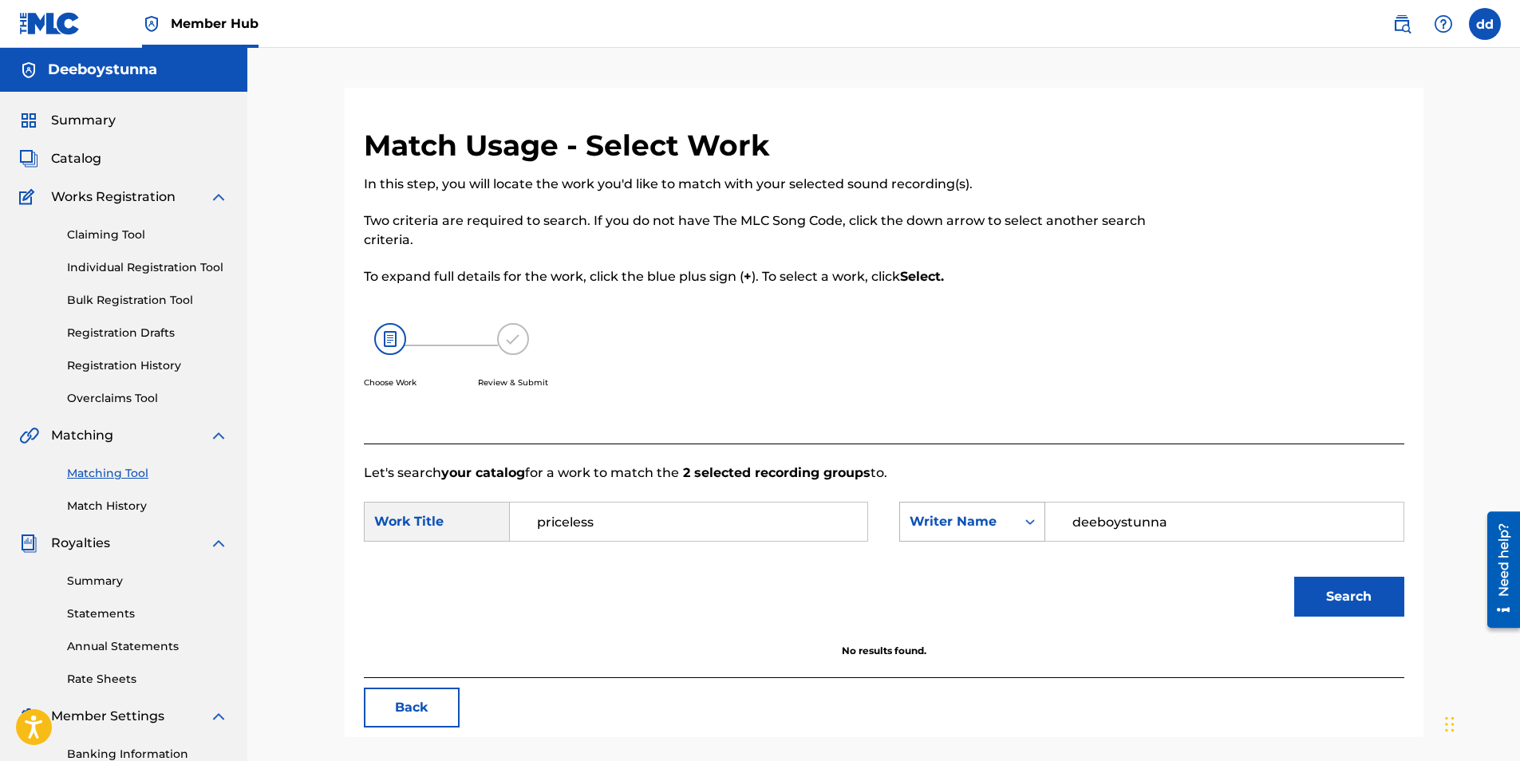
scroll to position [21, 0]
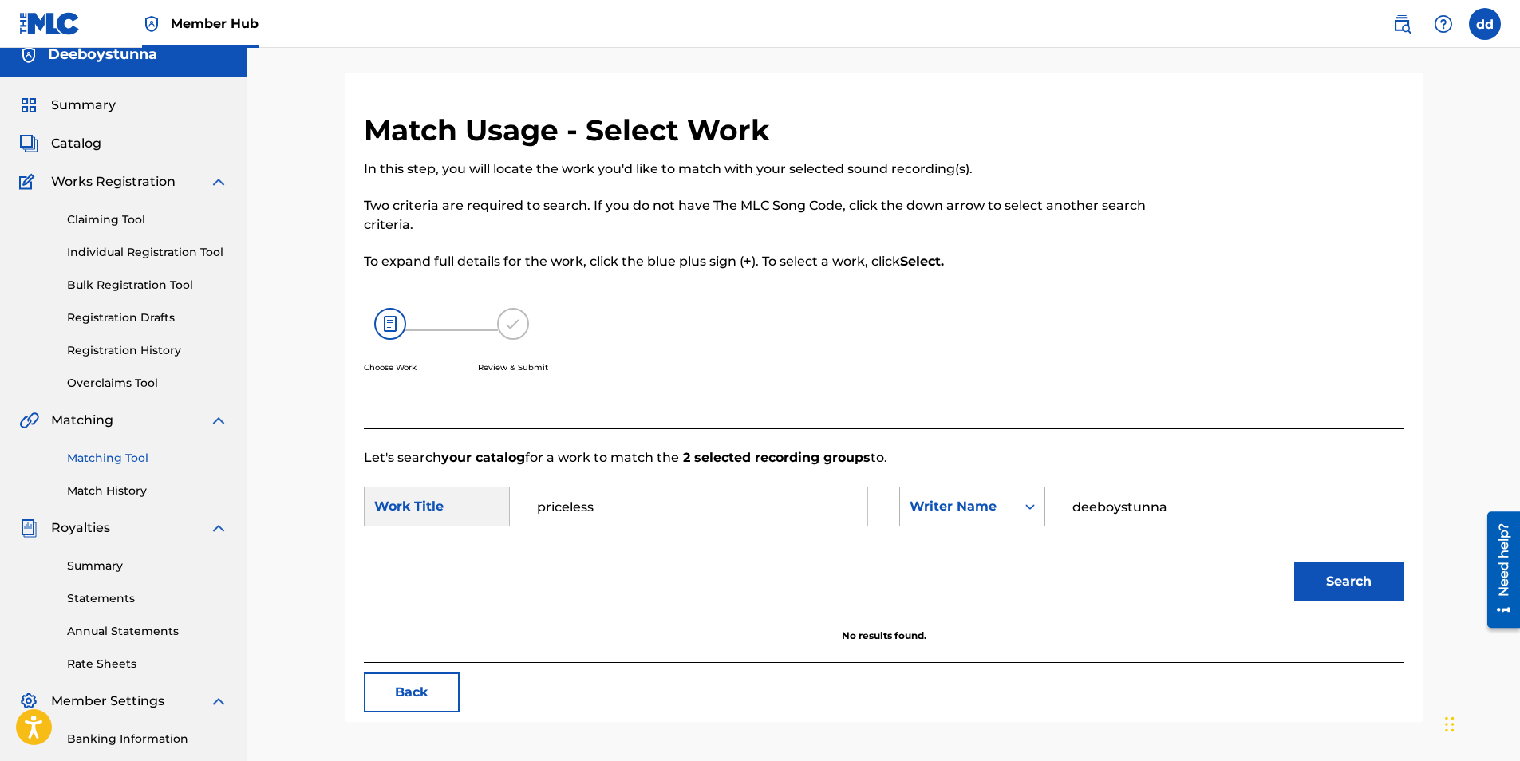
click at [1019, 519] on div "Search Form" at bounding box center [1030, 506] width 29 height 29
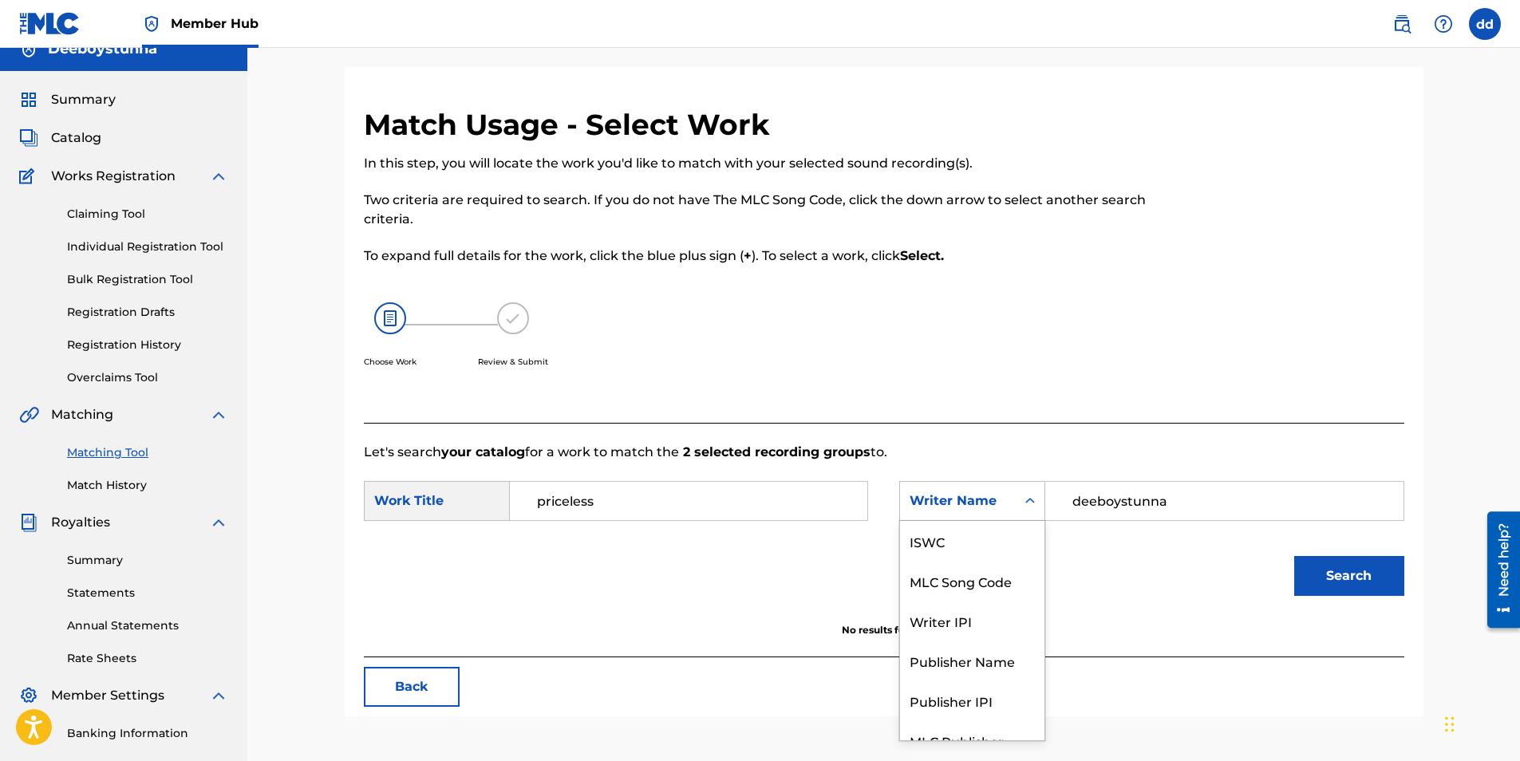
scroll to position [59, 0]
drag, startPoint x: 1200, startPoint y: 488, endPoint x: 705, endPoint y: 480, distance: 495.6
click at [705, 480] on form "SearchWithCriteriab745fd92-4cb4-4670-b52a-cb02a3fa17dd Work Title priceless Sea…" at bounding box center [884, 542] width 1041 height 161
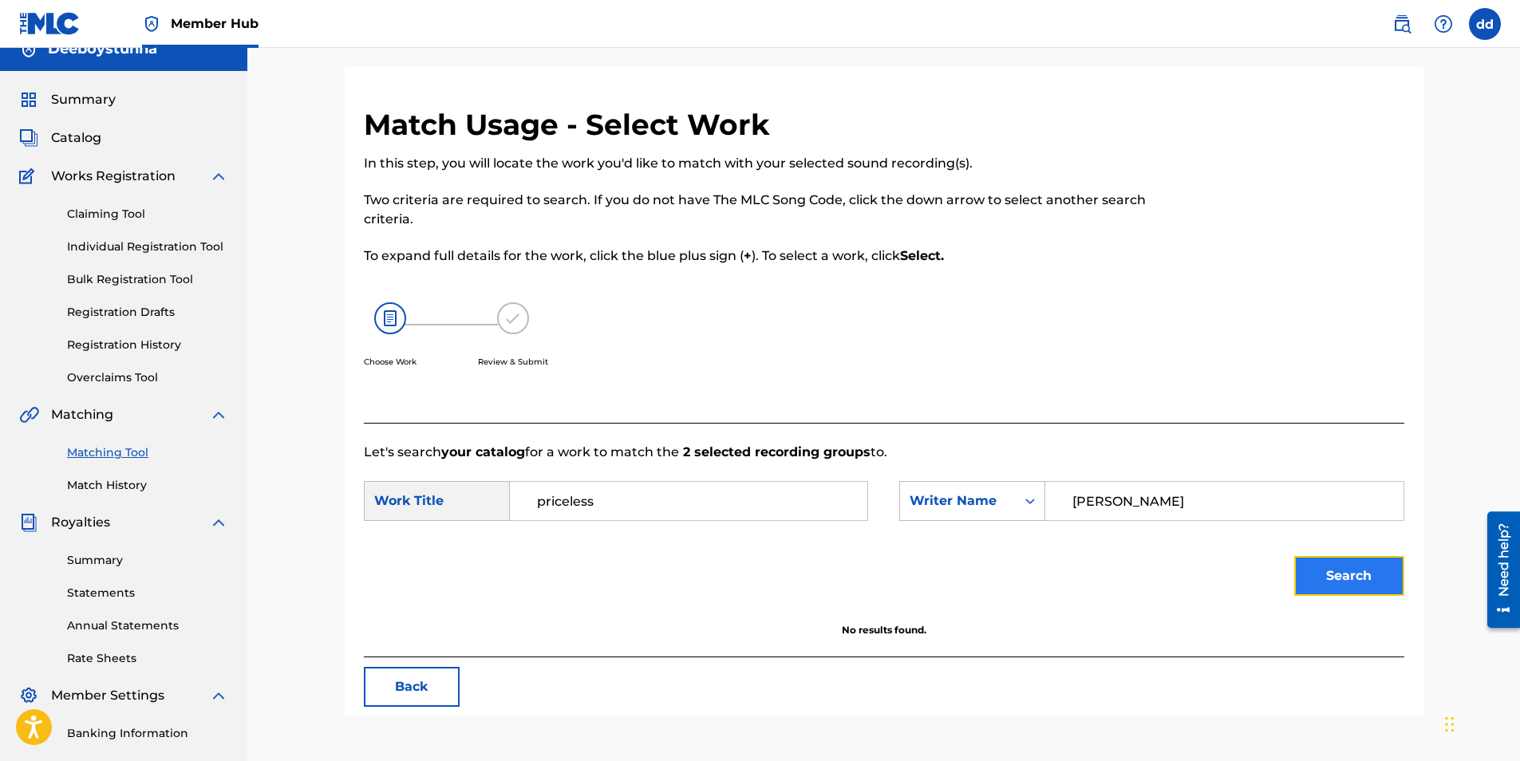
click at [1337, 572] on button "Search" at bounding box center [1349, 576] width 110 height 40
click at [1124, 499] on input "[PERSON_NAME]" at bounding box center [1224, 501] width 330 height 38
click at [1294, 556] on button "Search" at bounding box center [1349, 576] width 110 height 40
type input "[PERSON_NAME] [PERSON_NAME]"
click at [1294, 556] on button "Search" at bounding box center [1349, 576] width 110 height 40
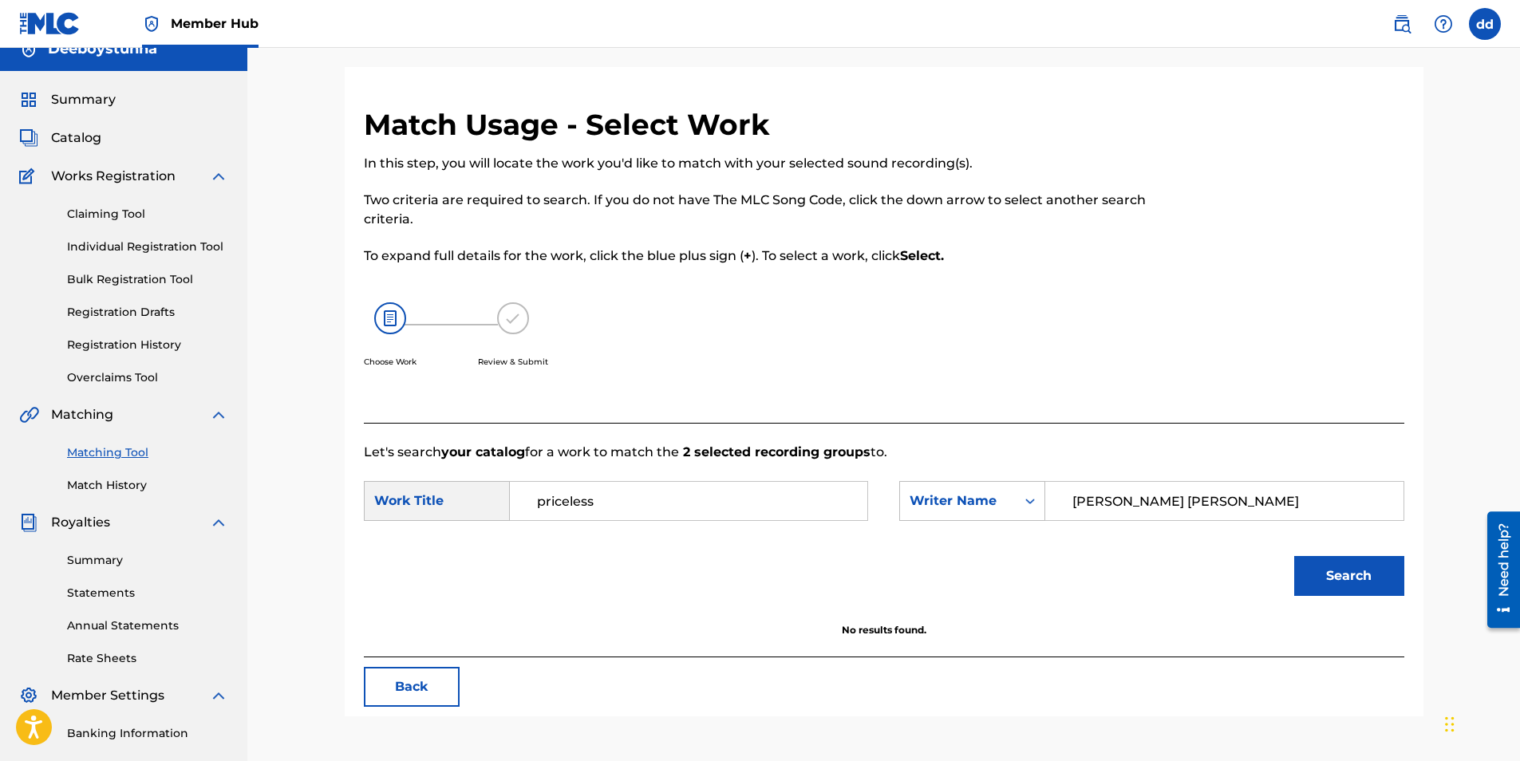
drag, startPoint x: 1143, startPoint y: 486, endPoint x: 697, endPoint y: 491, distance: 446.1
click at [701, 491] on div "SearchWithCriteriab745fd92-4cb4-4670-b52a-cb02a3fa17dd Work Title priceless Sea…" at bounding box center [884, 505] width 1041 height 49
click at [1021, 505] on div "Search Form" at bounding box center [1030, 501] width 29 height 29
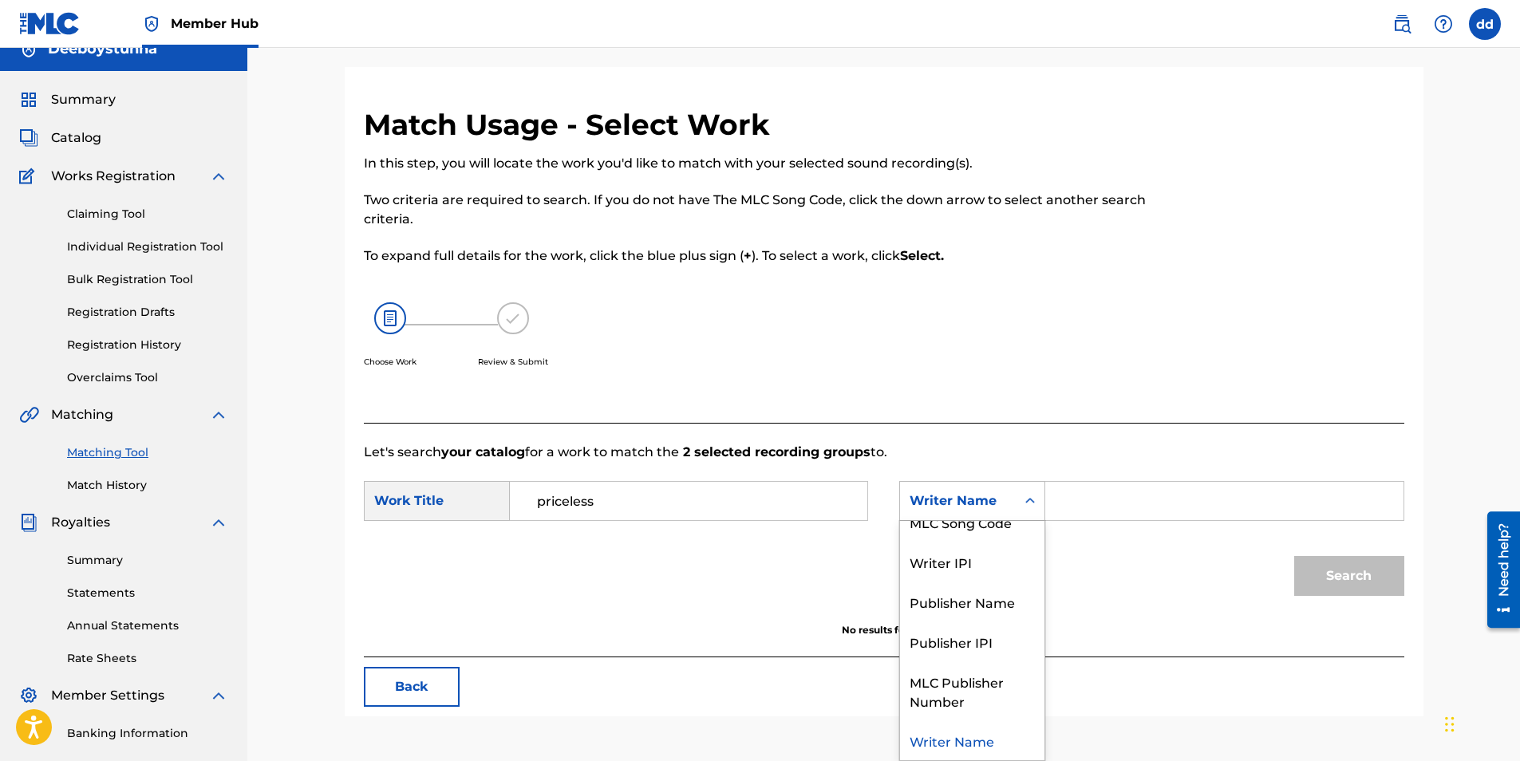
scroll to position [0, 0]
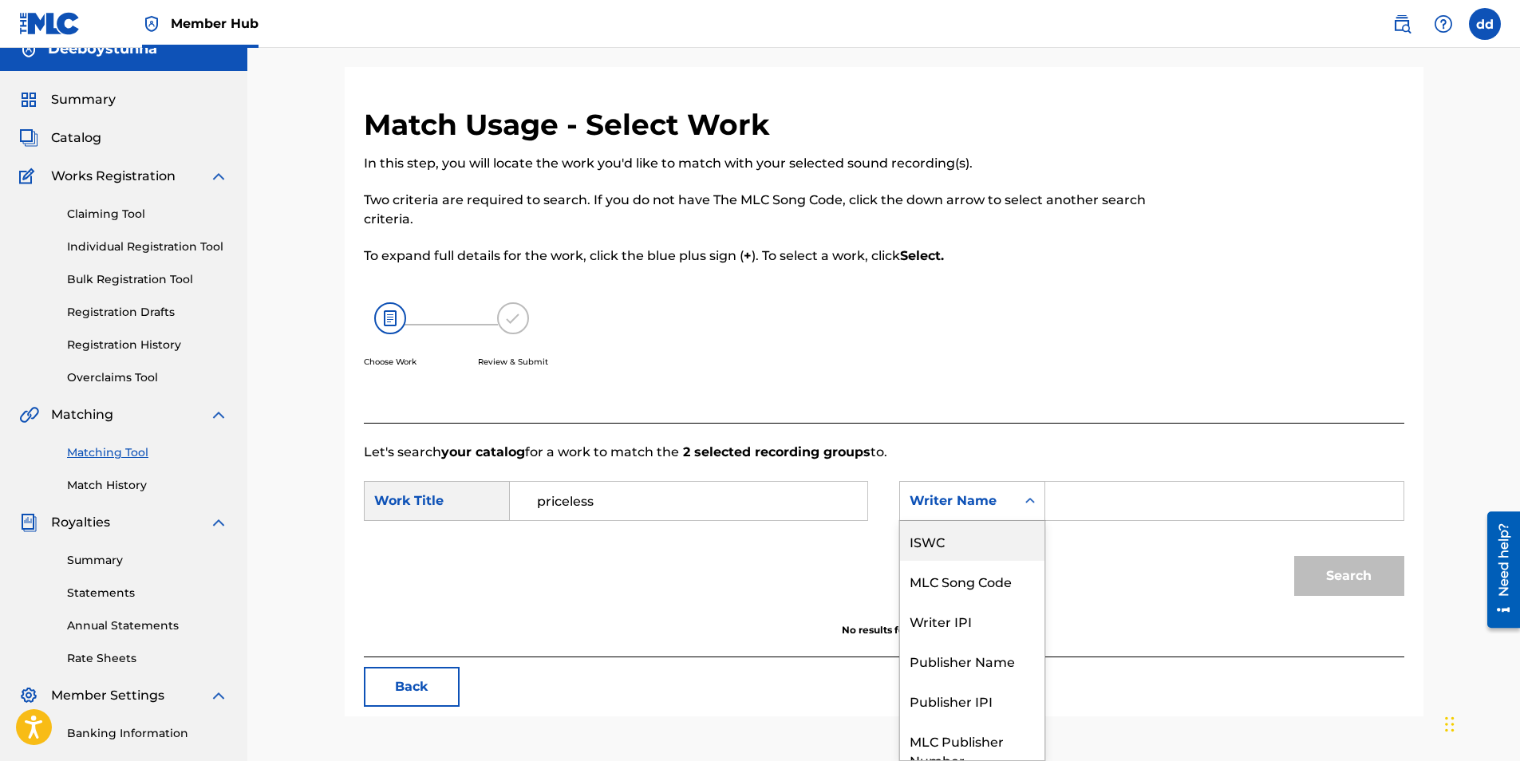
click at [942, 543] on div "ISWC" at bounding box center [972, 541] width 144 height 40
click at [1023, 502] on icon "Search Form" at bounding box center [1030, 501] width 16 height 16
click at [976, 584] on div "MLC Song Code" at bounding box center [972, 581] width 144 height 40
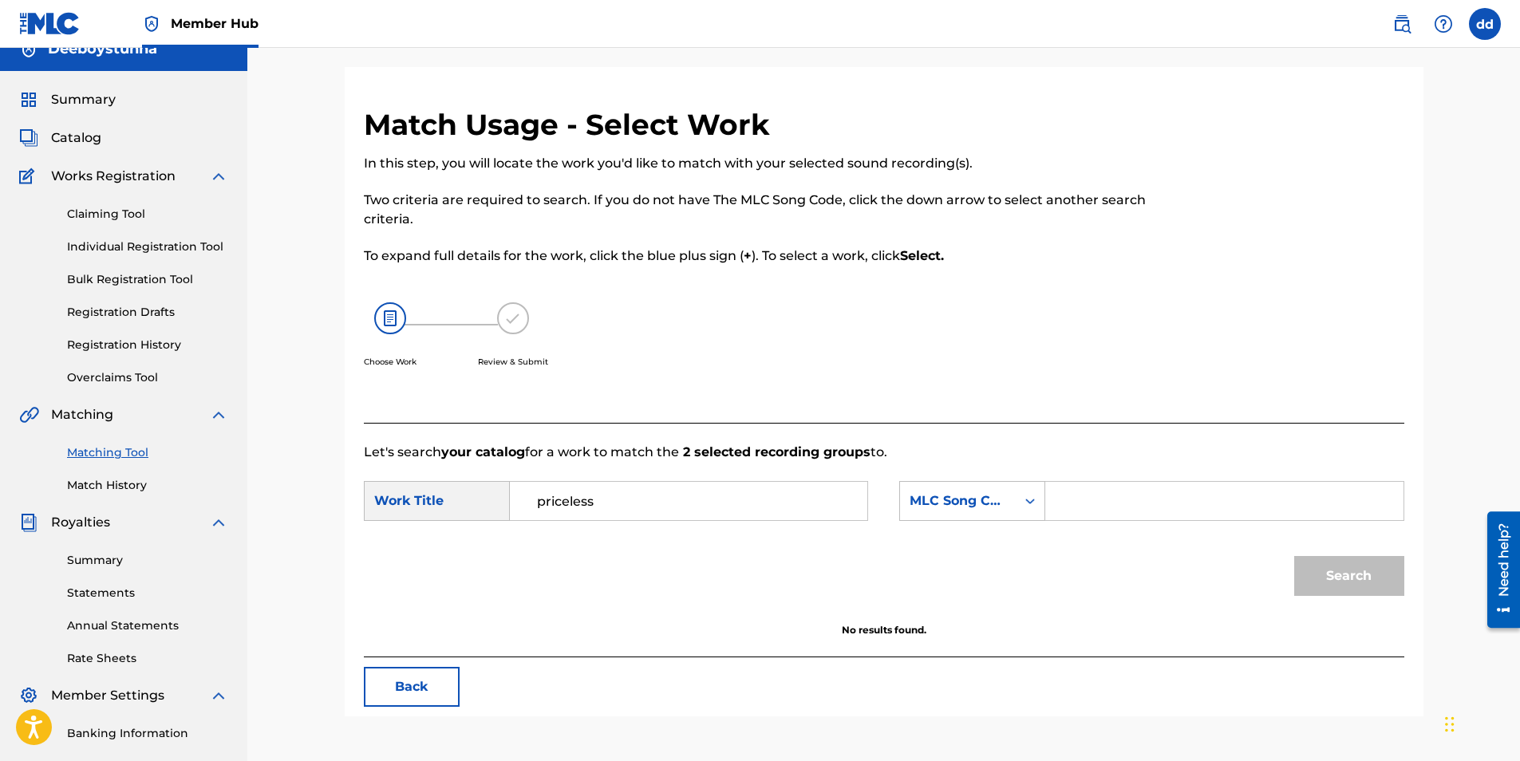
click at [1099, 504] on input "Search Form" at bounding box center [1224, 501] width 330 height 38
paste input "930868298"
click at [1072, 489] on input "930868298" at bounding box center [1224, 501] width 330 height 38
type input "930868298"
click at [1414, 595] on div "Match Usage - Select Work In this step, you will locate the work you'd like to …" at bounding box center [884, 412] width 1079 height 610
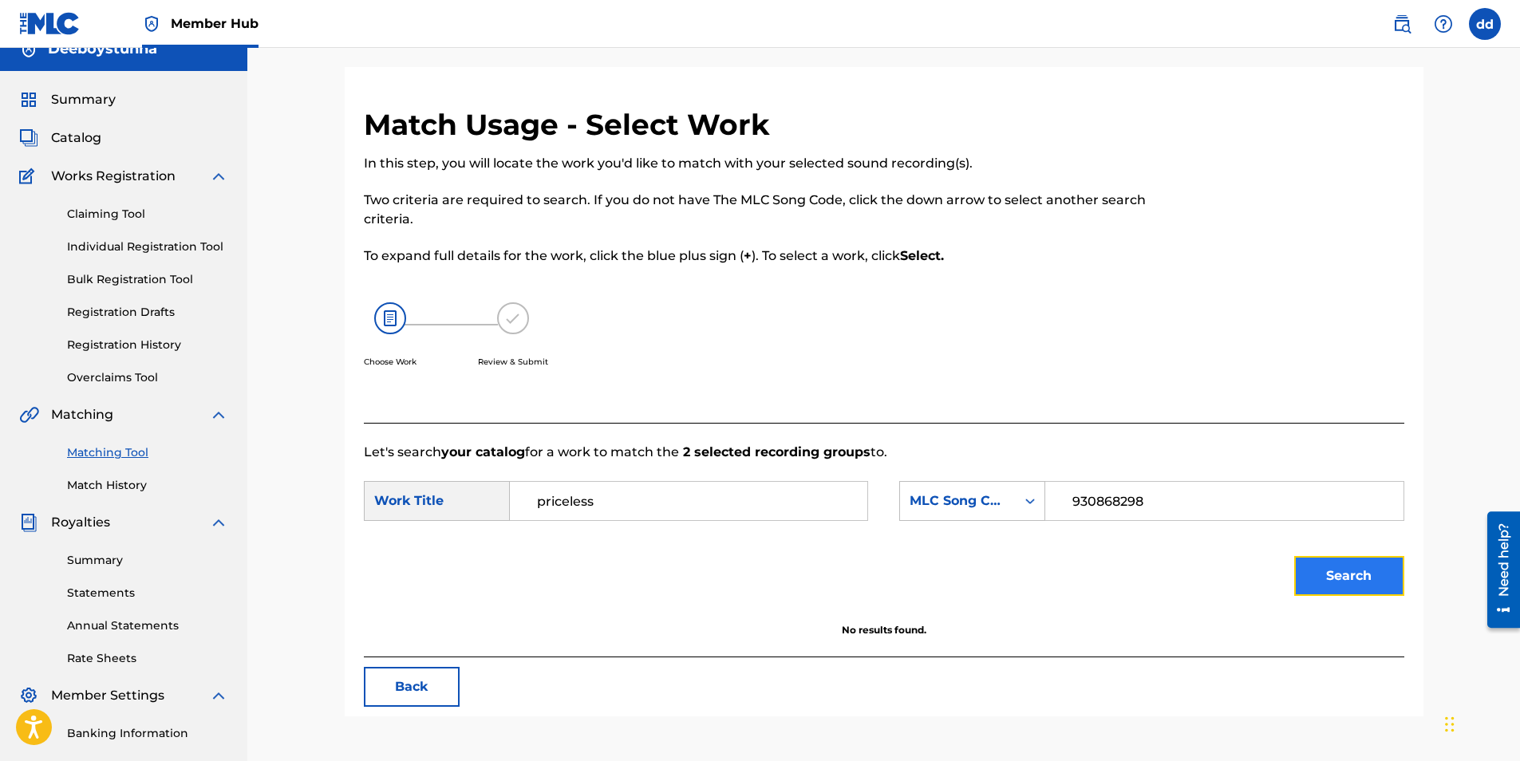
click at [1404, 586] on button "Search" at bounding box center [1349, 576] width 110 height 40
drag, startPoint x: 1162, startPoint y: 502, endPoint x: 833, endPoint y: 479, distance: 329.6
click at [833, 479] on form "SearchWithCriteriab745fd92-4cb4-4670-b52a-cb02a3fa17dd Work Title priceless Sea…" at bounding box center [884, 542] width 1041 height 161
click at [938, 491] on div "MLC Song Code" at bounding box center [958, 501] width 116 height 30
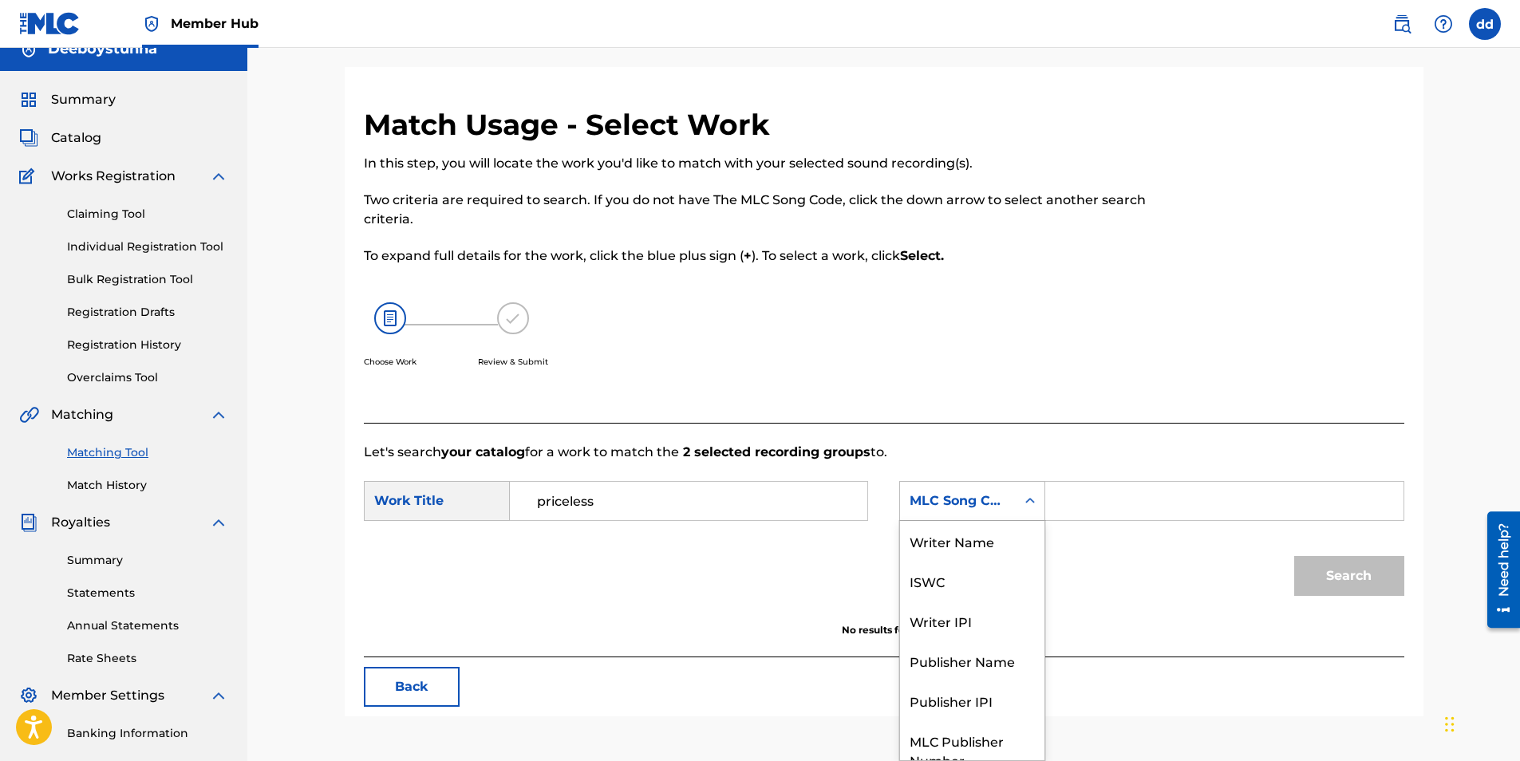
scroll to position [59, 0]
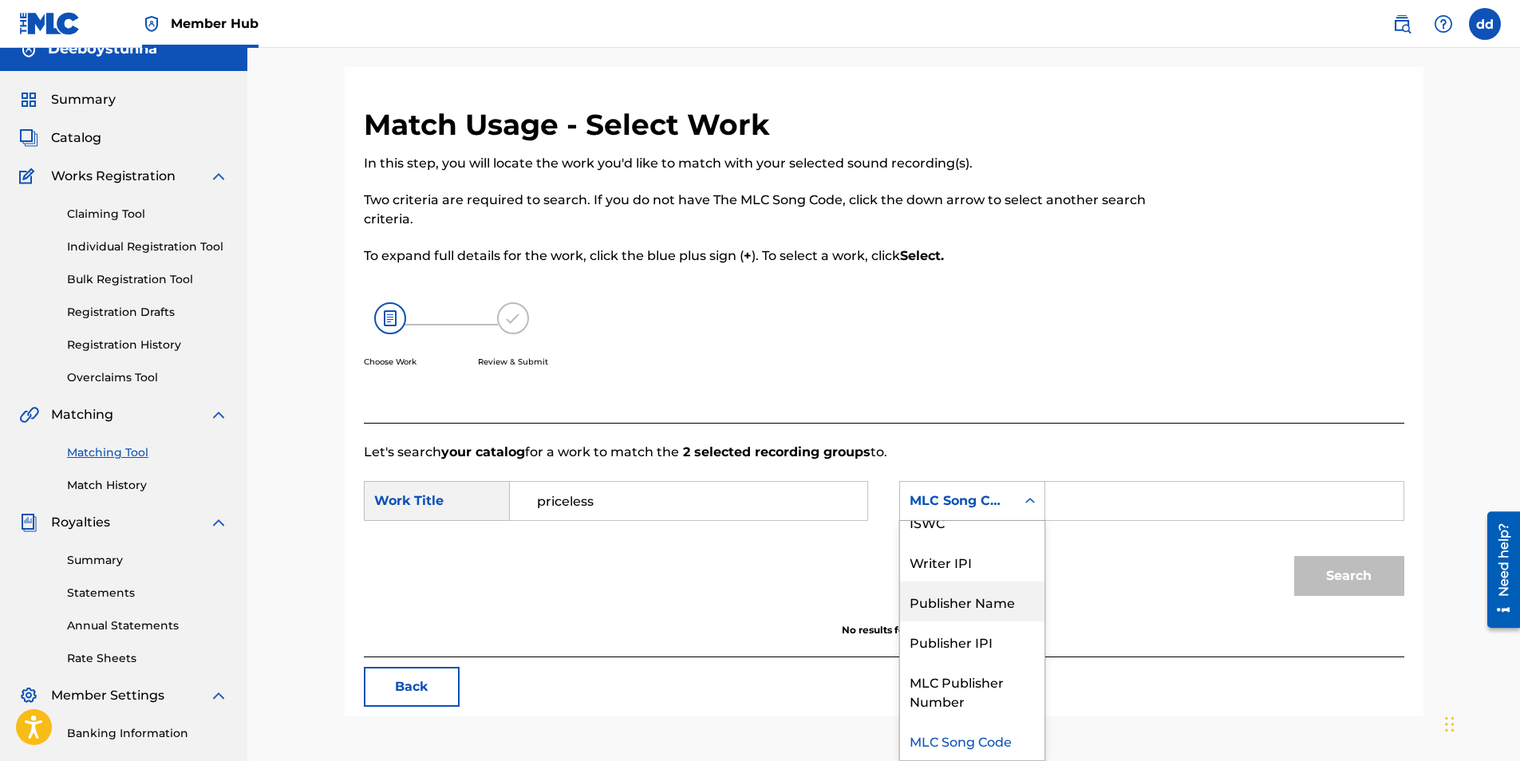
click at [947, 606] on div "Publisher Name" at bounding box center [972, 602] width 144 height 40
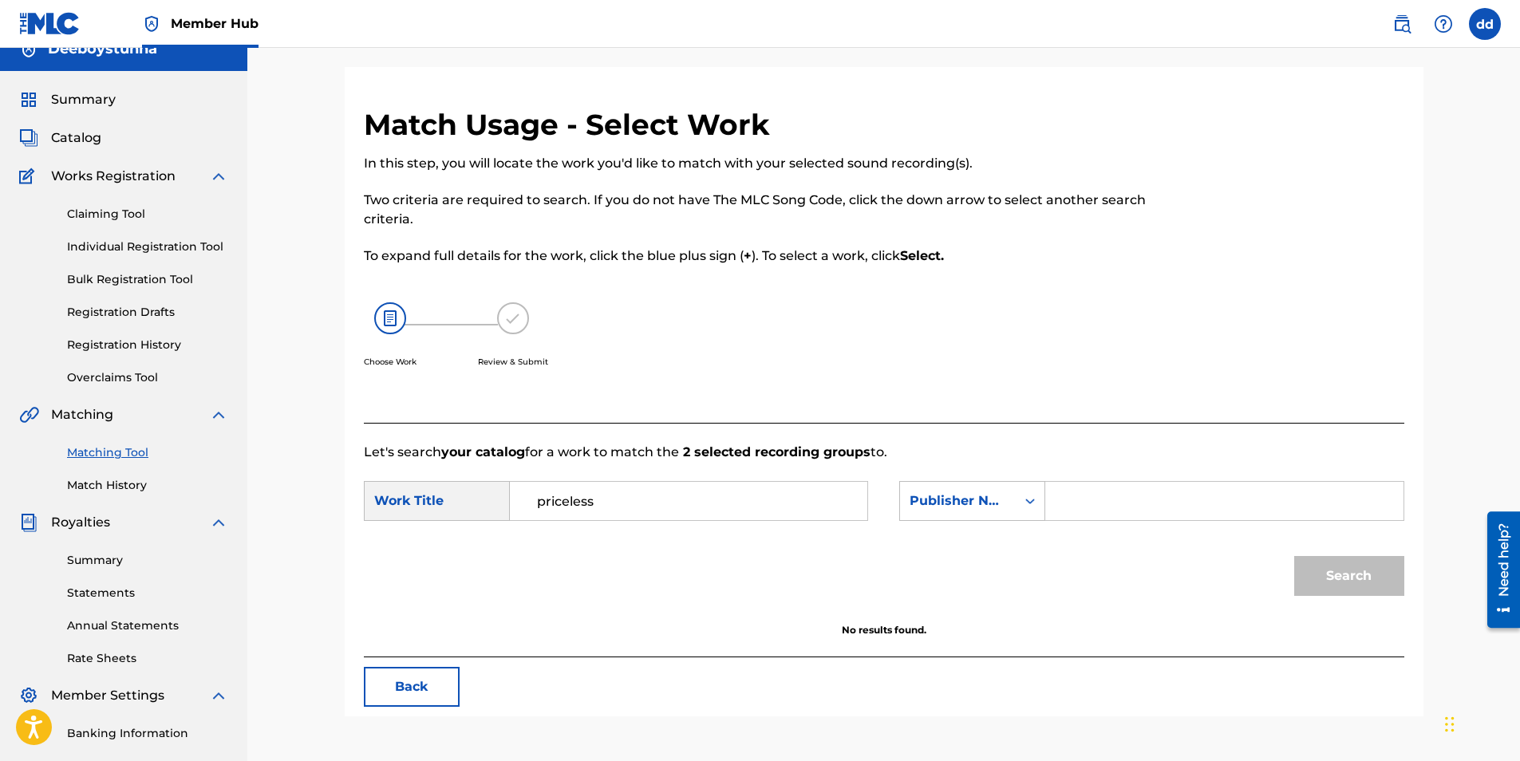
click at [1136, 500] on input "Search Form" at bounding box center [1224, 501] width 330 height 38
type input "deeboystunna"
click at [1294, 556] on button "Search" at bounding box center [1349, 576] width 110 height 40
drag, startPoint x: 1017, startPoint y: 490, endPoint x: 861, endPoint y: 494, distance: 155.6
click at [861, 494] on div "SearchWithCriteriab745fd92-4cb4-4670-b52a-cb02a3fa17dd Work Title priceless Sea…" at bounding box center [884, 505] width 1041 height 49
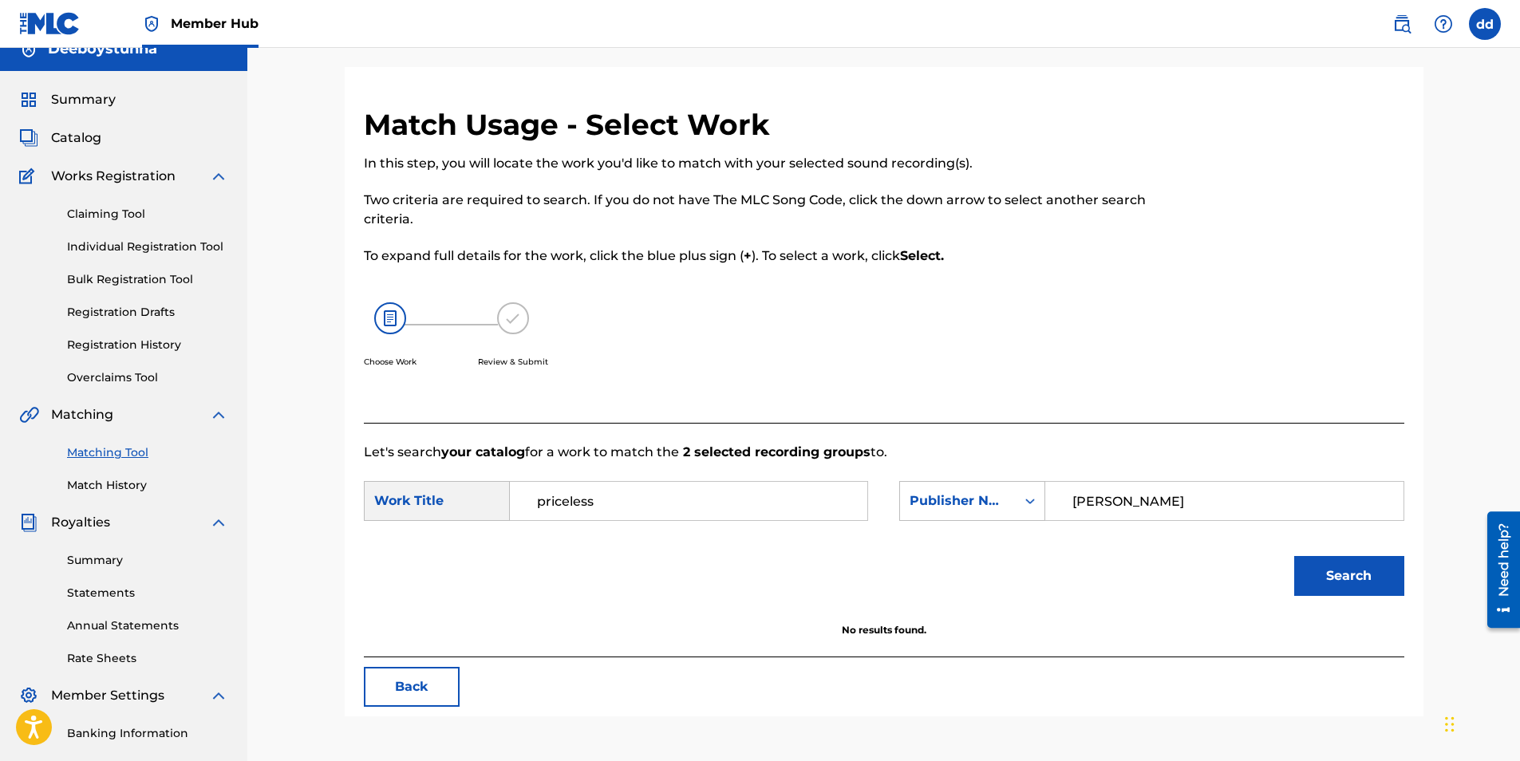
type input "[PERSON_NAME]"
click at [1294, 556] on button "Search" at bounding box center [1349, 576] width 110 height 40
drag, startPoint x: 1206, startPoint y: 490, endPoint x: 847, endPoint y: 502, distance: 358.5
click at [847, 502] on div "SearchWithCriteriab745fd92-4cb4-4670-b52a-cb02a3fa17dd Work Title priceless Sea…" at bounding box center [884, 505] width 1041 height 49
type input "distrokid"
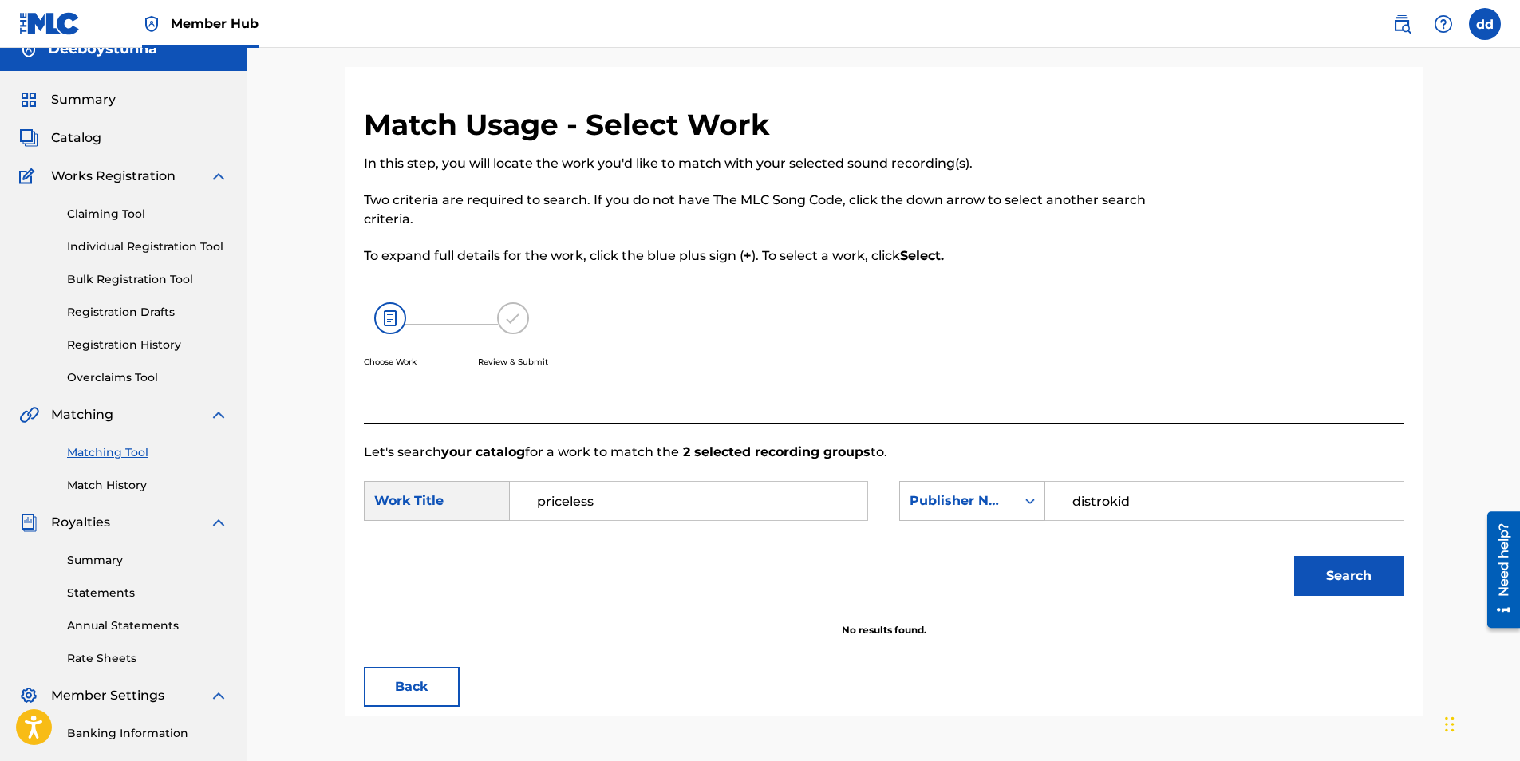
click at [1294, 556] on button "Search" at bounding box center [1349, 576] width 110 height 40
drag, startPoint x: 1170, startPoint y: 504, endPoint x: 708, endPoint y: 480, distance: 462.6
click at [708, 480] on form "SearchWithCriteriab745fd92-4cb4-4670-b52a-cb02a3fa17dd Work Title priceless Sea…" at bounding box center [884, 542] width 1041 height 161
type input "ascap"
click at [1294, 556] on button "Search" at bounding box center [1349, 576] width 110 height 40
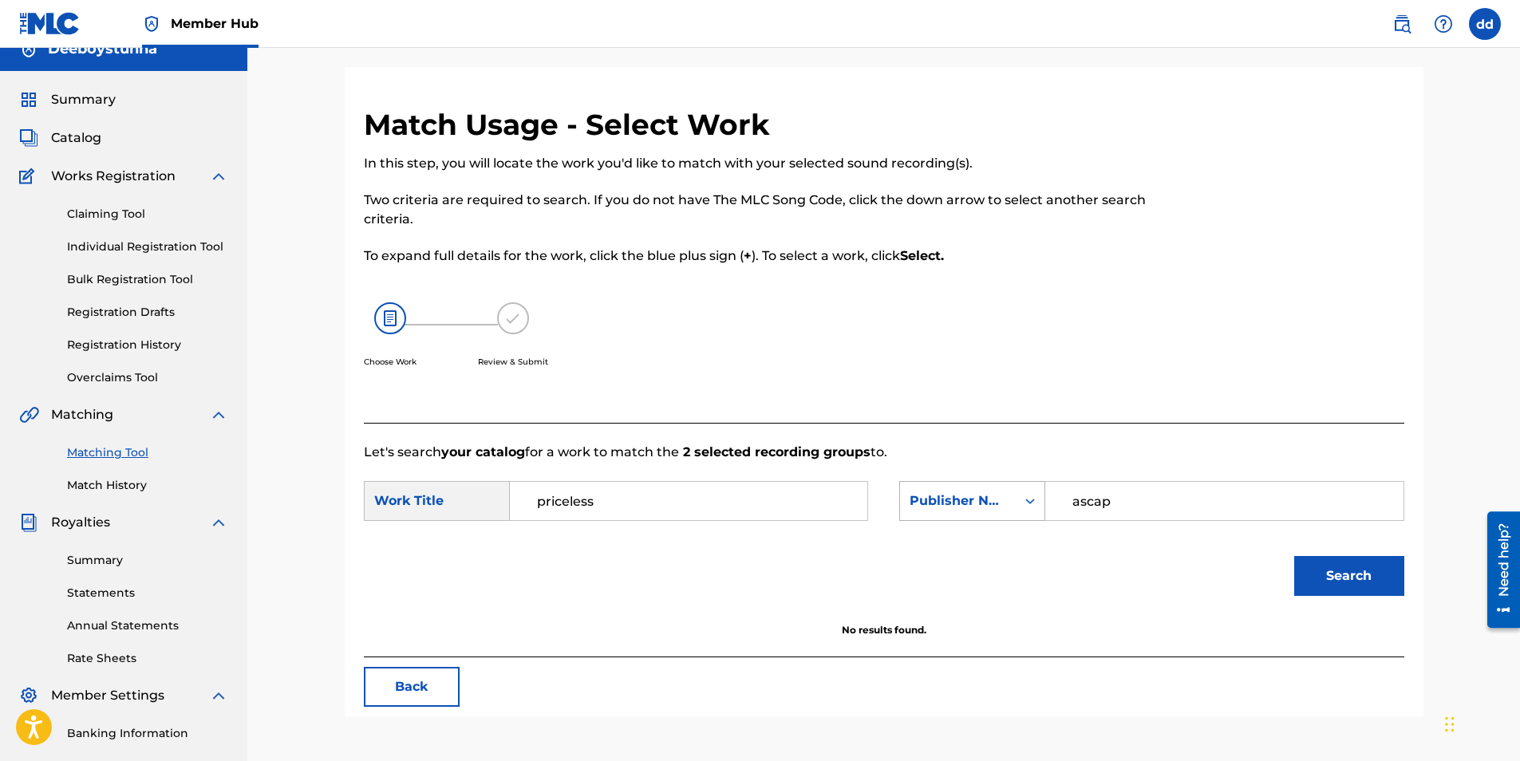
click at [1012, 493] on div "Publisher Name" at bounding box center [958, 501] width 116 height 30
click at [977, 547] on div "Writer Name" at bounding box center [972, 541] width 144 height 40
click at [1114, 499] on input "Search Form" at bounding box center [1224, 501] width 330 height 38
type input "deeboystunna"
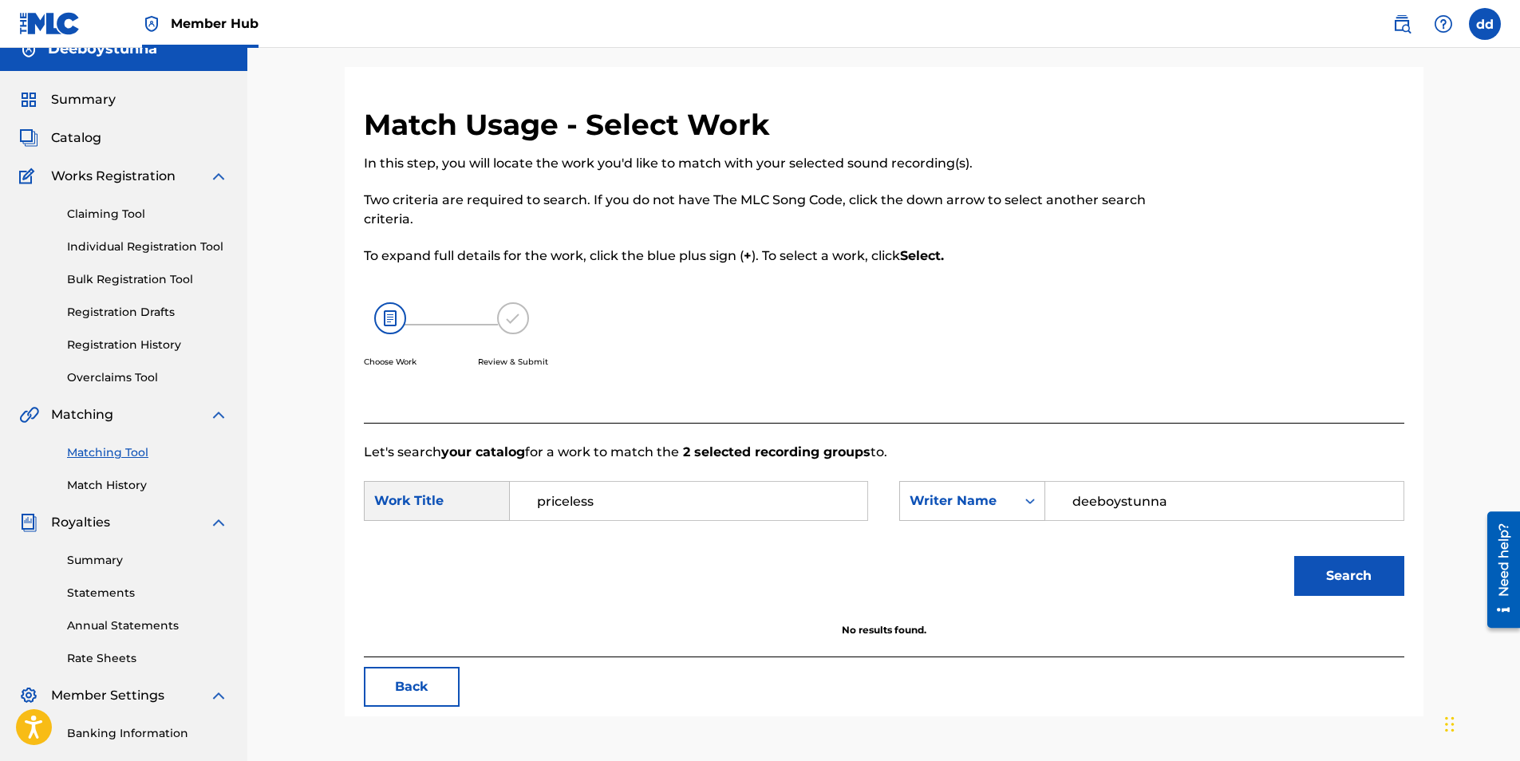
click at [1294, 556] on button "Search" at bounding box center [1349, 576] width 110 height 40
click at [541, 507] on form "SearchWithCriteriab745fd92-4cb4-4670-b52a-cb02a3fa17dd Work Title priceless Sea…" at bounding box center [884, 542] width 1041 height 161
drag, startPoint x: 612, startPoint y: 488, endPoint x: 452, endPoint y: 488, distance: 159.6
click at [452, 488] on div "SearchWithCriteriab745fd92-4cb4-4670-b52a-cb02a3fa17dd Work Title priceless" at bounding box center [616, 501] width 504 height 40
type input "deeboystunna"
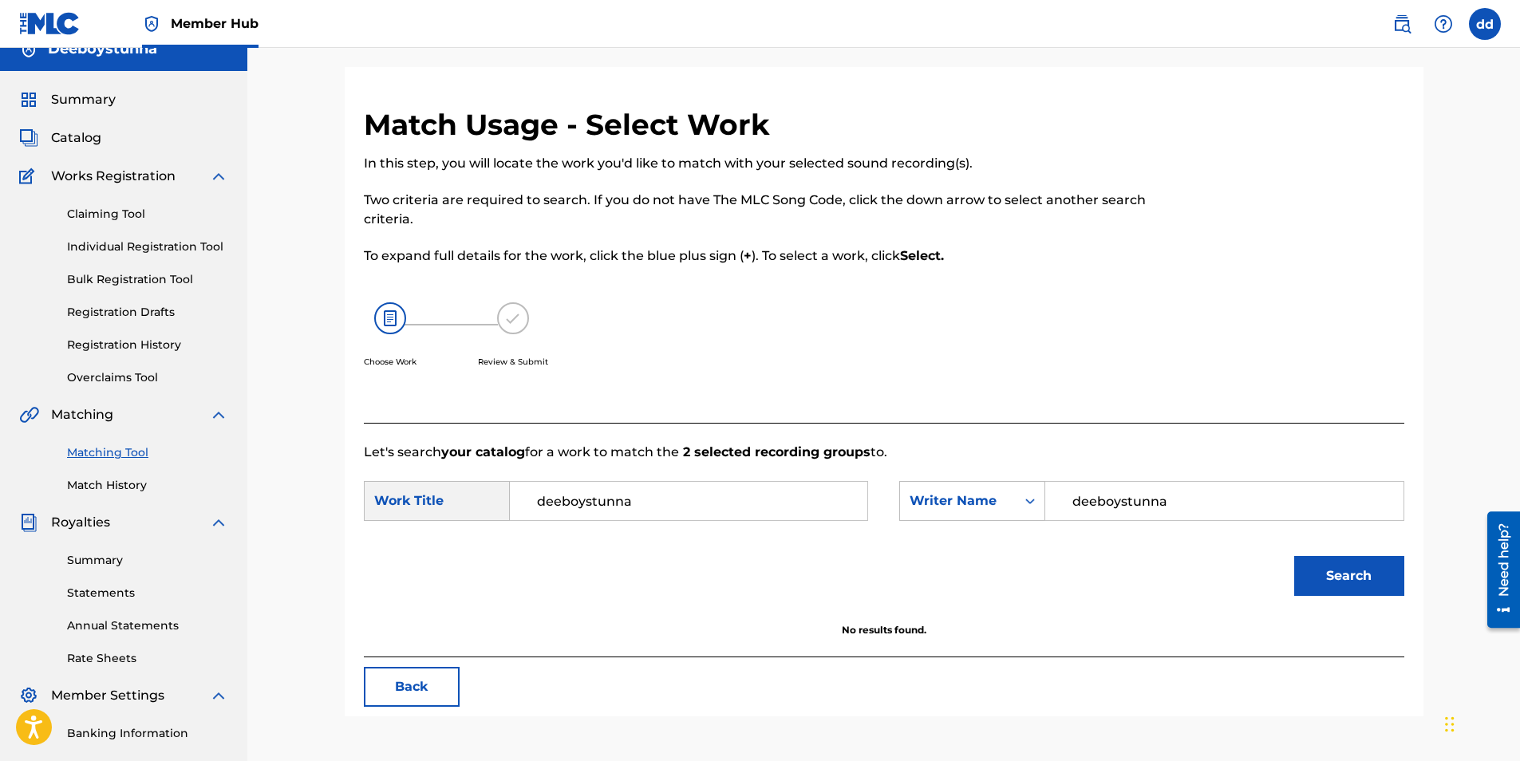
click at [1294, 556] on button "Search" at bounding box center [1349, 576] width 110 height 40
drag, startPoint x: 1171, startPoint y: 501, endPoint x: 879, endPoint y: 510, distance: 291.4
click at [879, 510] on div "SearchWithCriteriab745fd92-4cb4-4670-b52a-cb02a3fa17dd Work Title deeboystunna …" at bounding box center [884, 505] width 1041 height 49
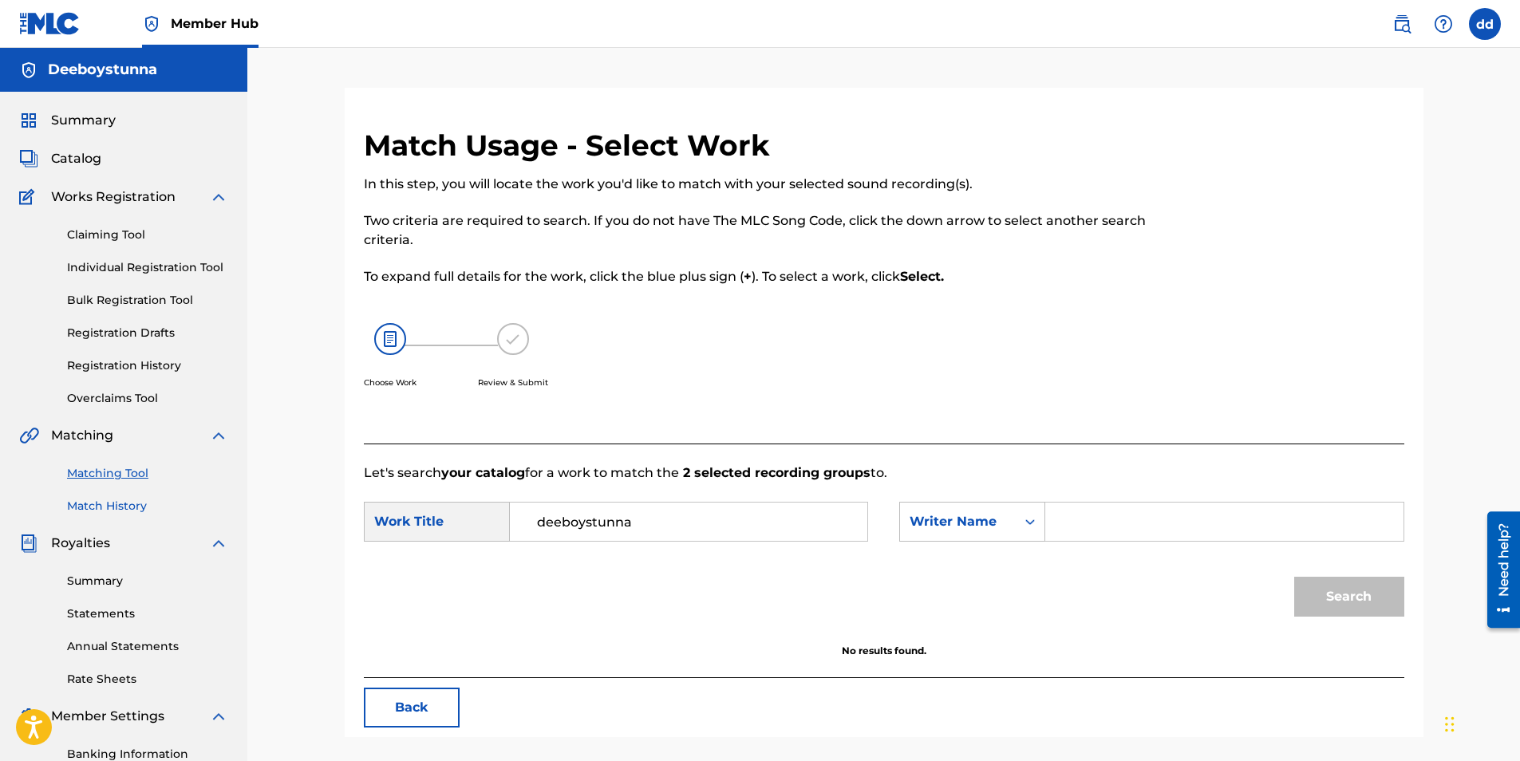
click at [139, 509] on link "Match History" at bounding box center [147, 506] width 161 height 17
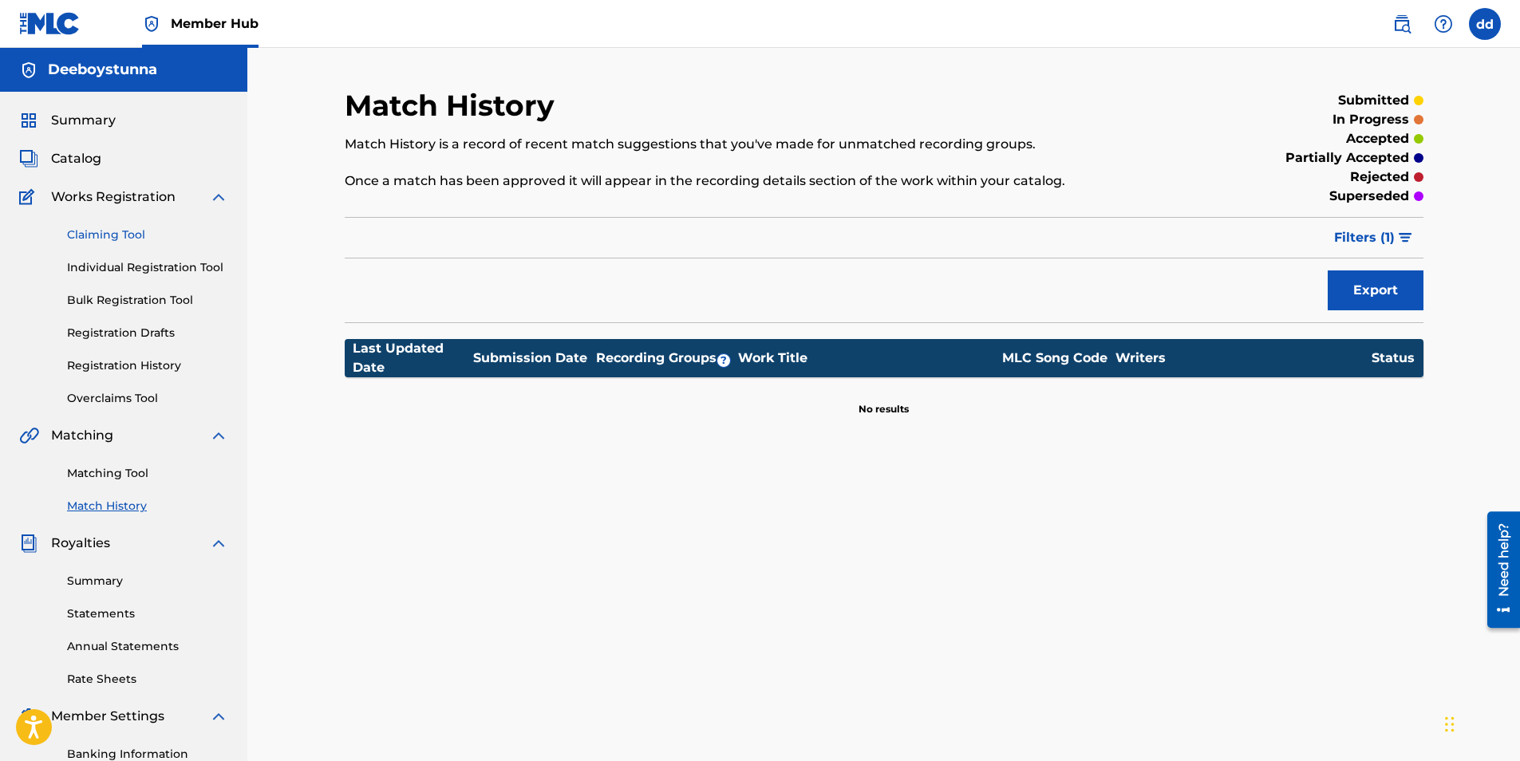
click at [126, 236] on link "Claiming Tool" at bounding box center [147, 235] width 161 height 17
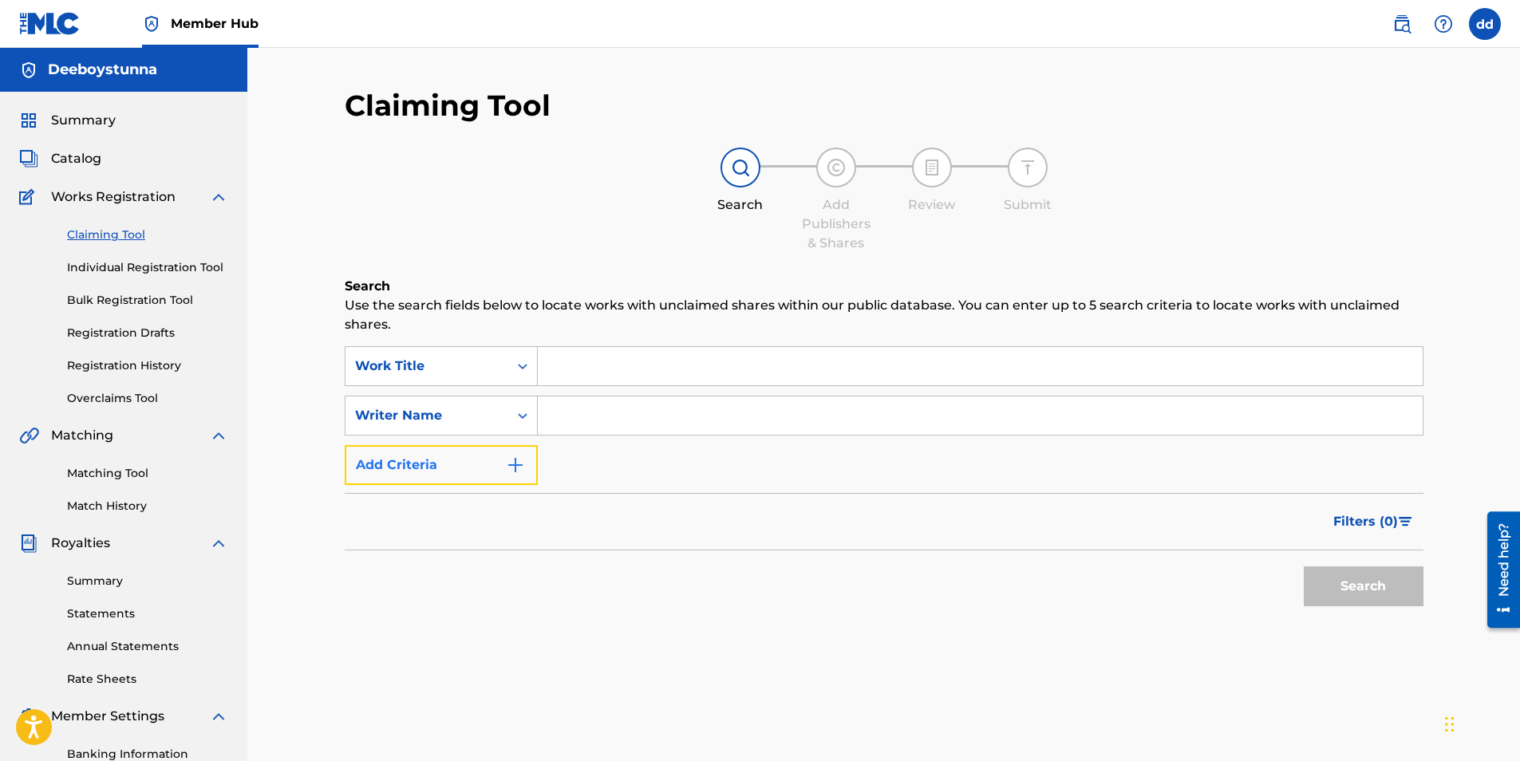
click at [504, 470] on button "Add Criteria" at bounding box center [441, 465] width 193 height 40
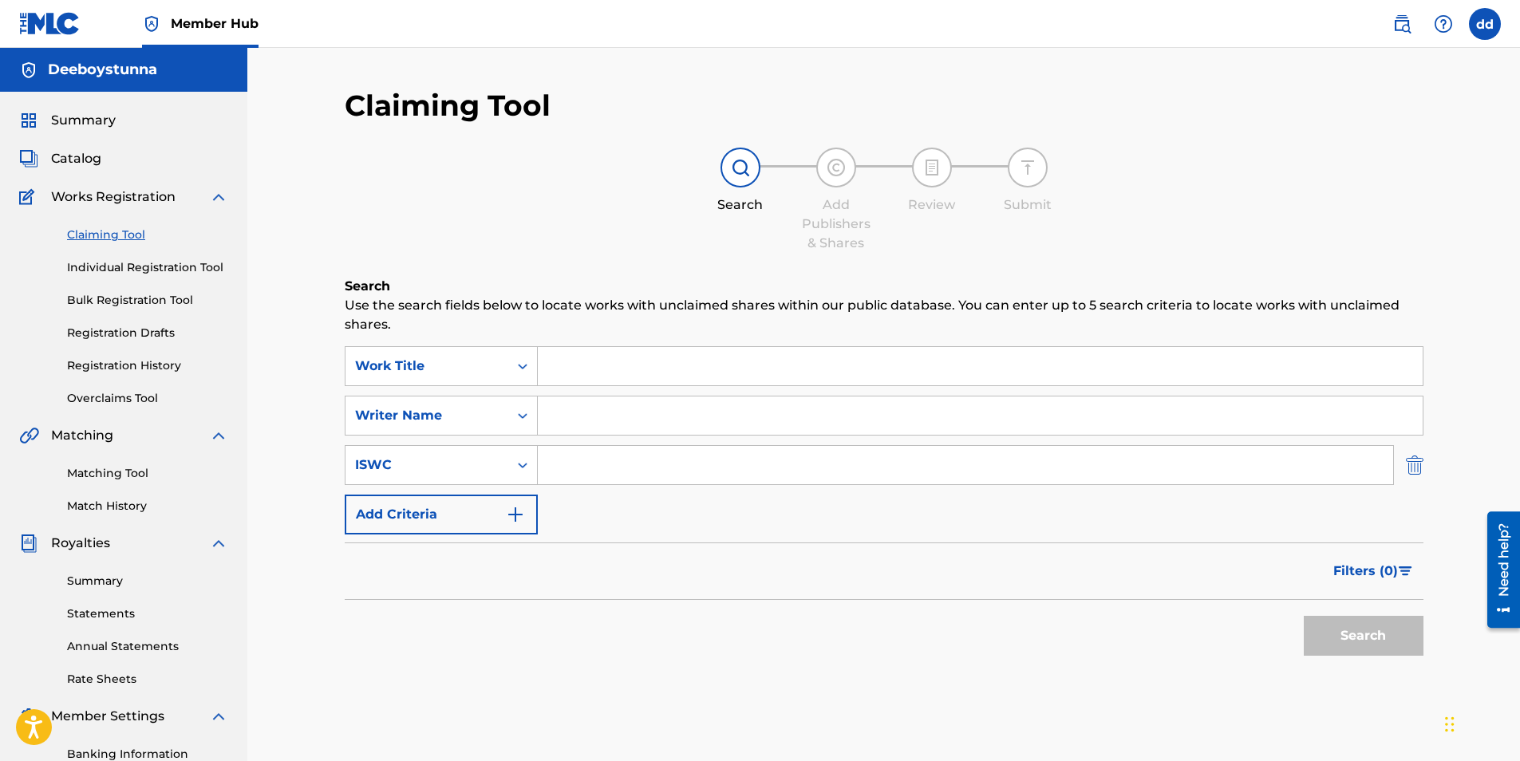
click at [1412, 471] on img "Search Form" at bounding box center [1415, 465] width 18 height 40
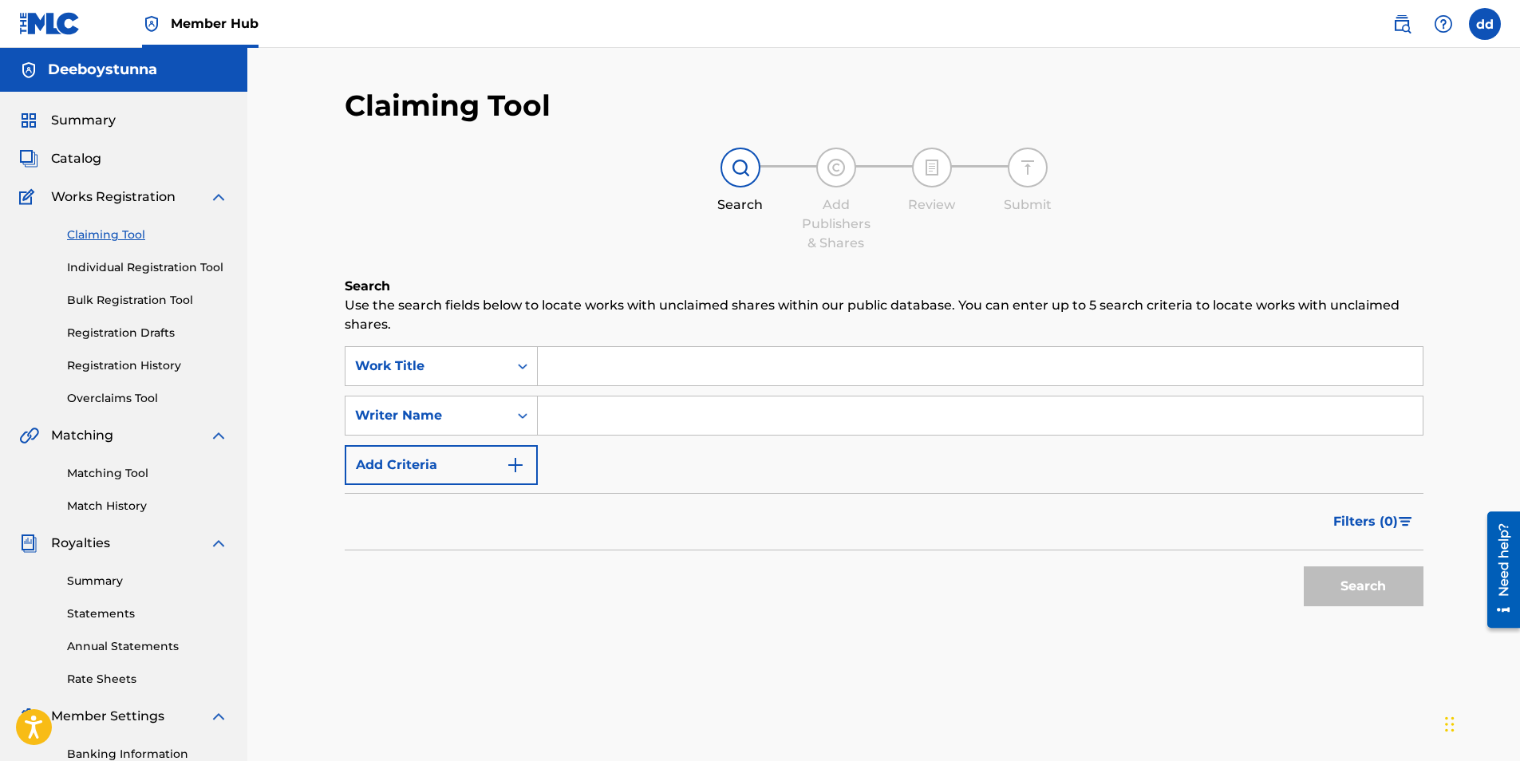
click at [596, 373] on input "Search Form" at bounding box center [980, 366] width 885 height 38
type input "deeboystunna"
click at [609, 421] on input "Search Form" at bounding box center [980, 416] width 885 height 38
type input "[PERSON_NAME]"
click at [1369, 588] on button "Search" at bounding box center [1364, 587] width 120 height 40
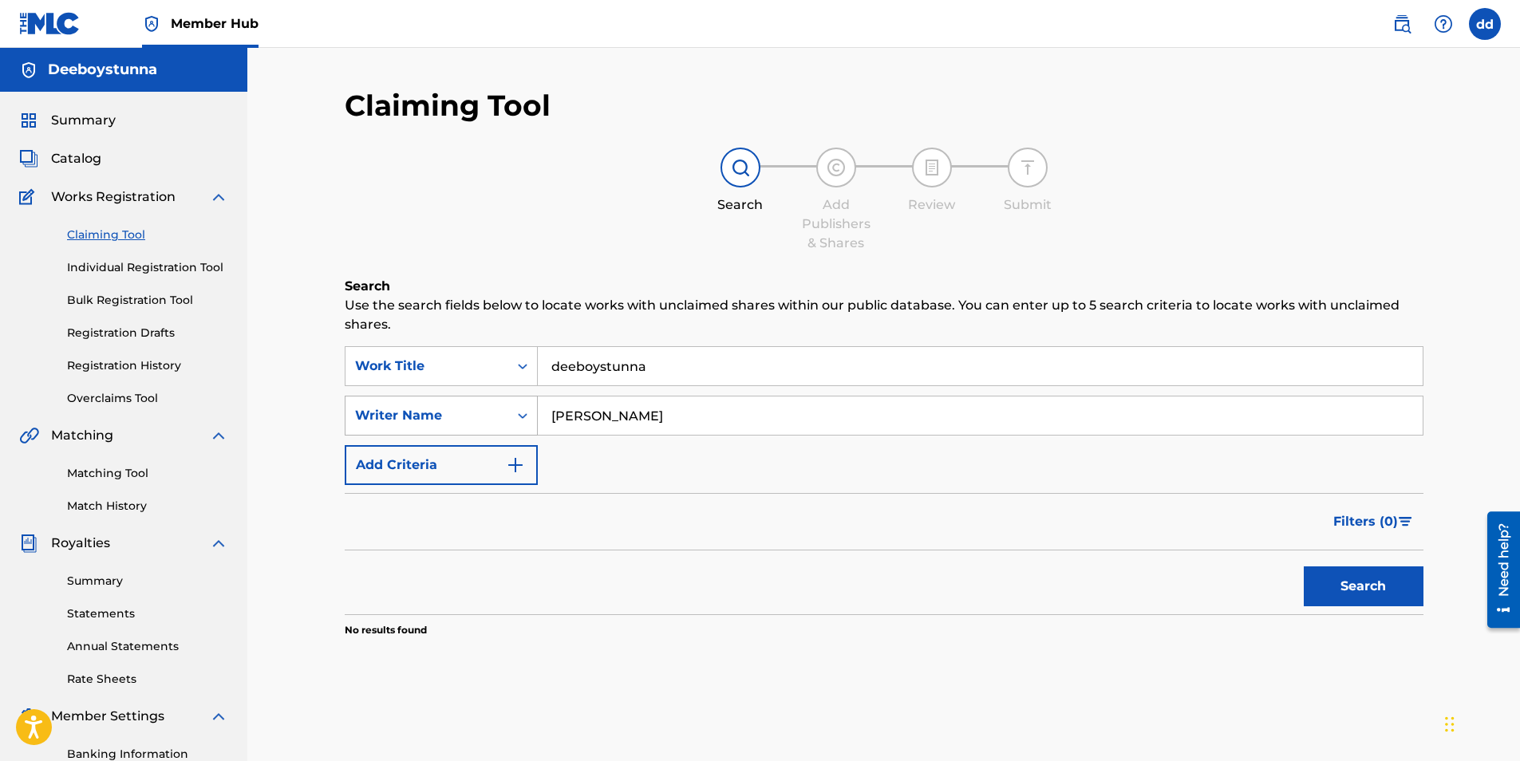
drag, startPoint x: 666, startPoint y: 416, endPoint x: 422, endPoint y: 428, distance: 244.5
click at [422, 428] on div "SearchWithCriteria2afd8e36-e52b-4e58-9265-3df39a3c2189 Writer Name [PERSON_NAME]" at bounding box center [884, 416] width 1079 height 40
type input "DEEBOYSTUNNA"
click at [1373, 579] on button "Search" at bounding box center [1364, 587] width 120 height 40
drag, startPoint x: 681, startPoint y: 366, endPoint x: 468, endPoint y: 369, distance: 213.9
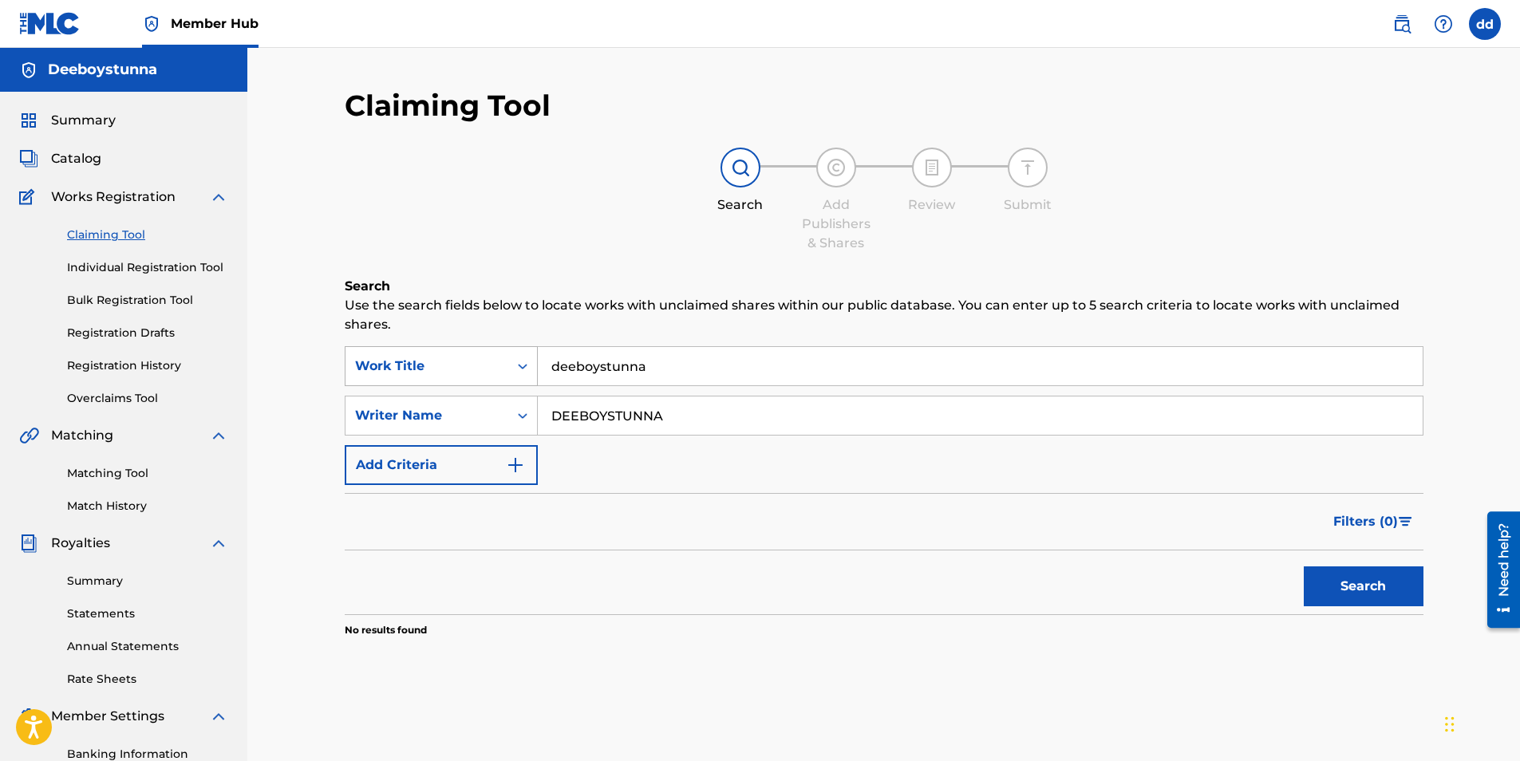
click at [468, 369] on div "SearchWithCriteriaf2057fcb-f224-4b01-aaec-bb3077571c6f Work Title deeboystunna" at bounding box center [884, 366] width 1079 height 40
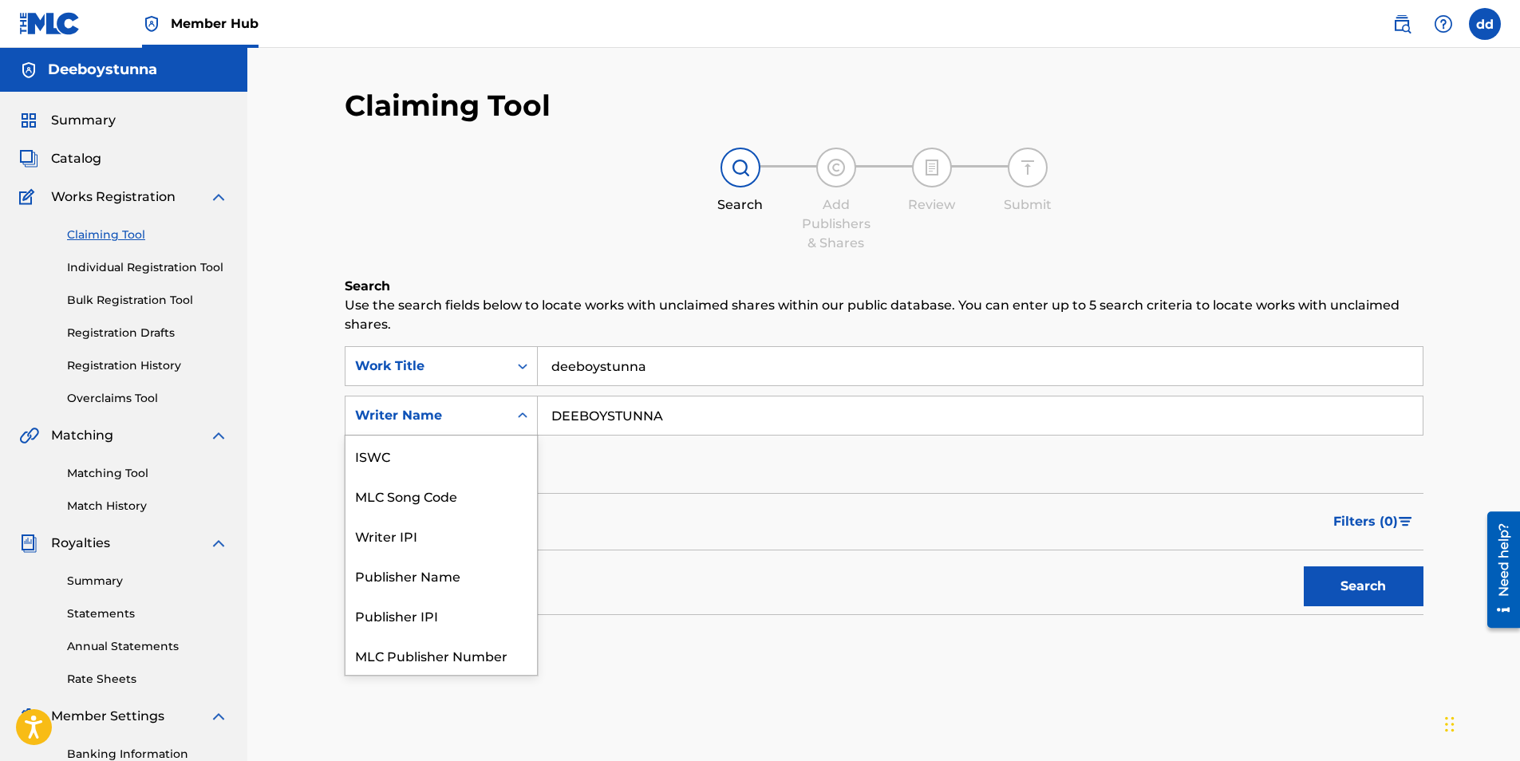
click at [521, 416] on icon "Search Form" at bounding box center [523, 416] width 10 height 6
click at [501, 348] on div "Work Title" at bounding box center [441, 366] width 193 height 40
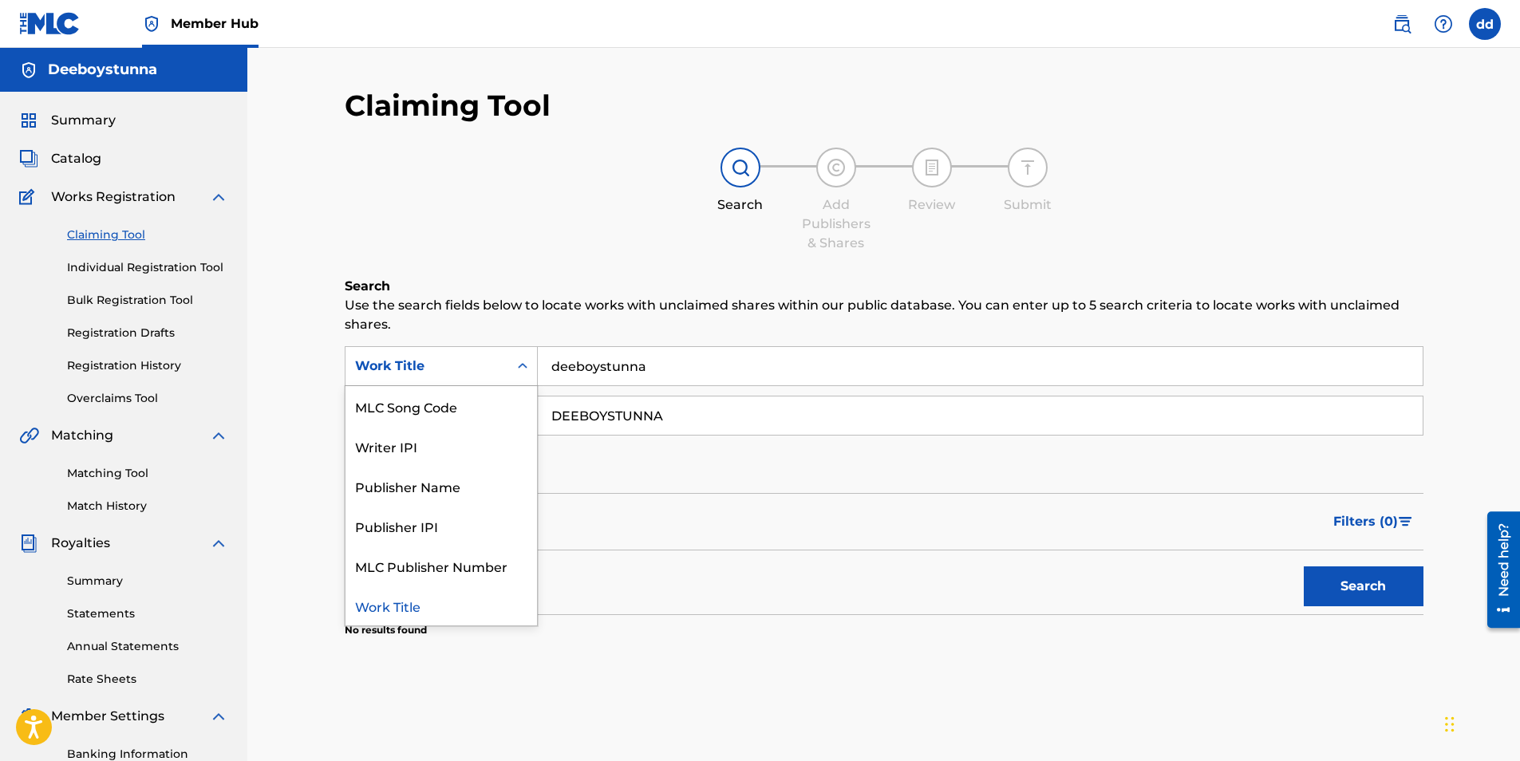
click at [524, 369] on icon "Search Form" at bounding box center [523, 366] width 16 height 16
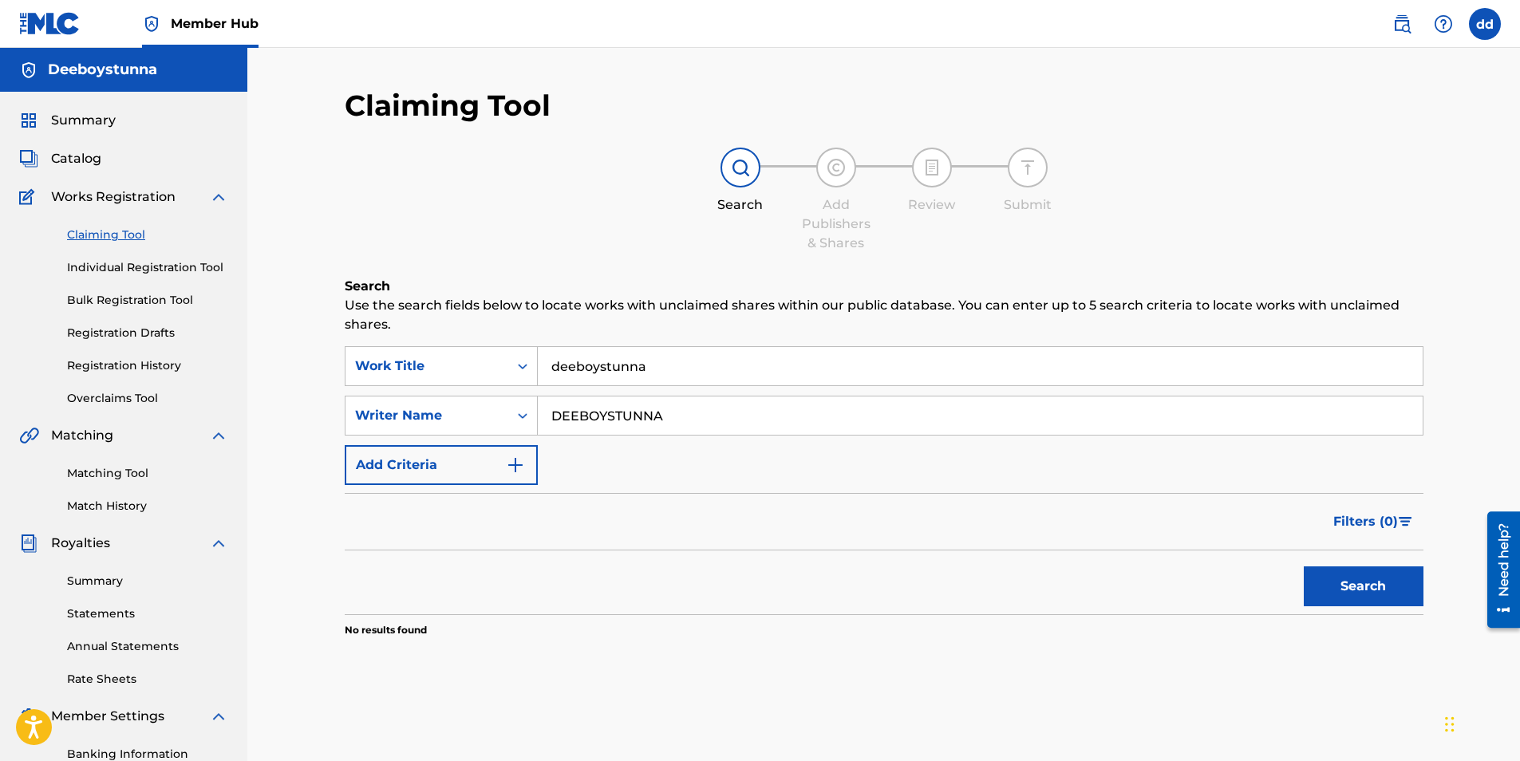
click at [524, 369] on icon "Search Form" at bounding box center [523, 366] width 16 height 16
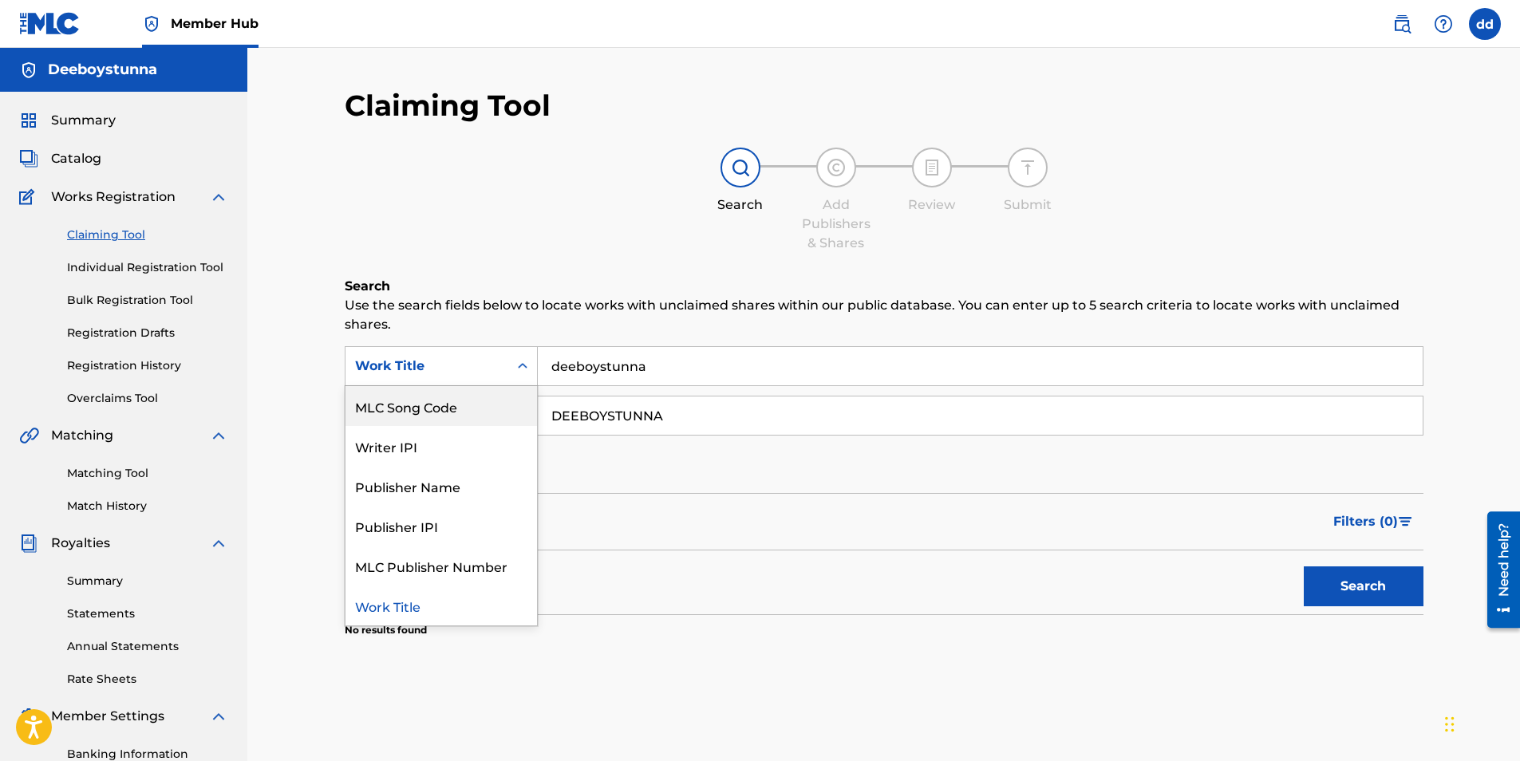
click at [516, 362] on icon "Search Form" at bounding box center [523, 366] width 16 height 16
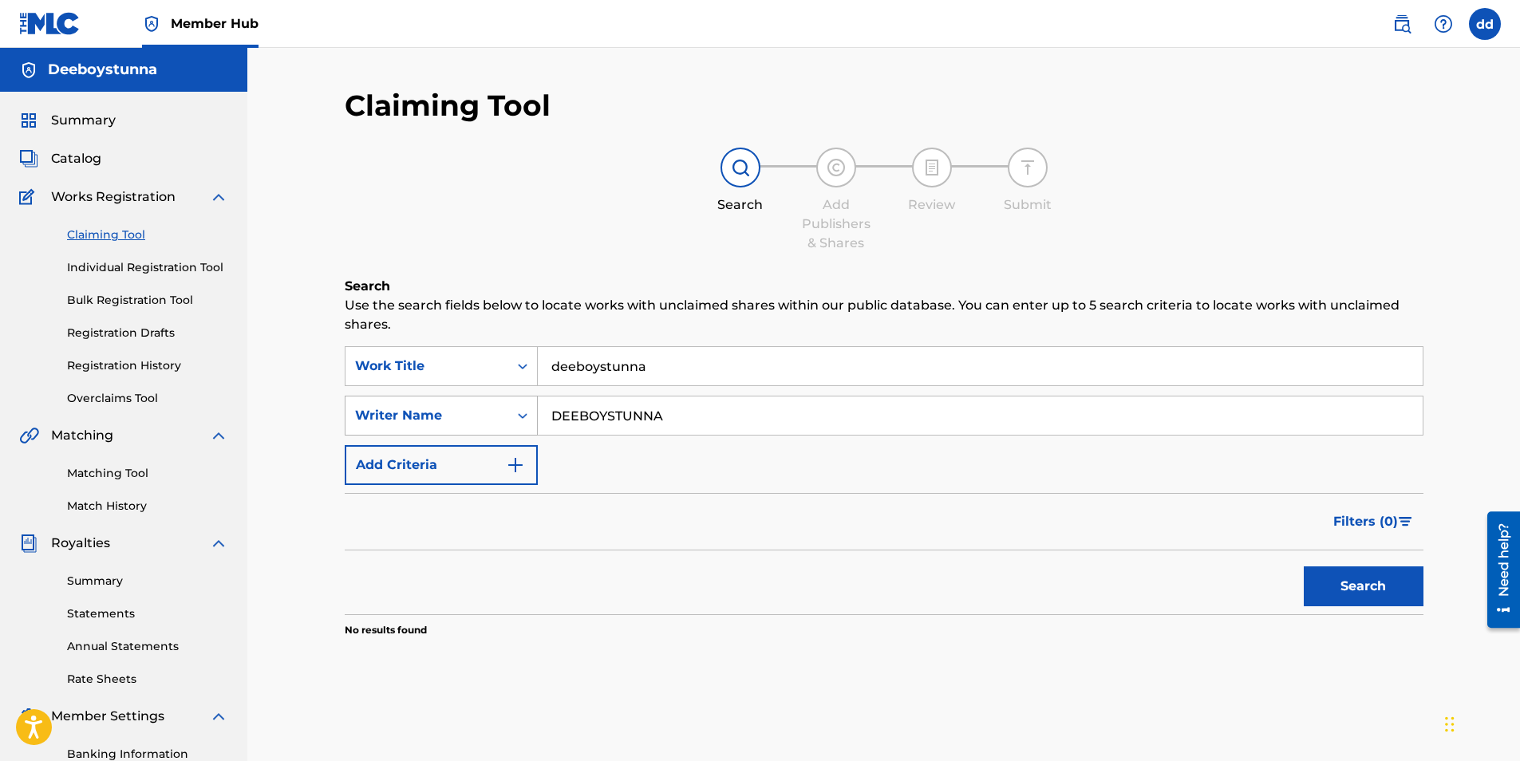
click at [523, 424] on div "Search Form" at bounding box center [522, 415] width 29 height 29
click at [215, 192] on img at bounding box center [218, 197] width 19 height 19
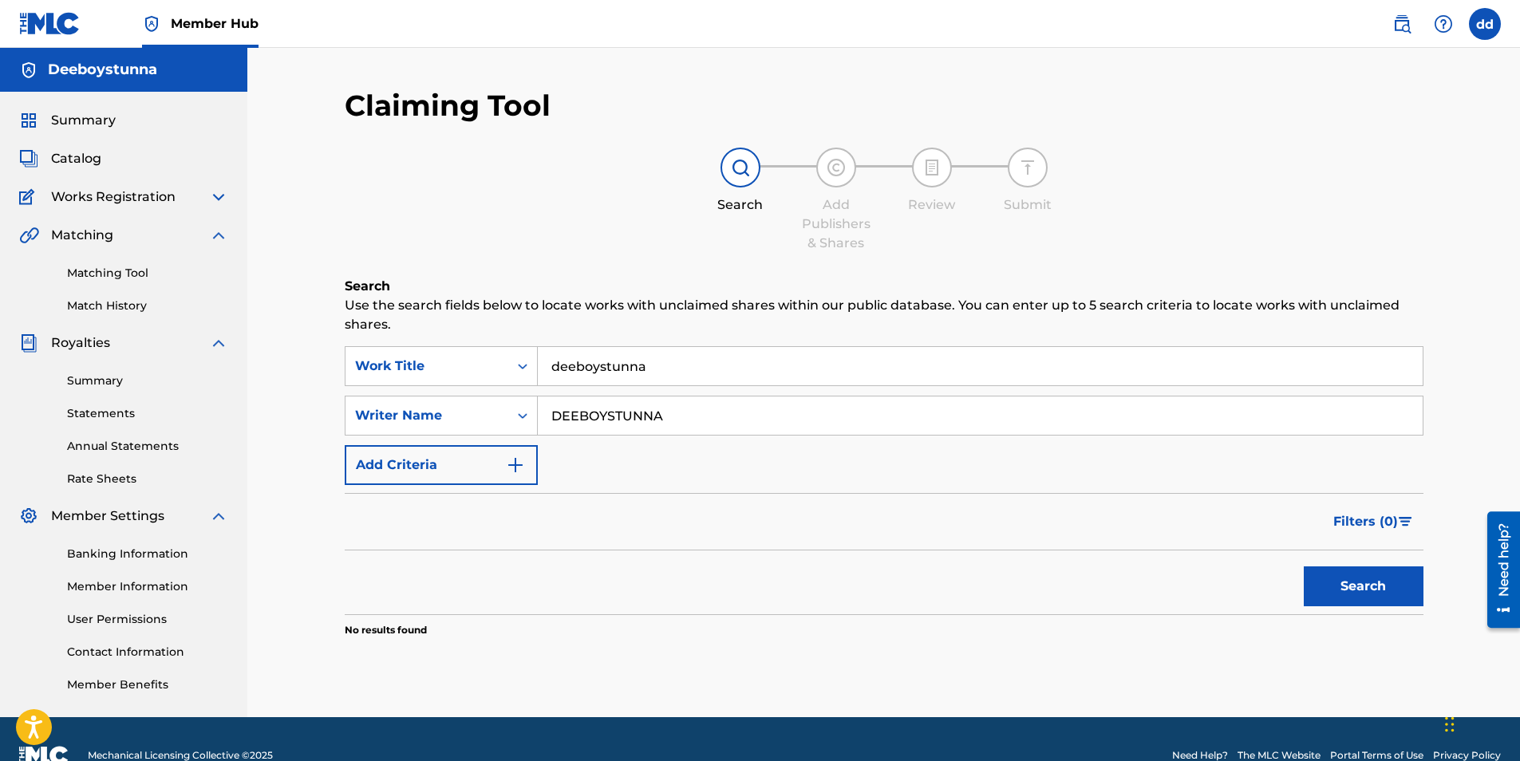
click at [217, 239] on img at bounding box center [218, 235] width 19 height 19
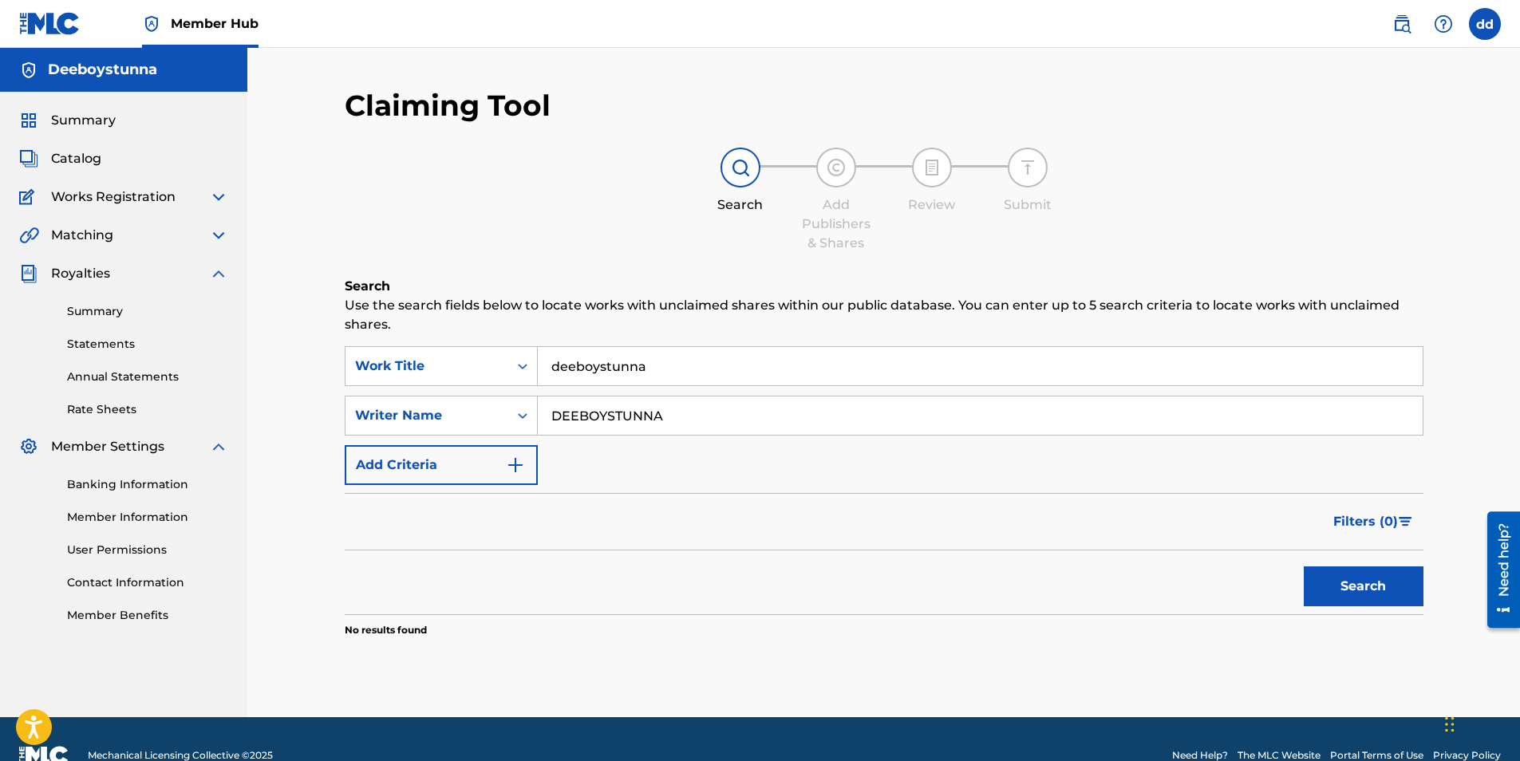
click at [215, 274] on img at bounding box center [218, 273] width 19 height 19
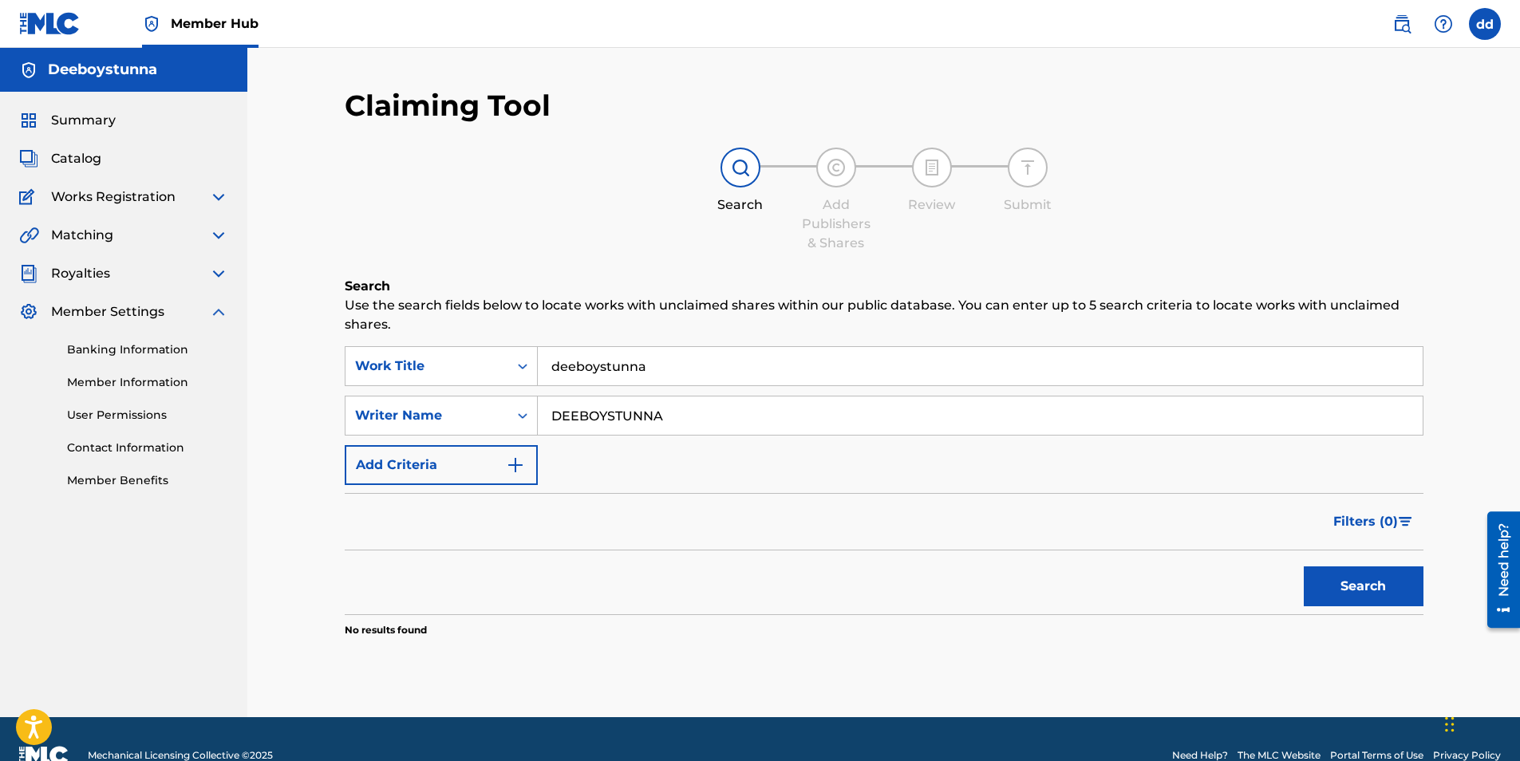
click at [210, 316] on img at bounding box center [218, 311] width 19 height 19
click at [85, 65] on h5 "Deeboystunna" at bounding box center [102, 70] width 109 height 18
click at [92, 119] on span "Summary" at bounding box center [83, 120] width 65 height 19
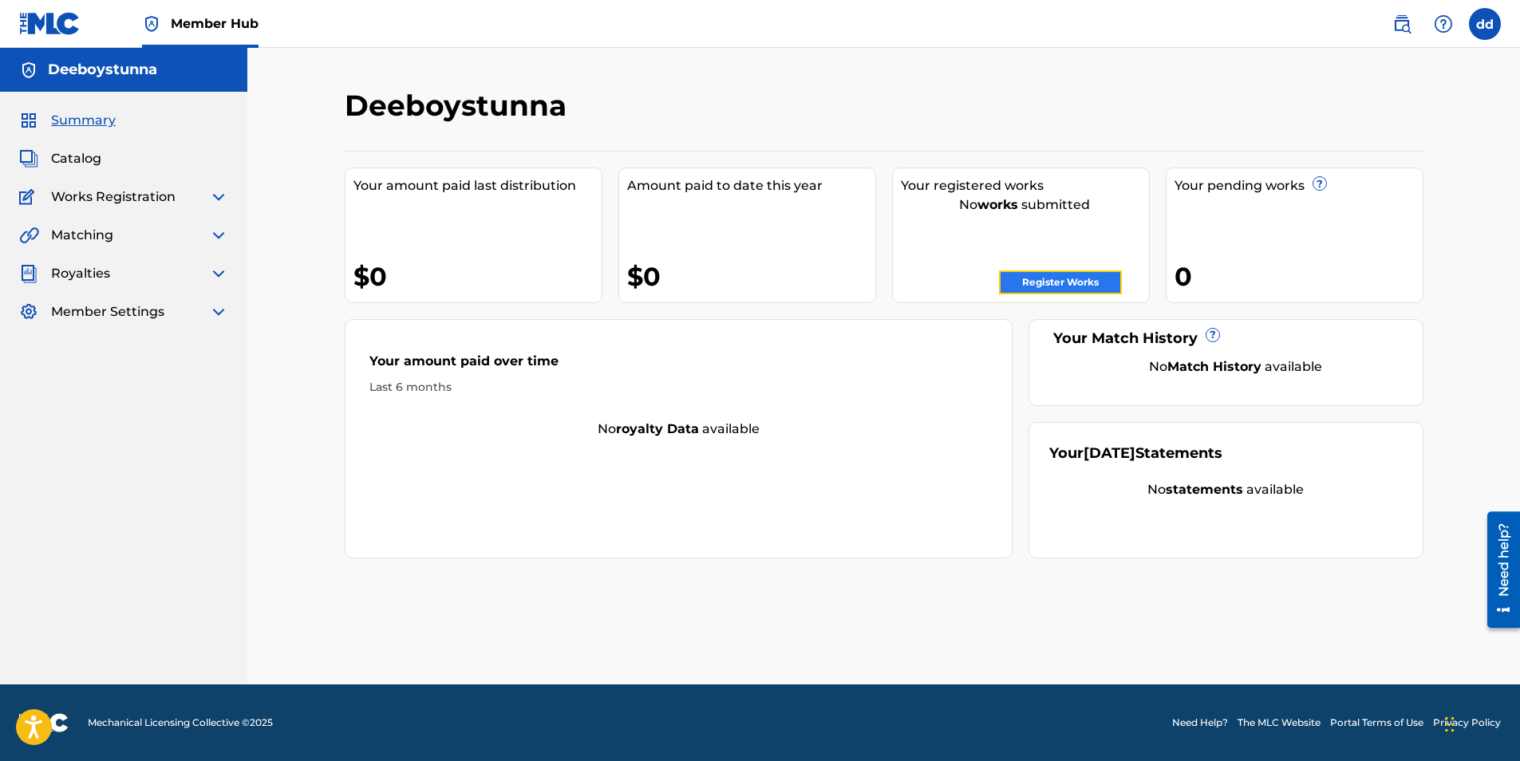
click at [1022, 284] on link "Register Works" at bounding box center [1060, 282] width 123 height 24
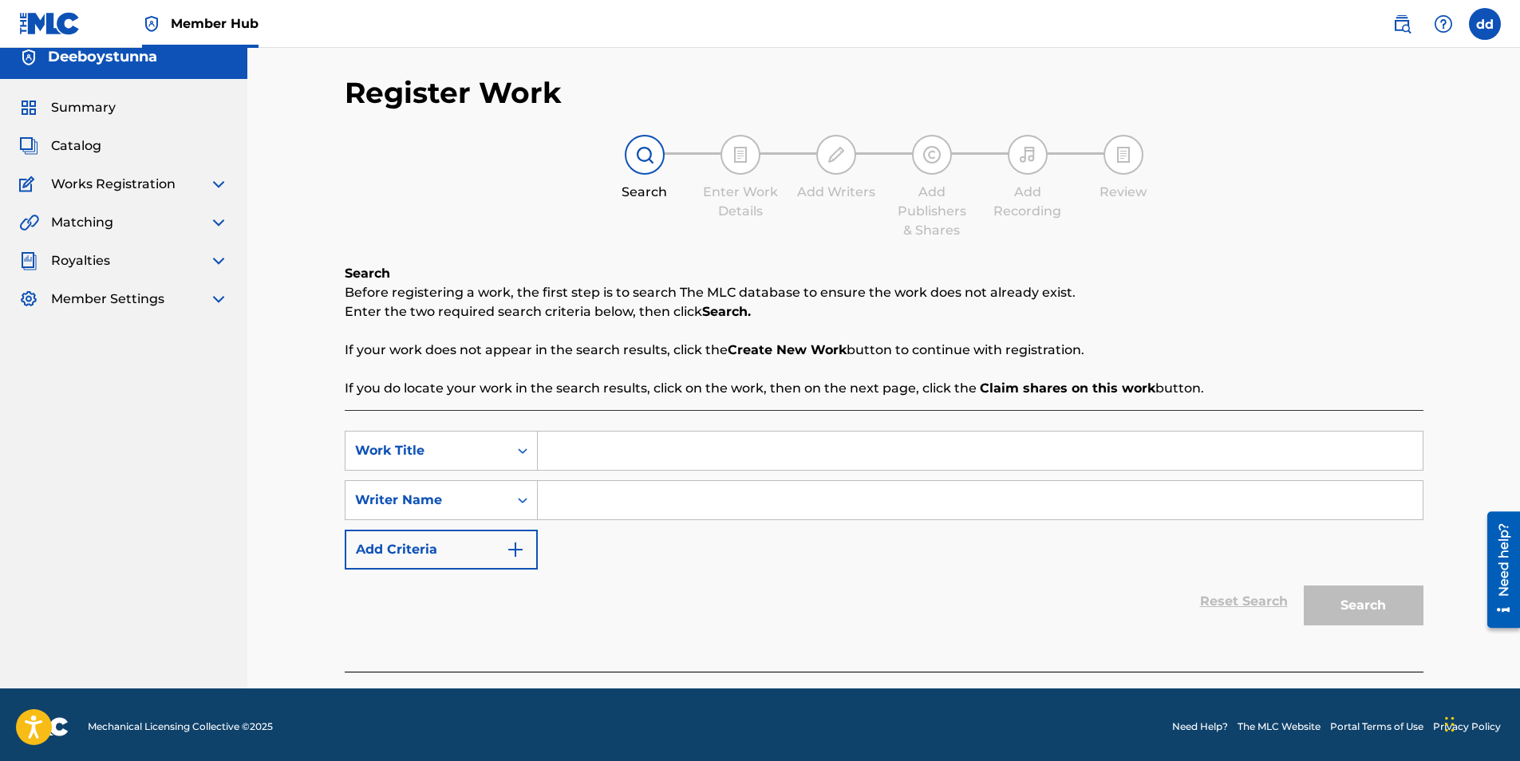
scroll to position [17, 0]
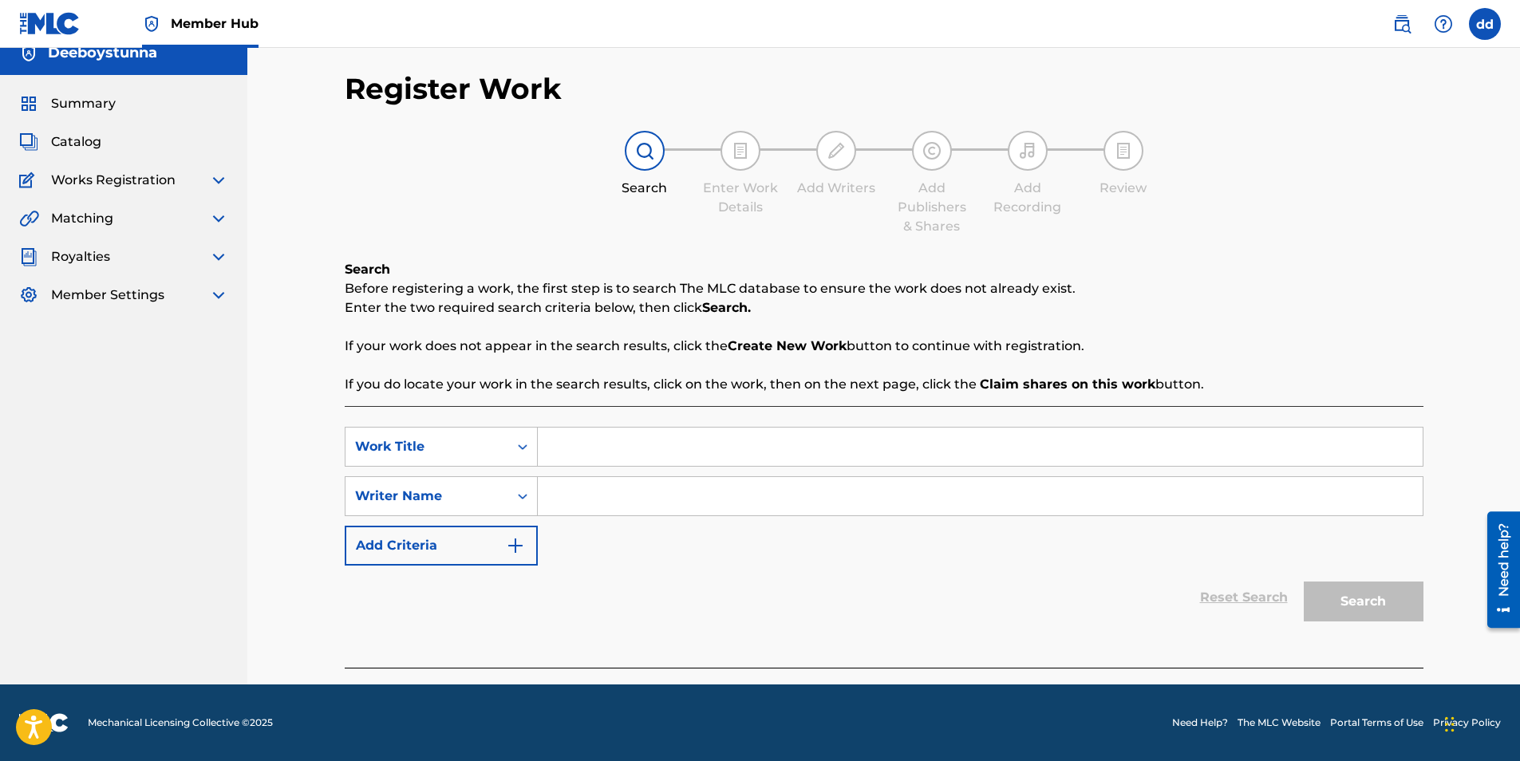
click at [657, 447] on input "Search Form" at bounding box center [980, 447] width 885 height 38
type input "deeboystunna"
click at [689, 497] on input "Search Form" at bounding box center [980, 496] width 885 height 38
type input "deeboystunna"
click at [1304, 582] on button "Search" at bounding box center [1364, 602] width 120 height 40
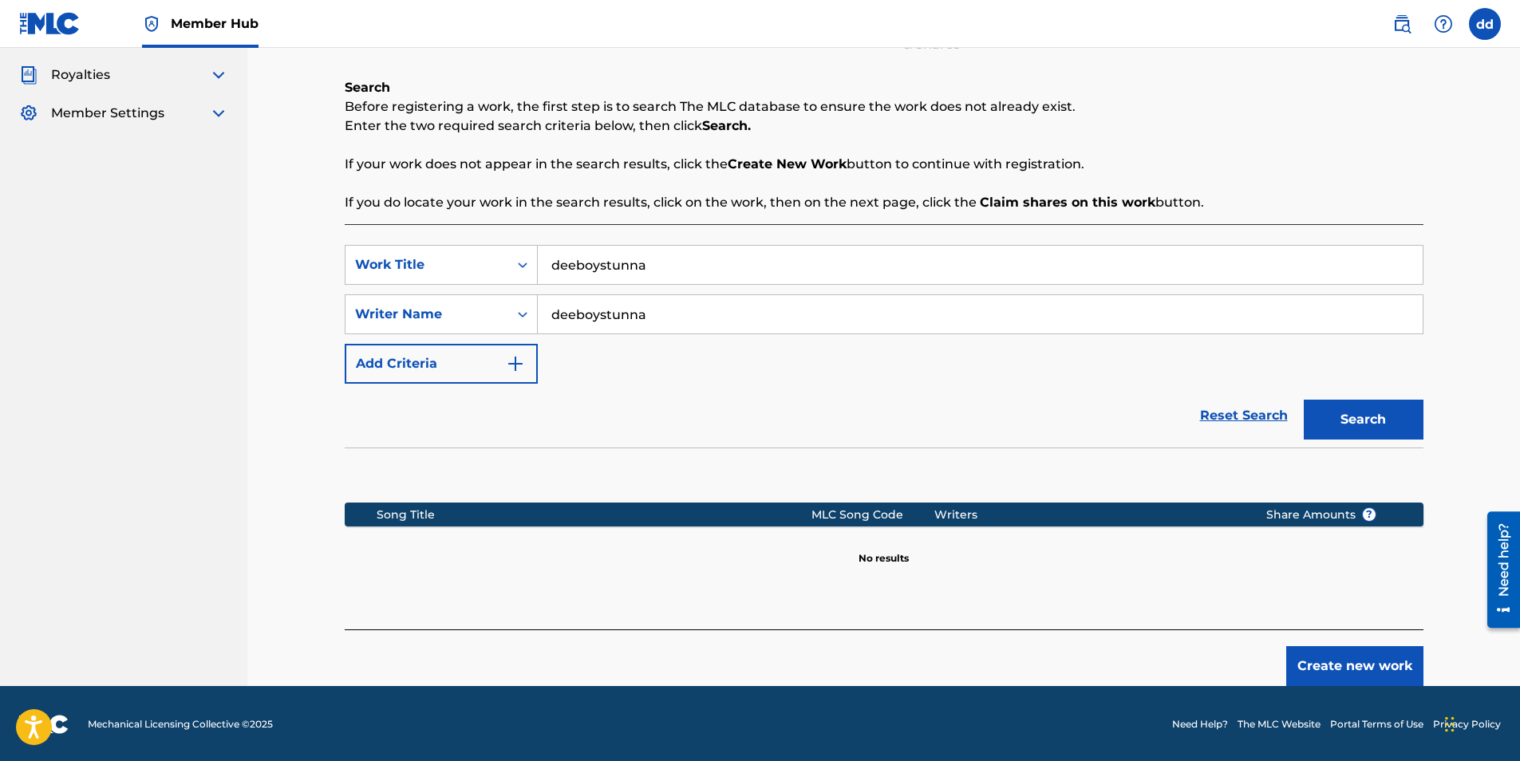
scroll to position [200, 0]
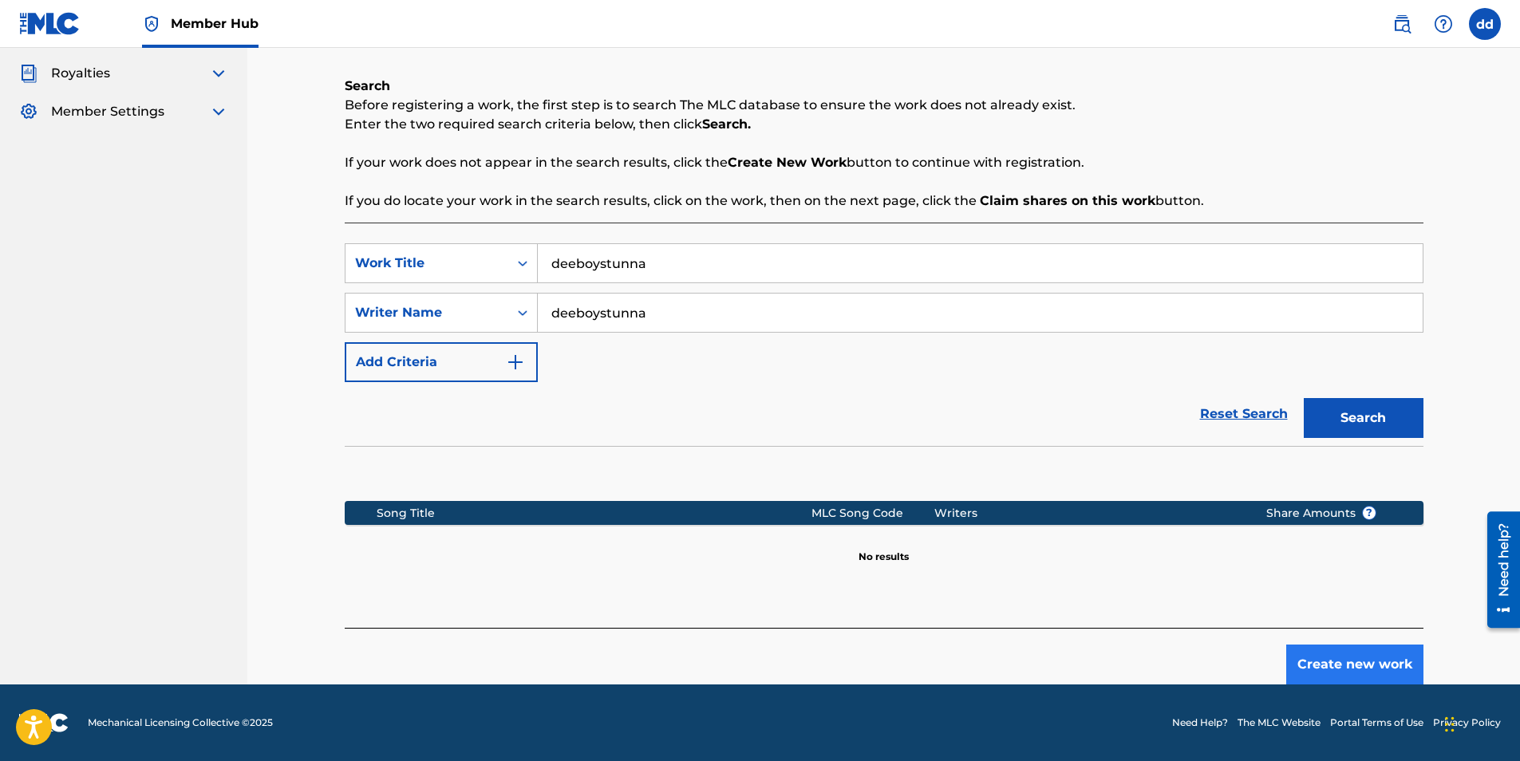
drag, startPoint x: 1278, startPoint y: 632, endPoint x: 1353, endPoint y: 673, distance: 85.7
click at [1278, 632] on div "Create new work" at bounding box center [884, 656] width 1079 height 57
click at [1356, 677] on button "Create new work" at bounding box center [1354, 665] width 137 height 40
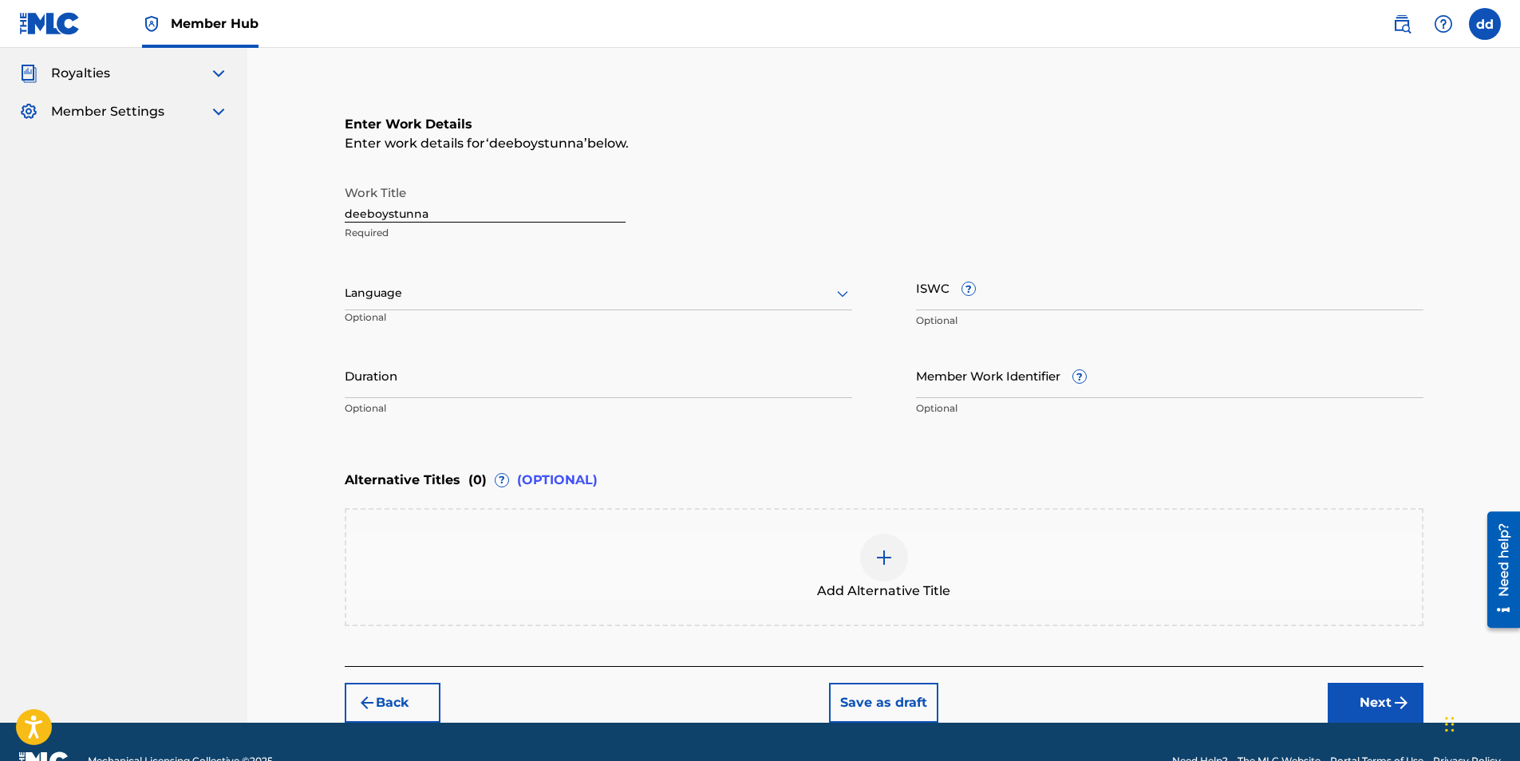
click at [792, 289] on div at bounding box center [598, 293] width 507 height 20
click at [597, 324] on div "English" at bounding box center [599, 328] width 506 height 36
